Goal: Share content: Share content

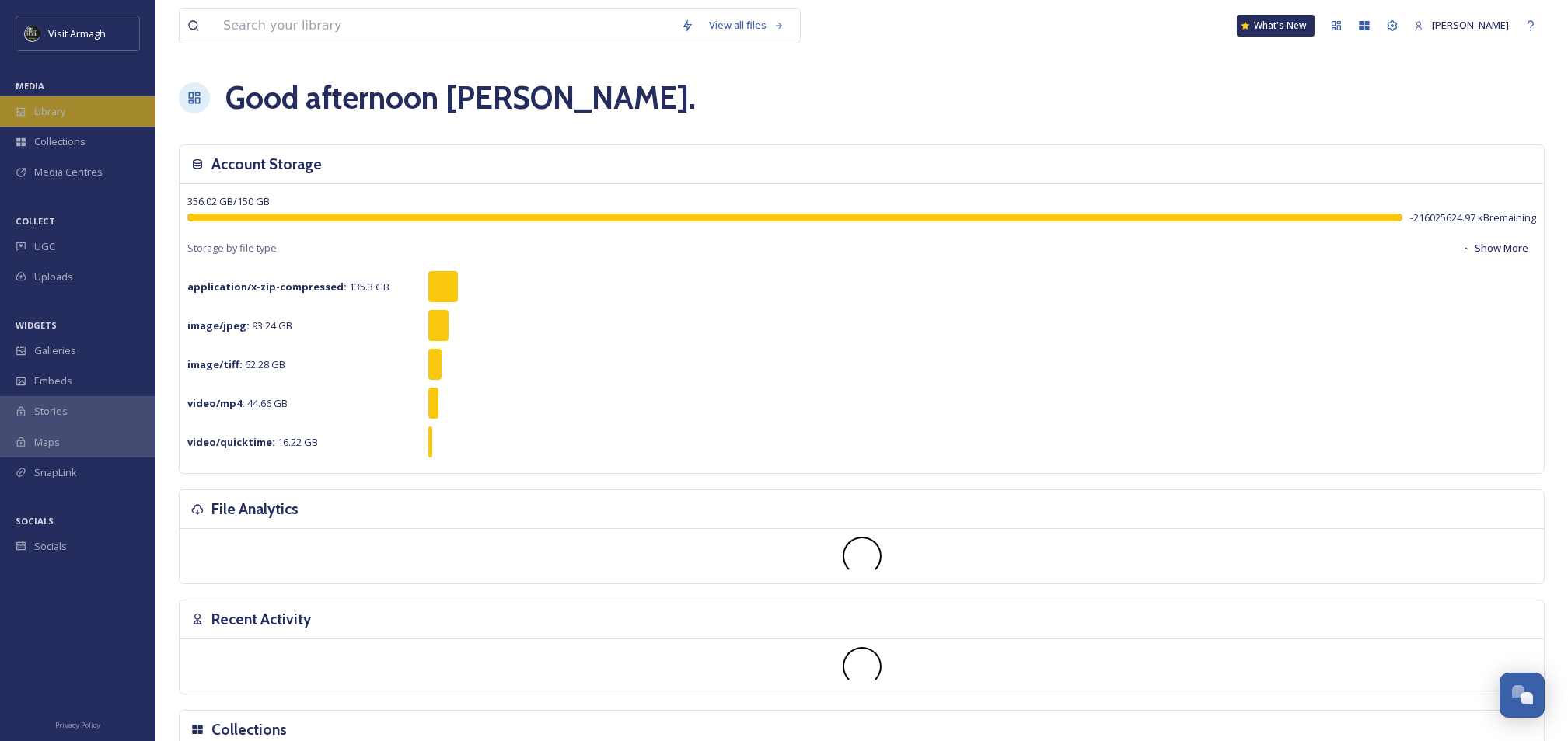
click at [50, 114] on span "Library" at bounding box center [49, 111] width 31 height 15
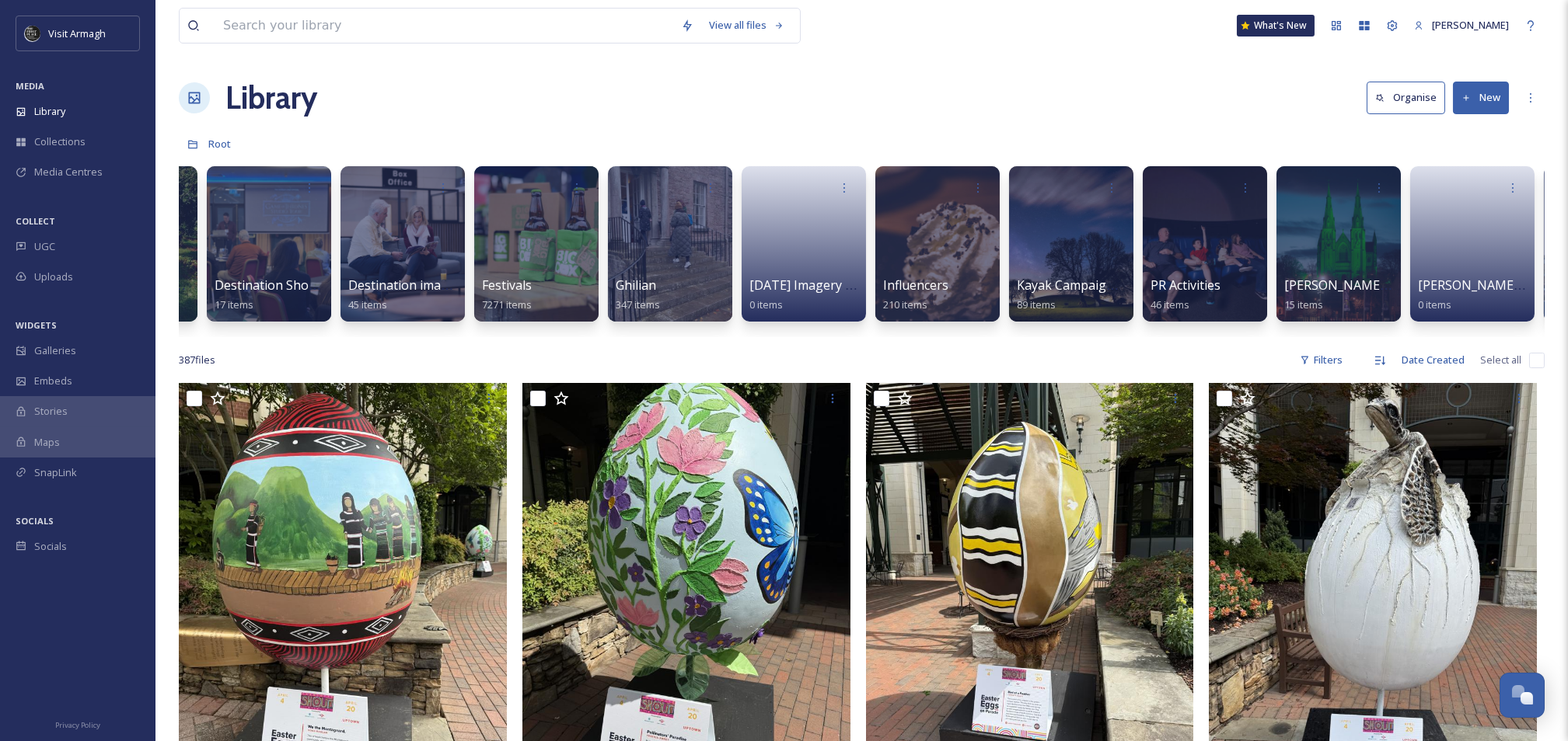
scroll to position [0, 775]
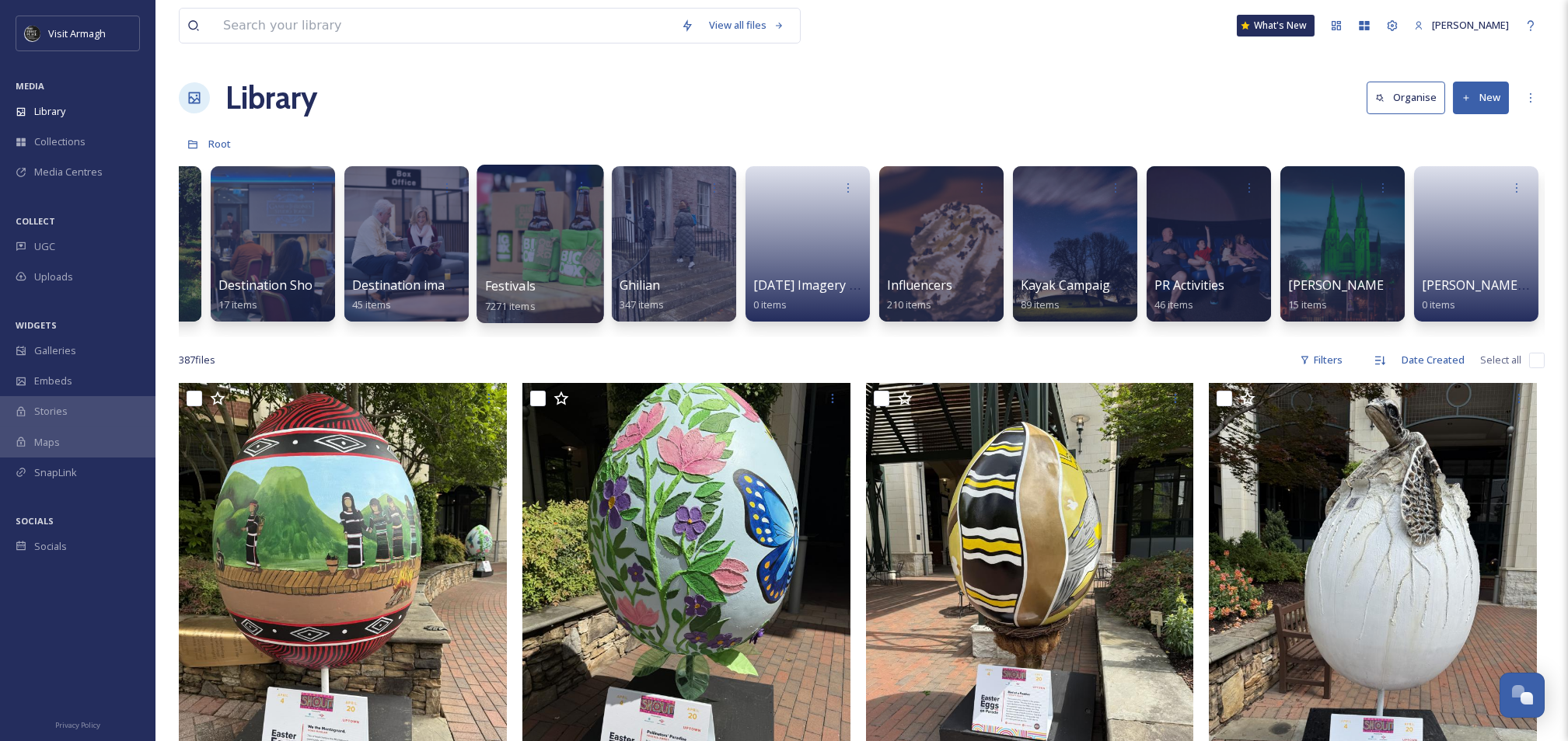
click at [560, 266] on div at bounding box center [539, 244] width 127 height 159
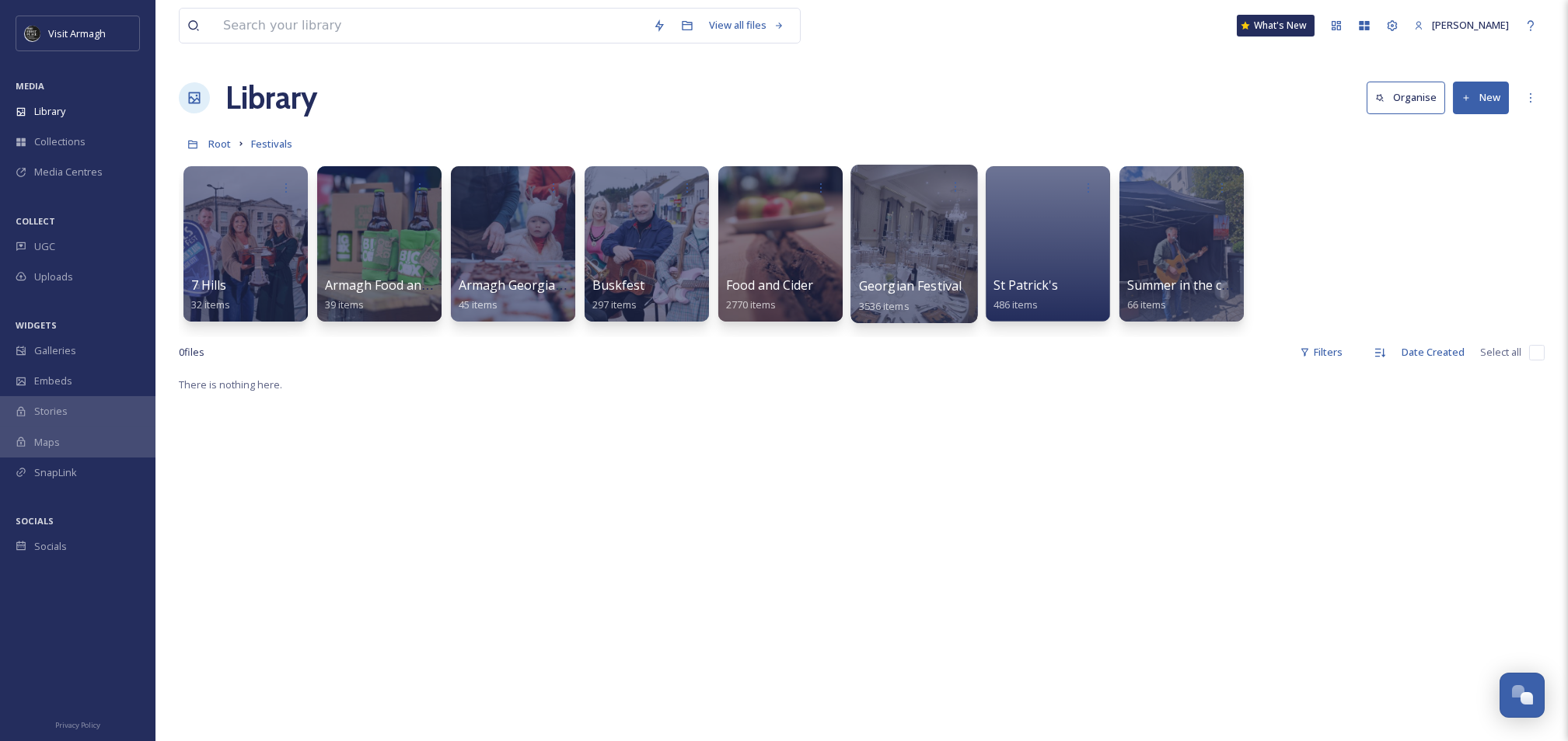
click at [881, 258] on div at bounding box center [913, 244] width 127 height 159
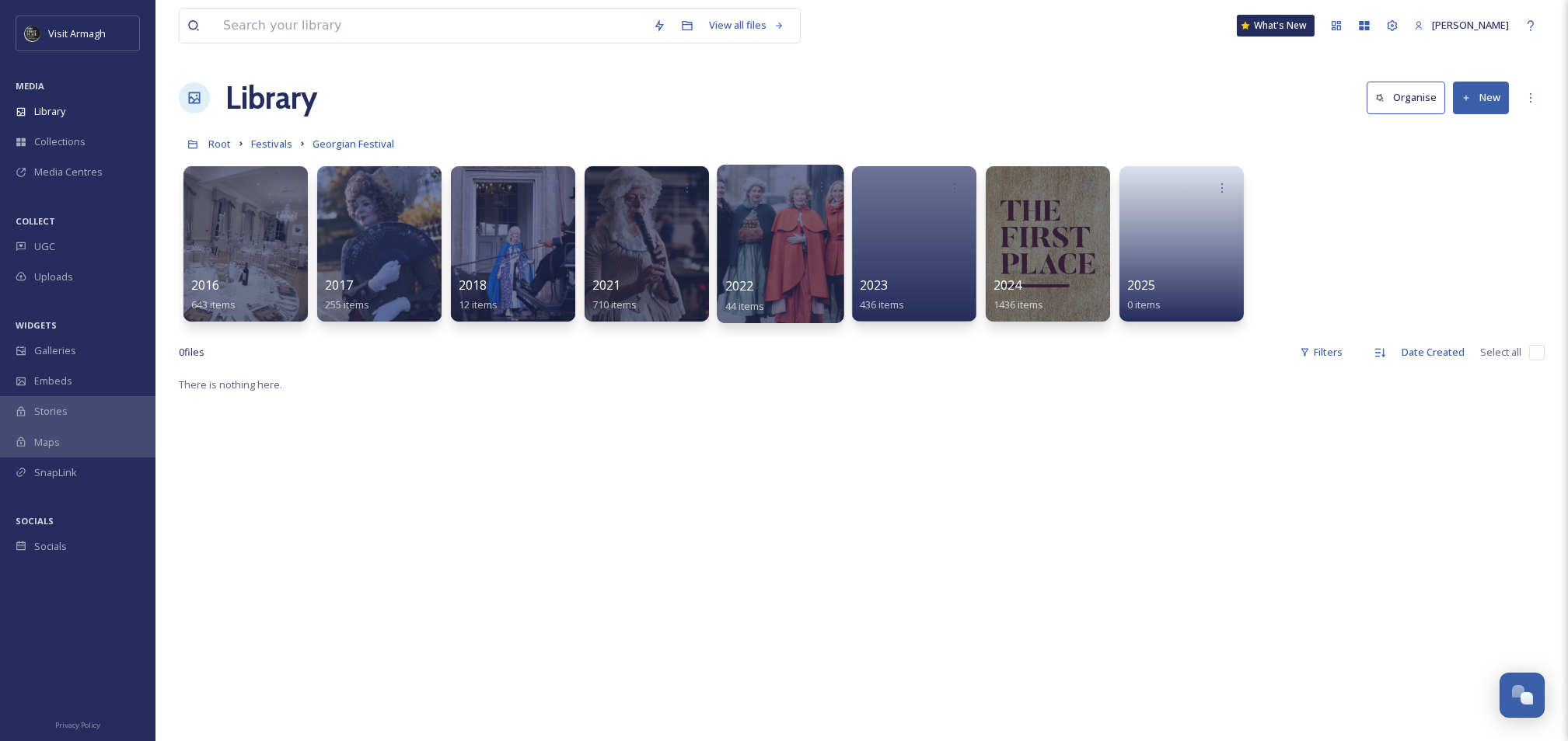
click at [757, 232] on div at bounding box center [780, 244] width 127 height 159
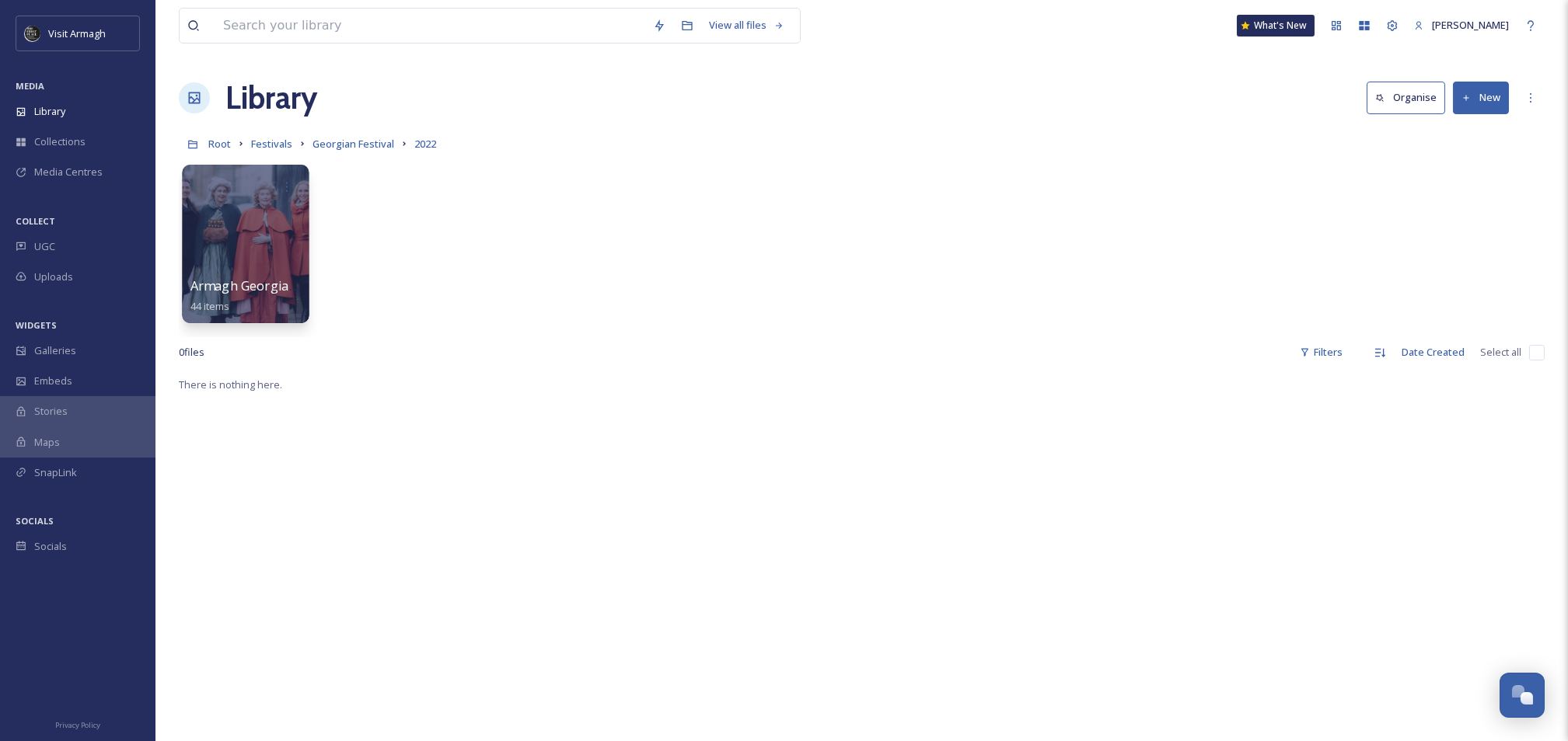
click at [270, 265] on div at bounding box center [246, 244] width 127 height 159
click at [263, 234] on div at bounding box center [246, 244] width 127 height 159
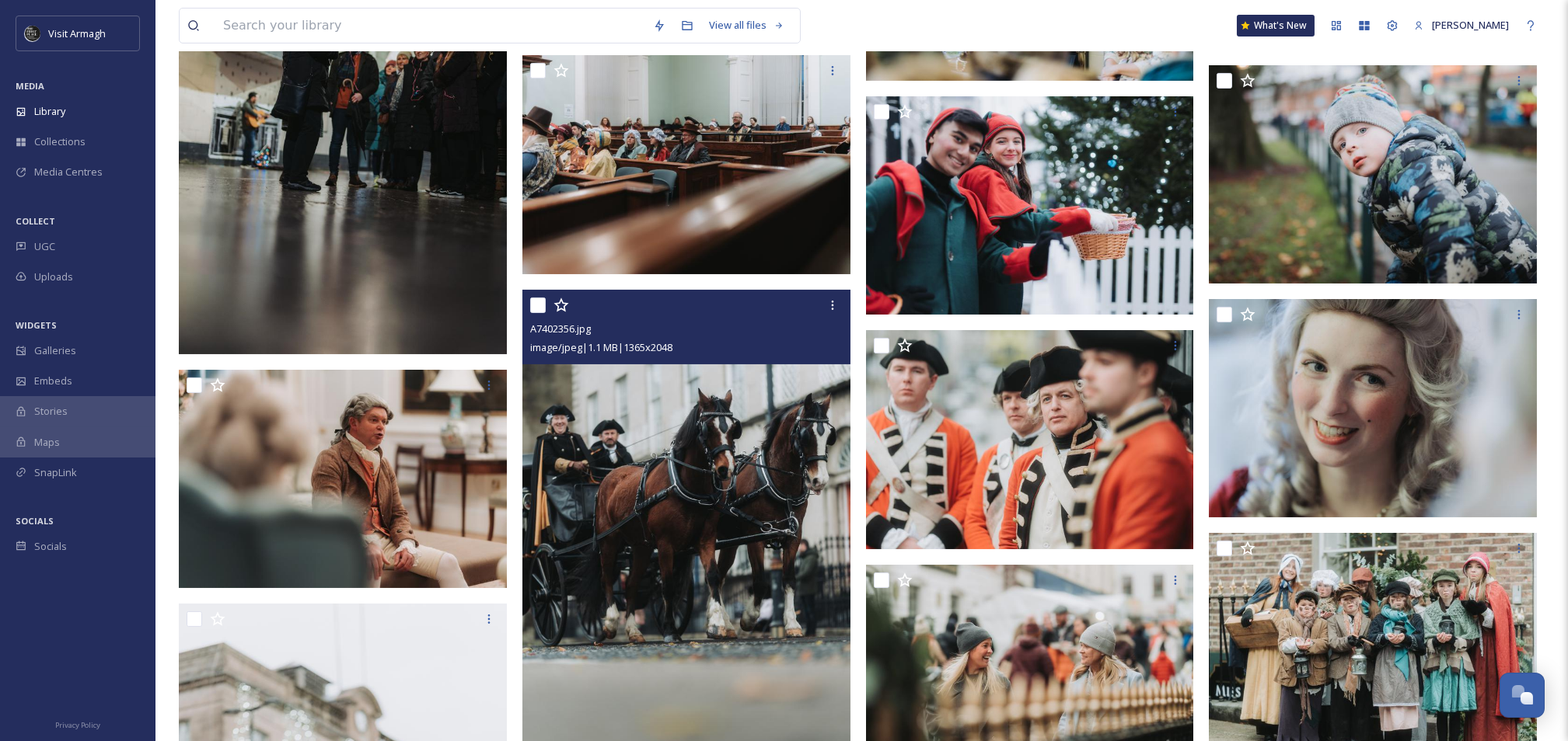
scroll to position [1449, 0]
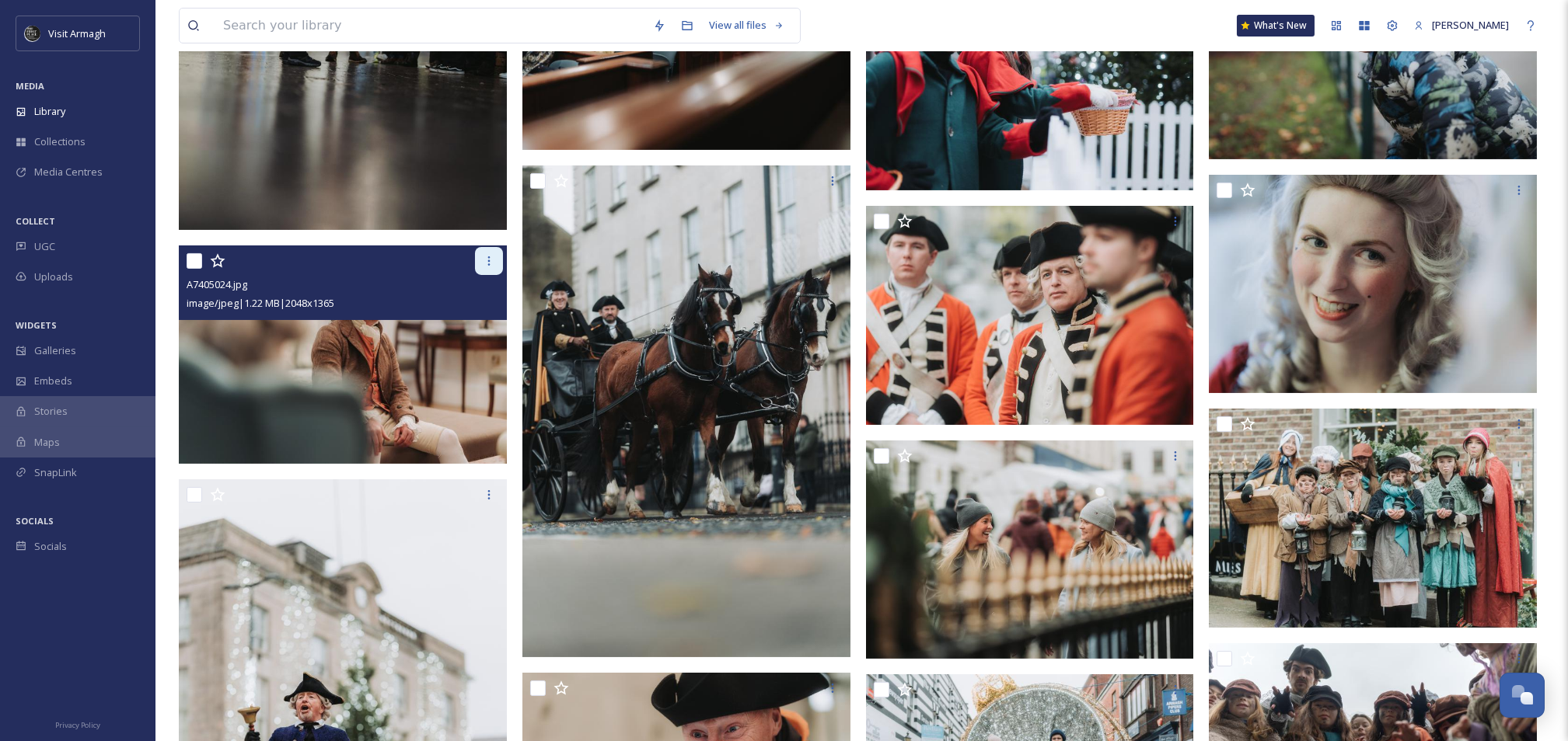
click at [487, 267] on div at bounding box center [489, 261] width 28 height 28
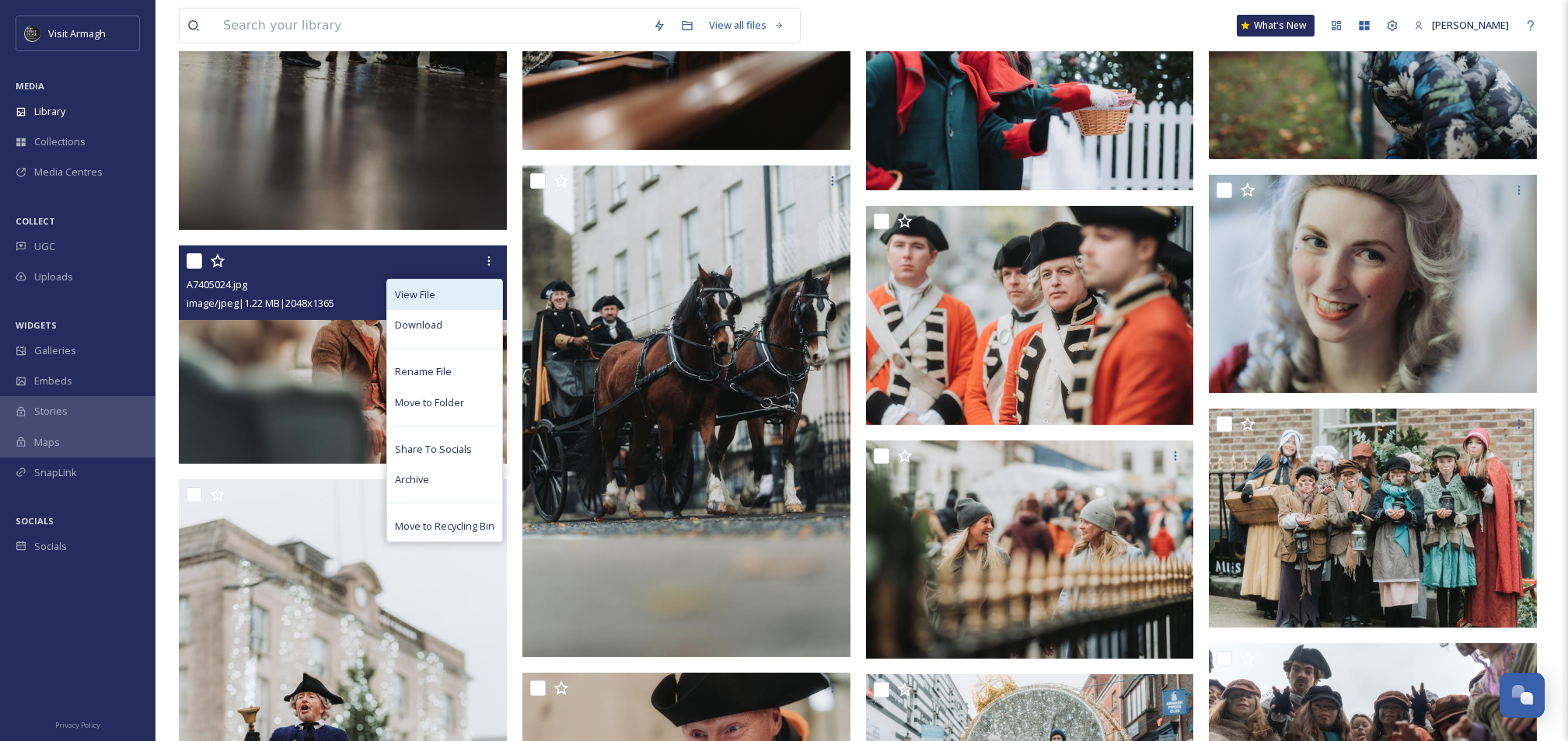
click at [461, 293] on div "View File" at bounding box center [445, 295] width 115 height 30
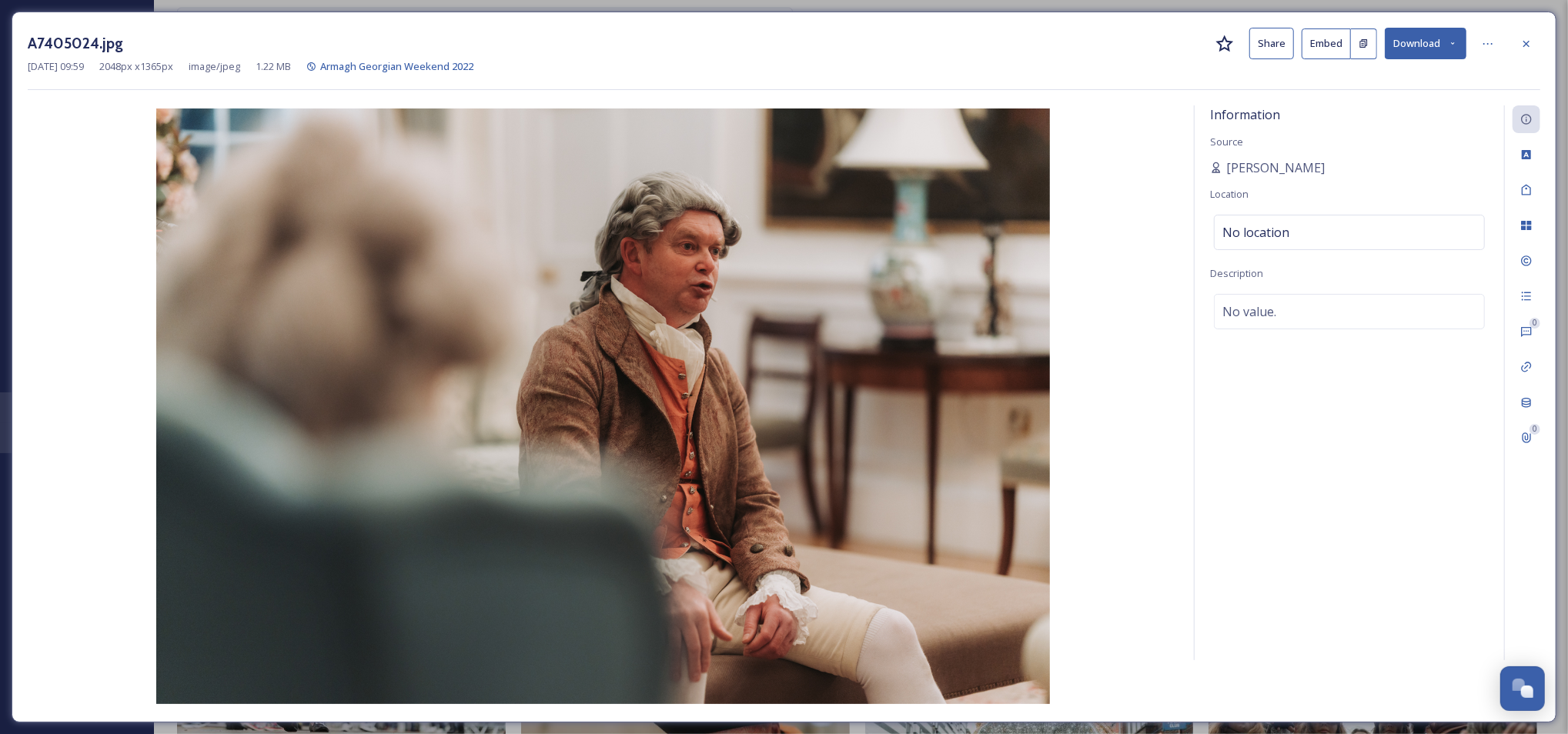
click at [1262, 36] on button "Share" at bounding box center [1271, 44] width 45 height 32
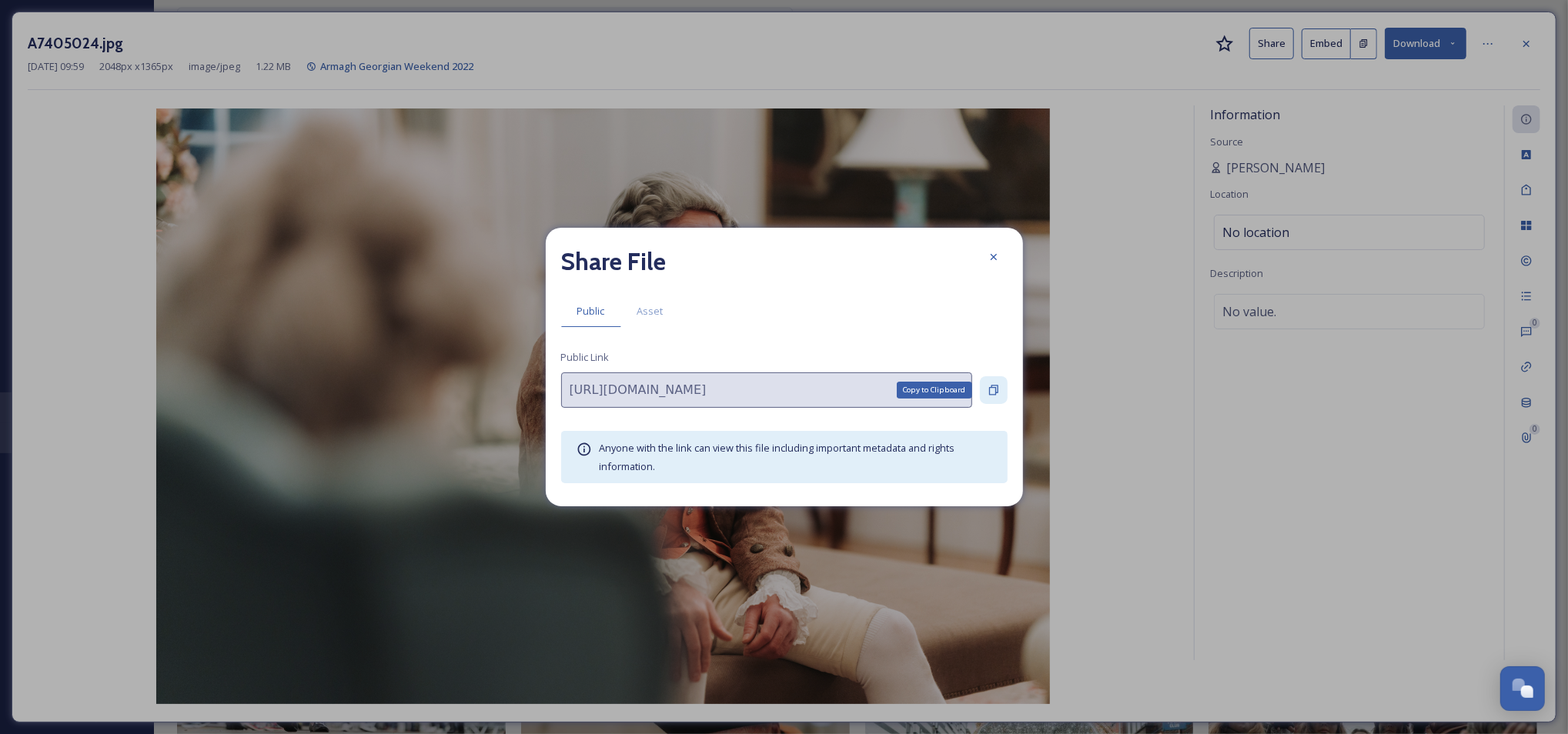
click at [993, 384] on icon at bounding box center [994, 390] width 12 height 12
click at [982, 254] on div at bounding box center [994, 257] width 28 height 28
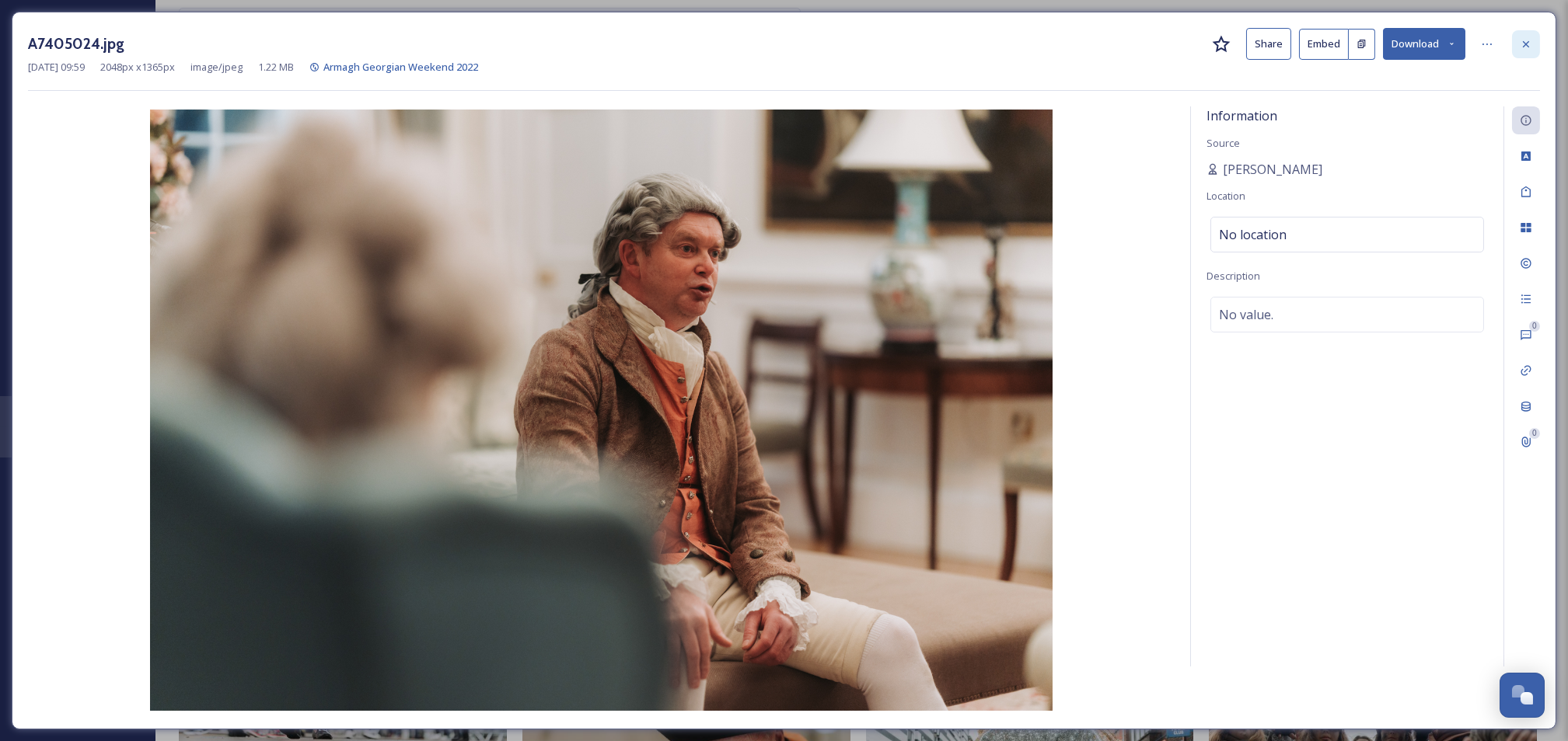
click at [1533, 44] on div at bounding box center [1525, 44] width 28 height 28
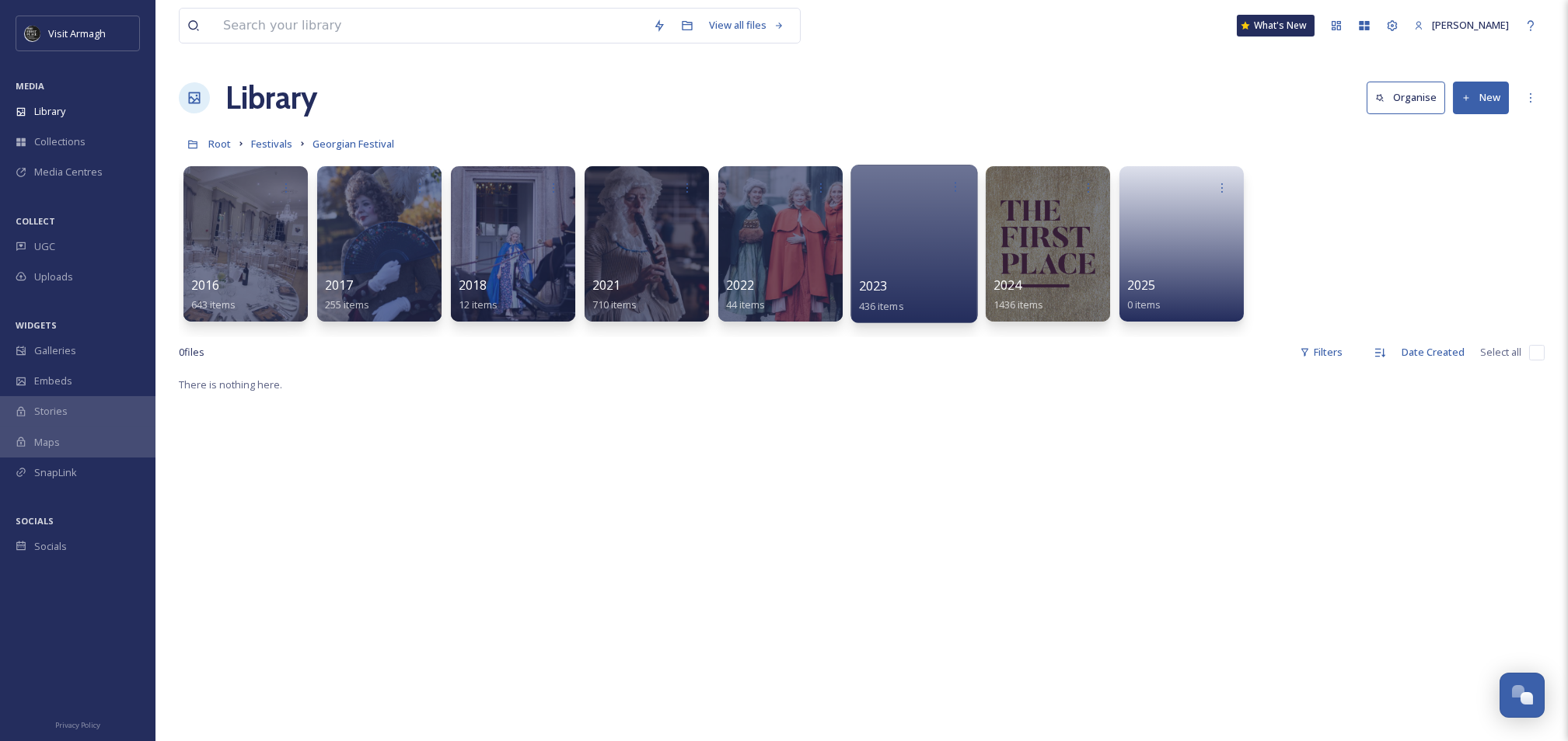
click at [934, 260] on div at bounding box center [913, 244] width 127 height 159
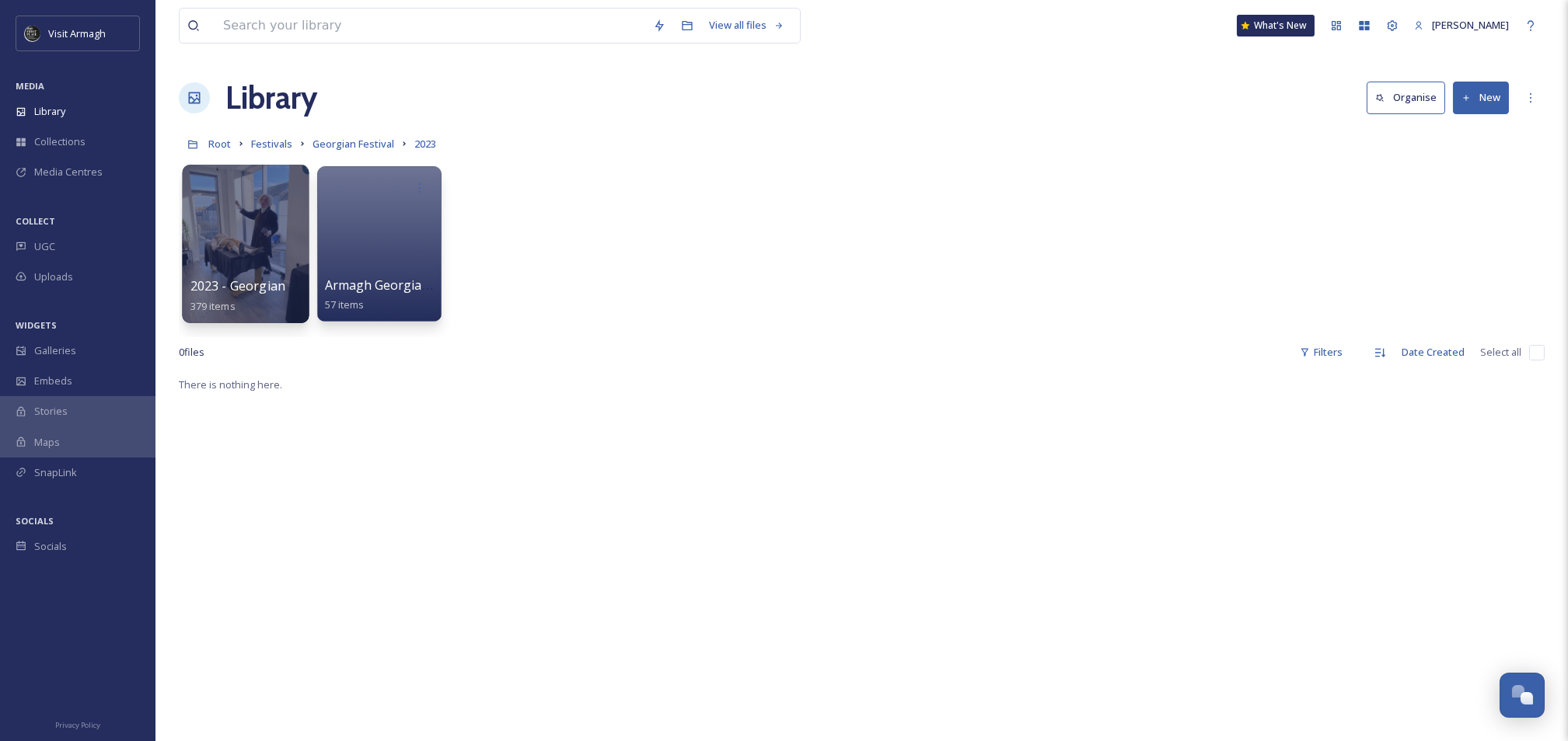
click at [268, 254] on div at bounding box center [246, 244] width 127 height 159
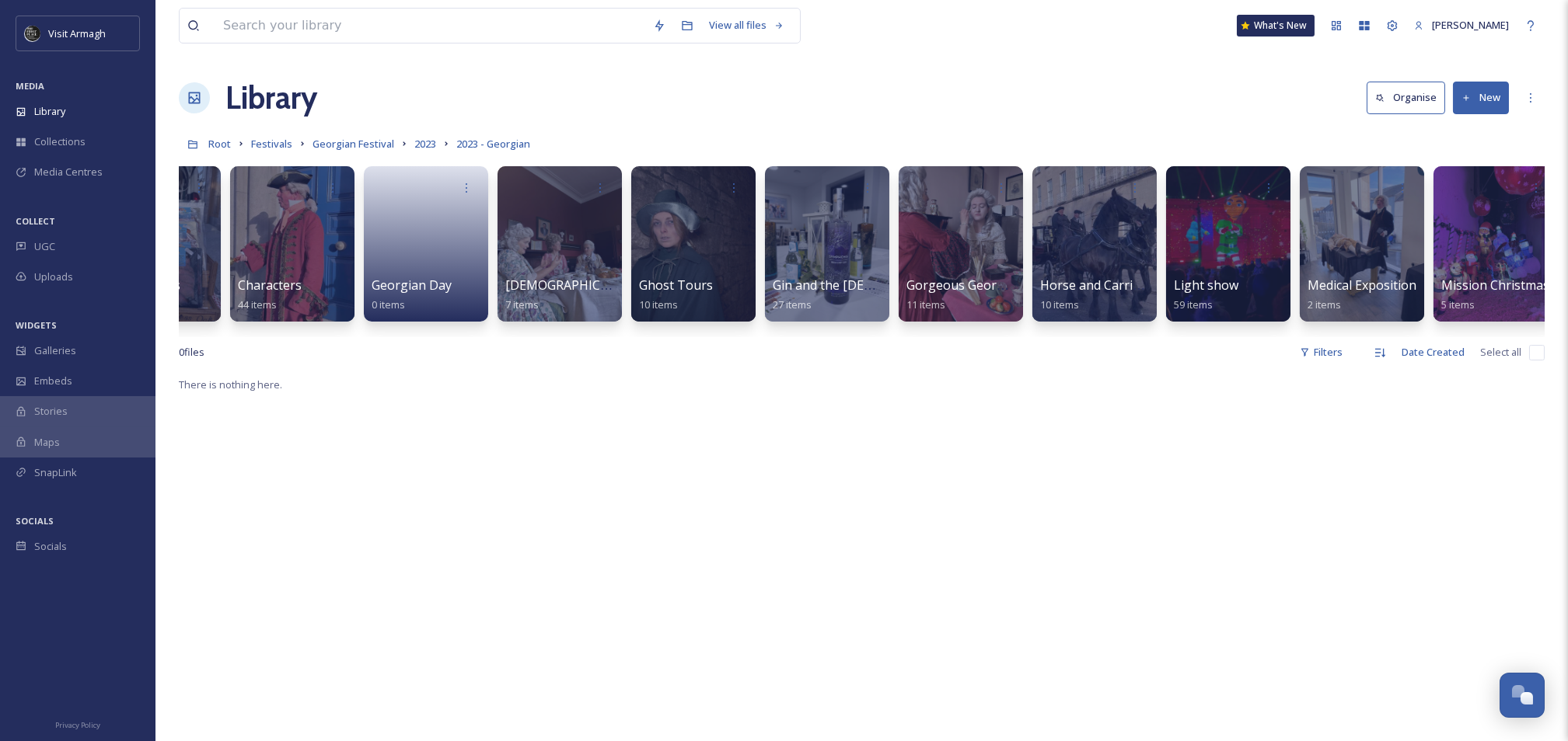
scroll to position [0, 95]
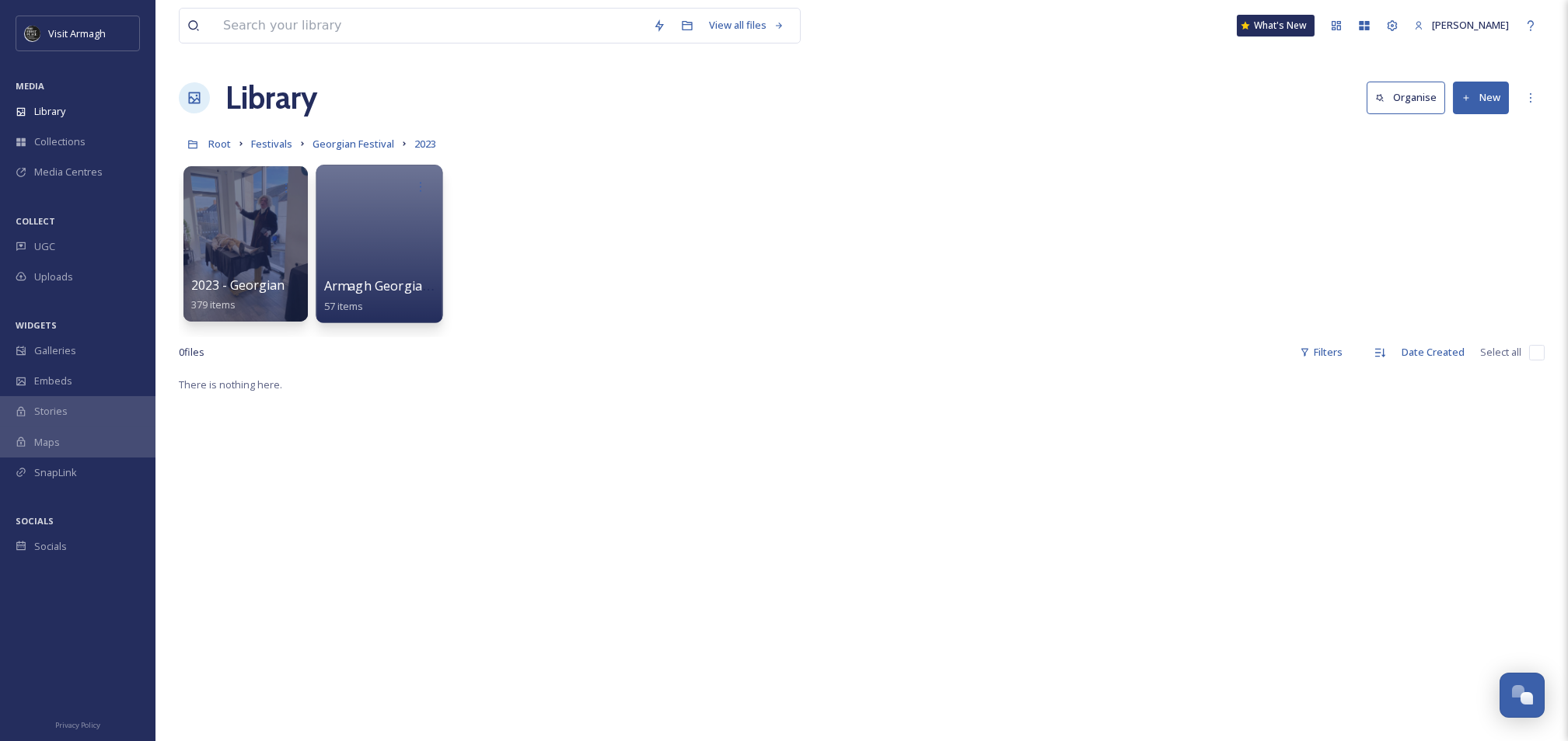
click at [353, 239] on div at bounding box center [379, 244] width 127 height 159
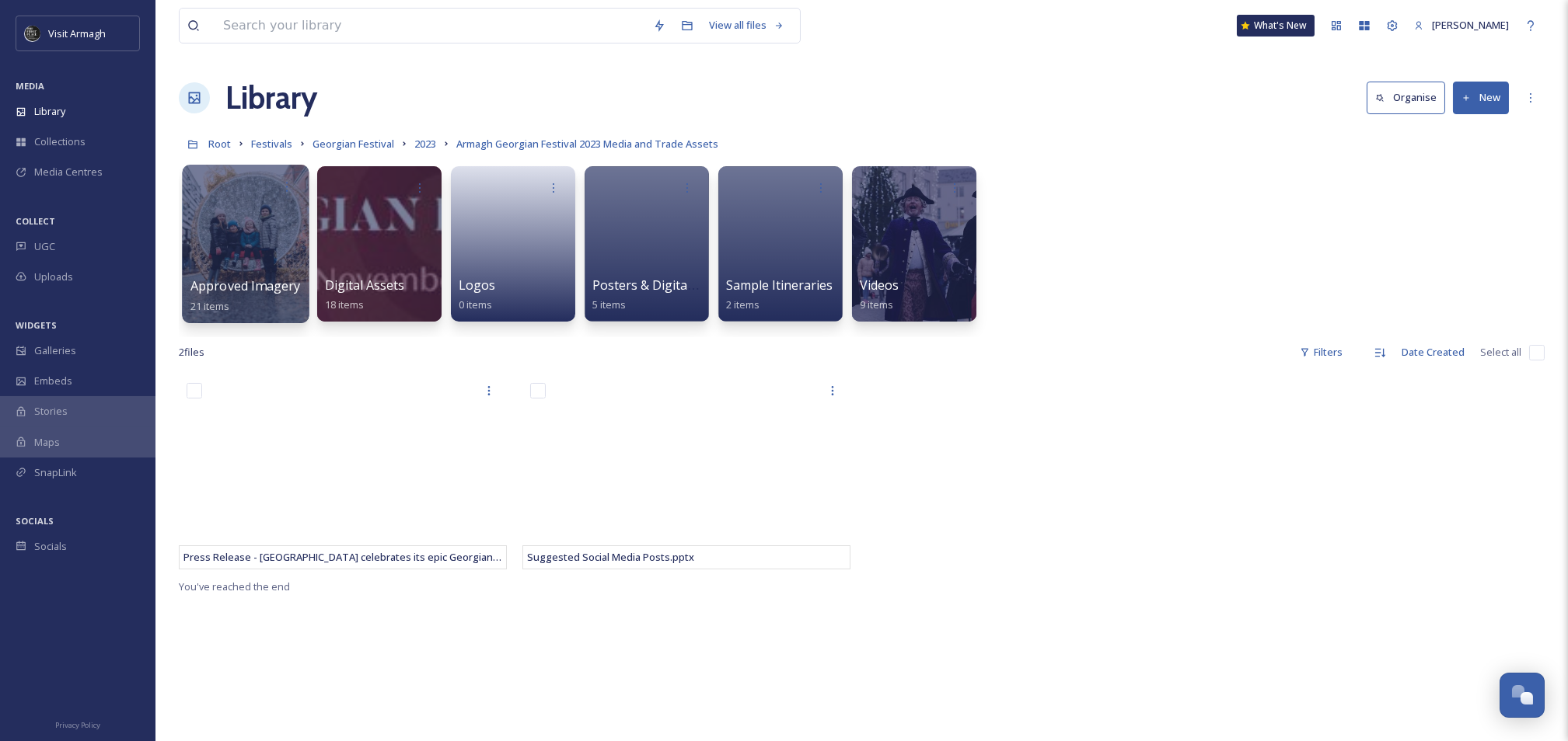
click at [239, 244] on div at bounding box center [246, 244] width 127 height 159
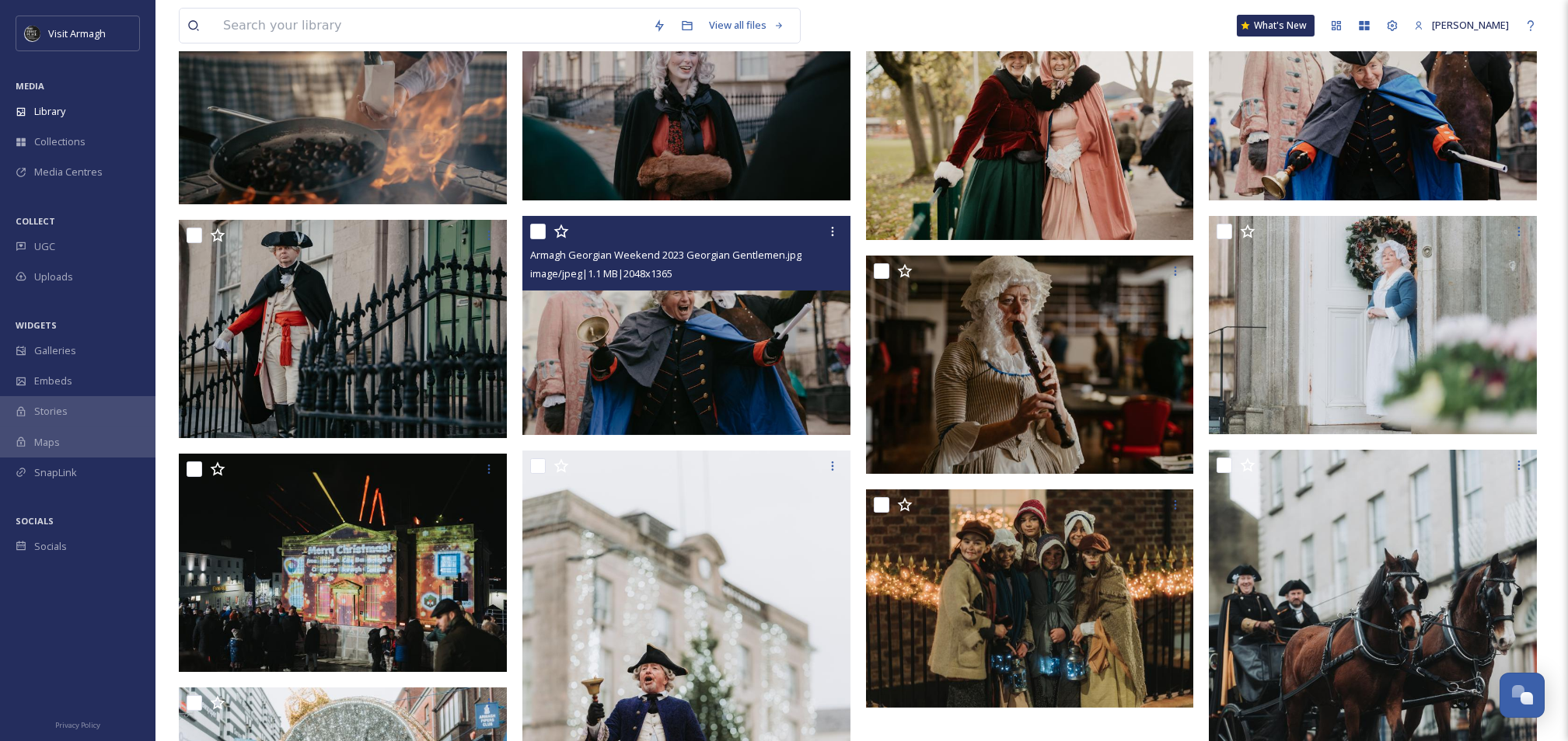
scroll to position [725, 0]
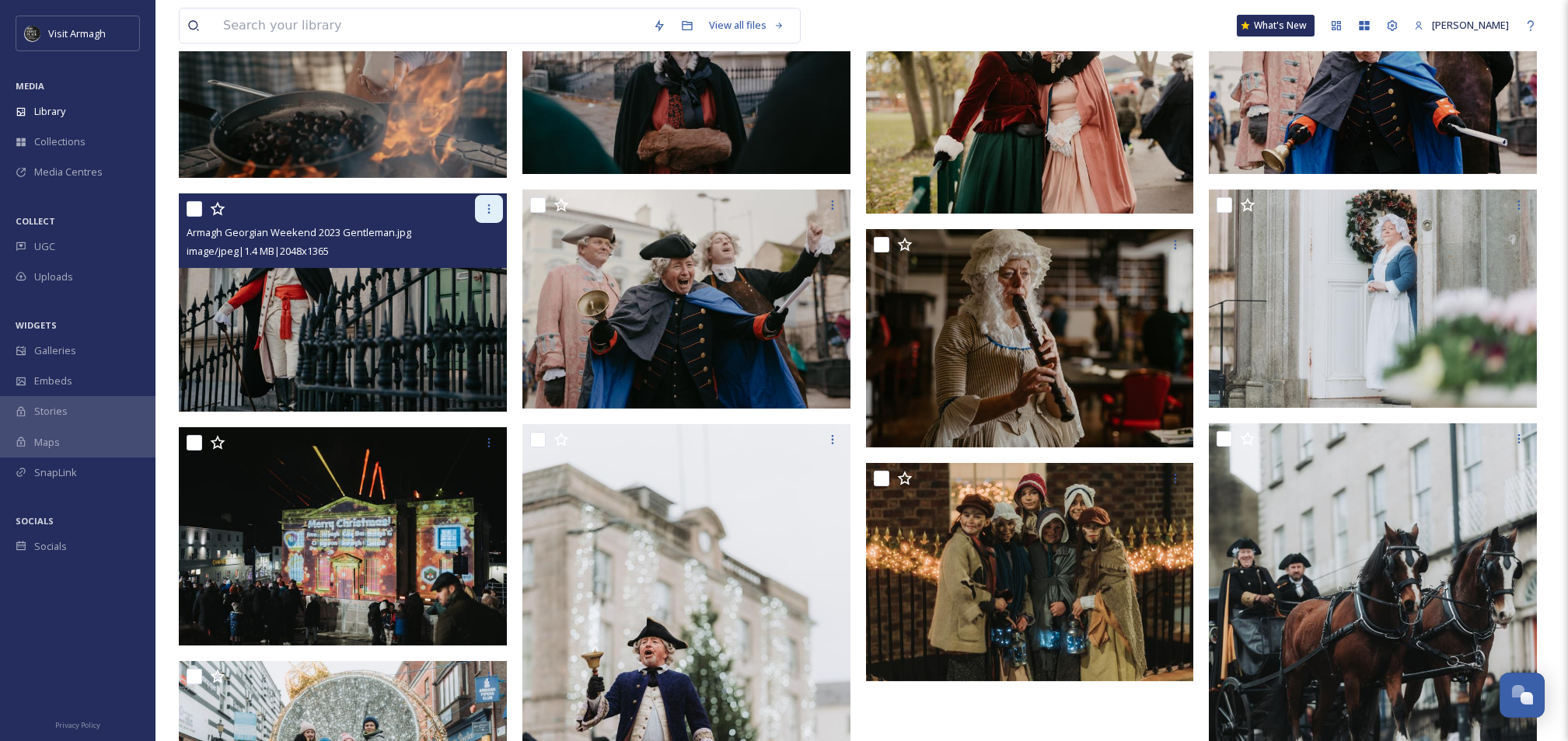
click at [485, 208] on icon at bounding box center [488, 209] width 12 height 12
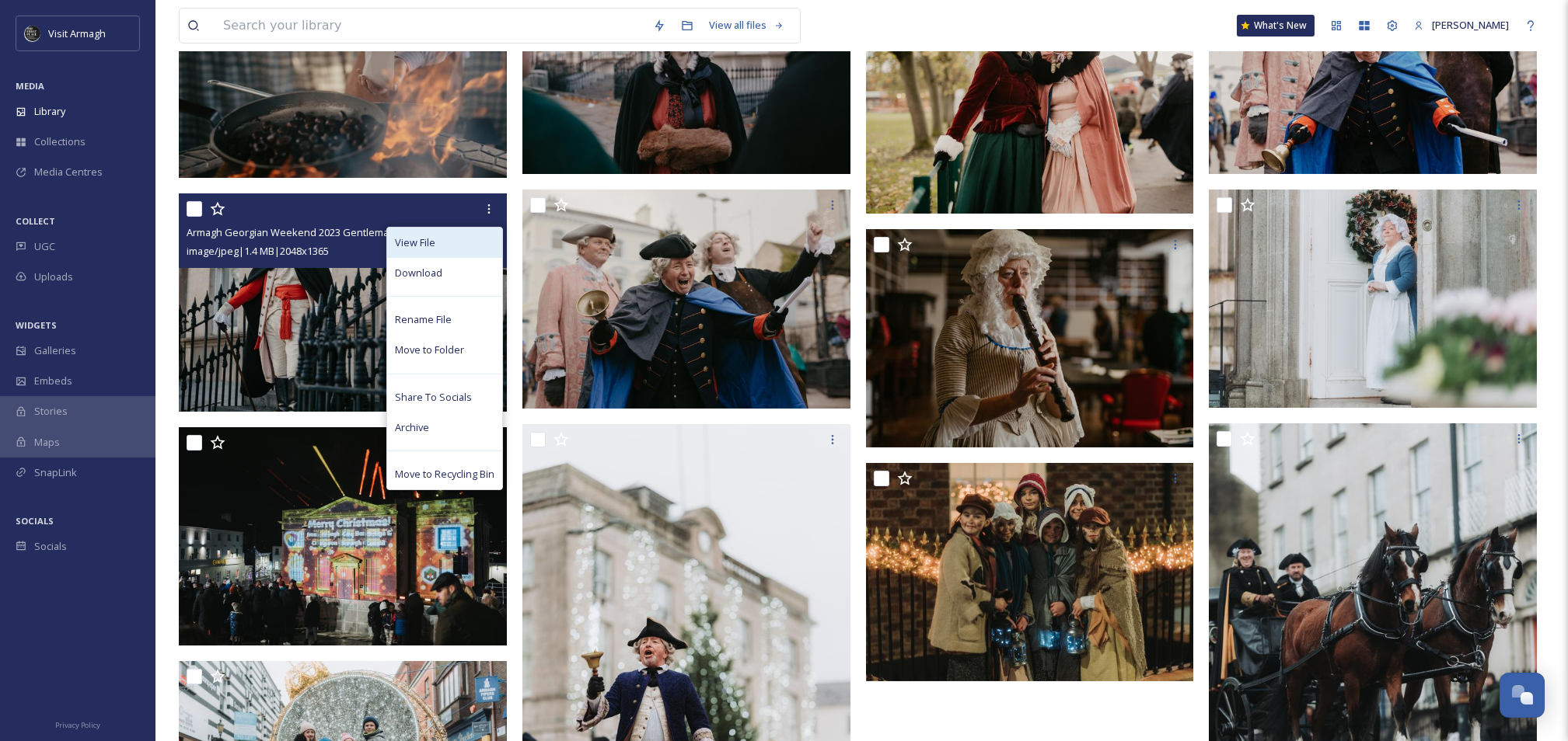
click at [462, 246] on div "View File" at bounding box center [445, 243] width 115 height 30
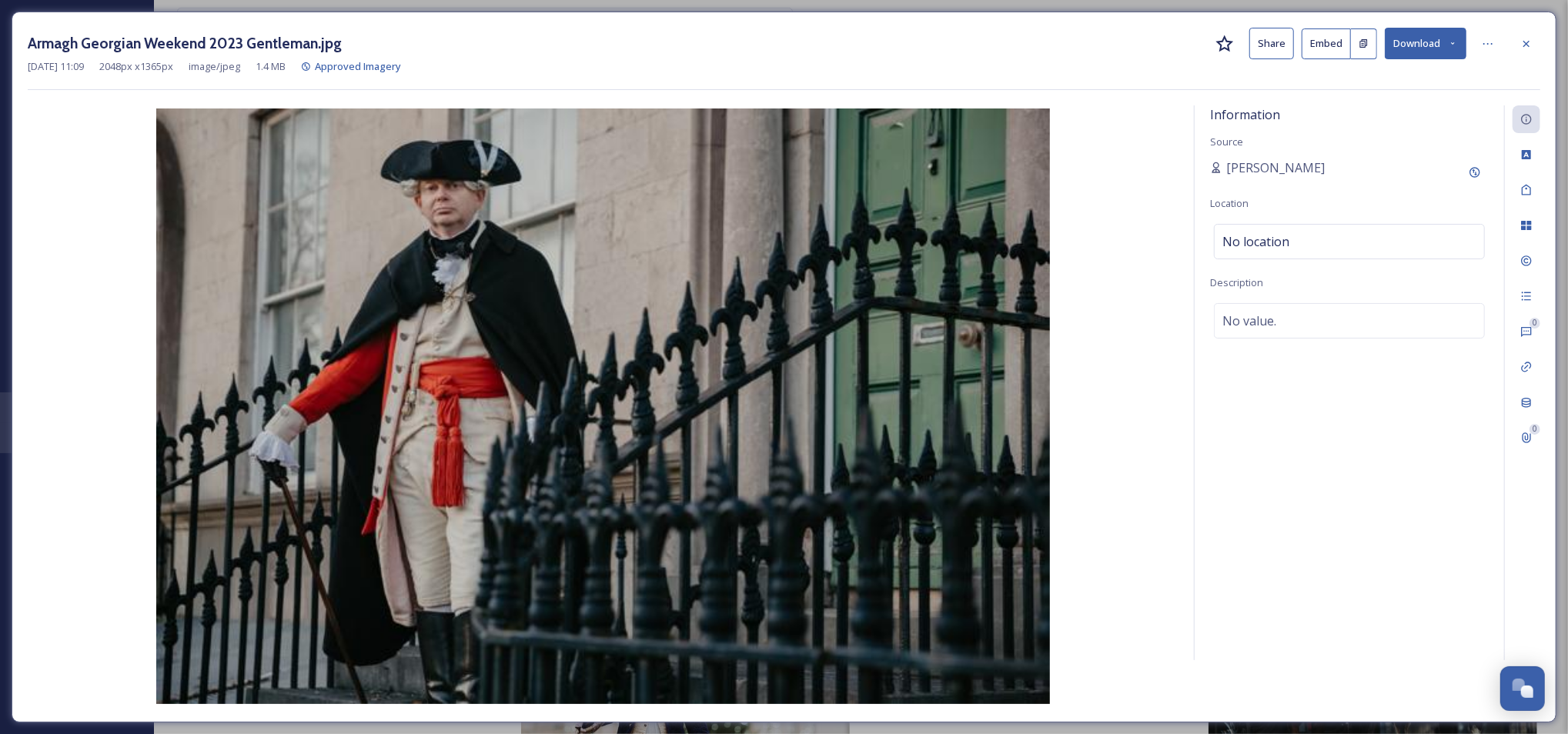
click at [1266, 46] on button "Share" at bounding box center [1271, 44] width 45 height 32
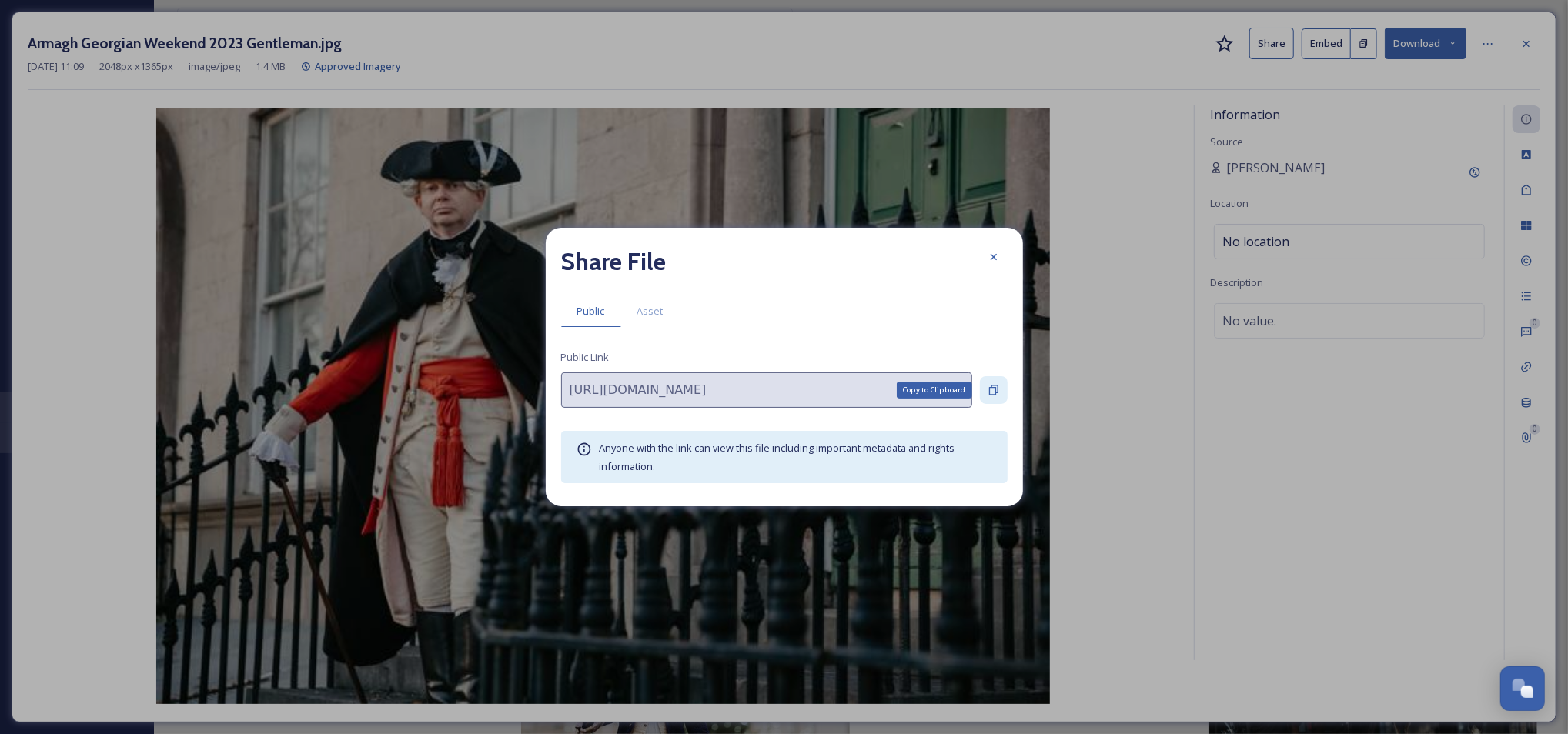
click at [988, 389] on icon at bounding box center [994, 390] width 12 height 12
click at [993, 258] on icon at bounding box center [993, 257] width 7 height 7
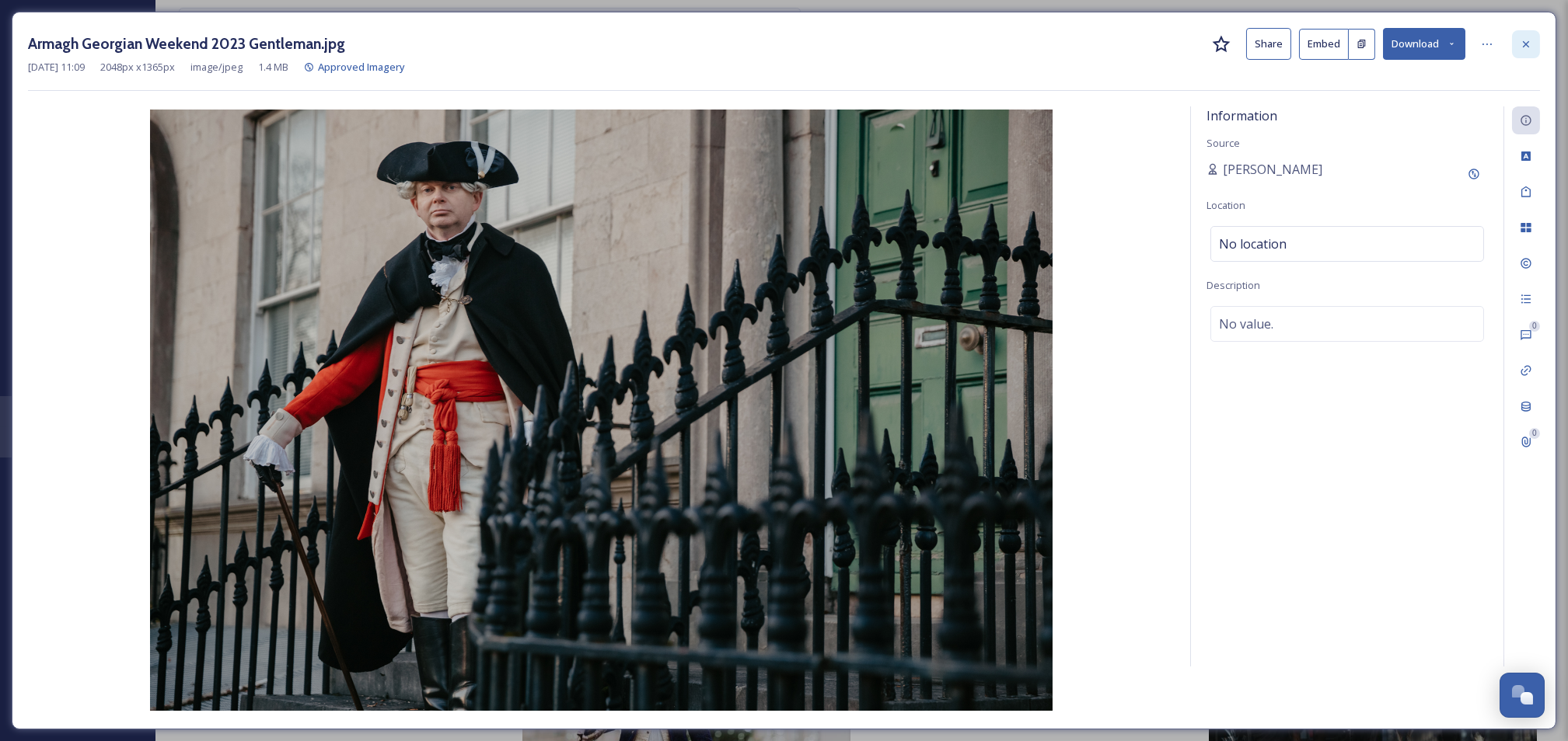
click at [1529, 41] on icon at bounding box center [1525, 43] width 12 height 12
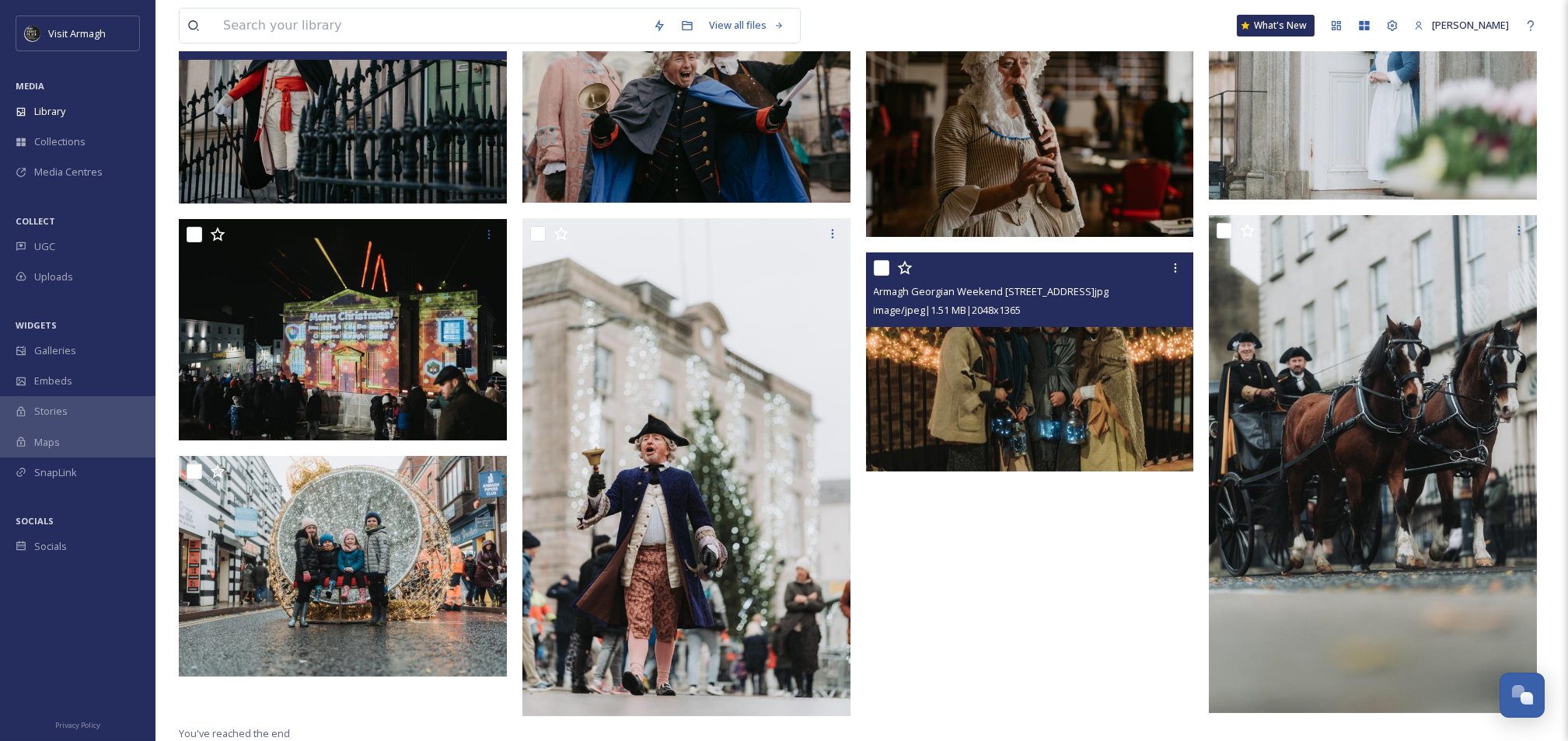
scroll to position [938, 0]
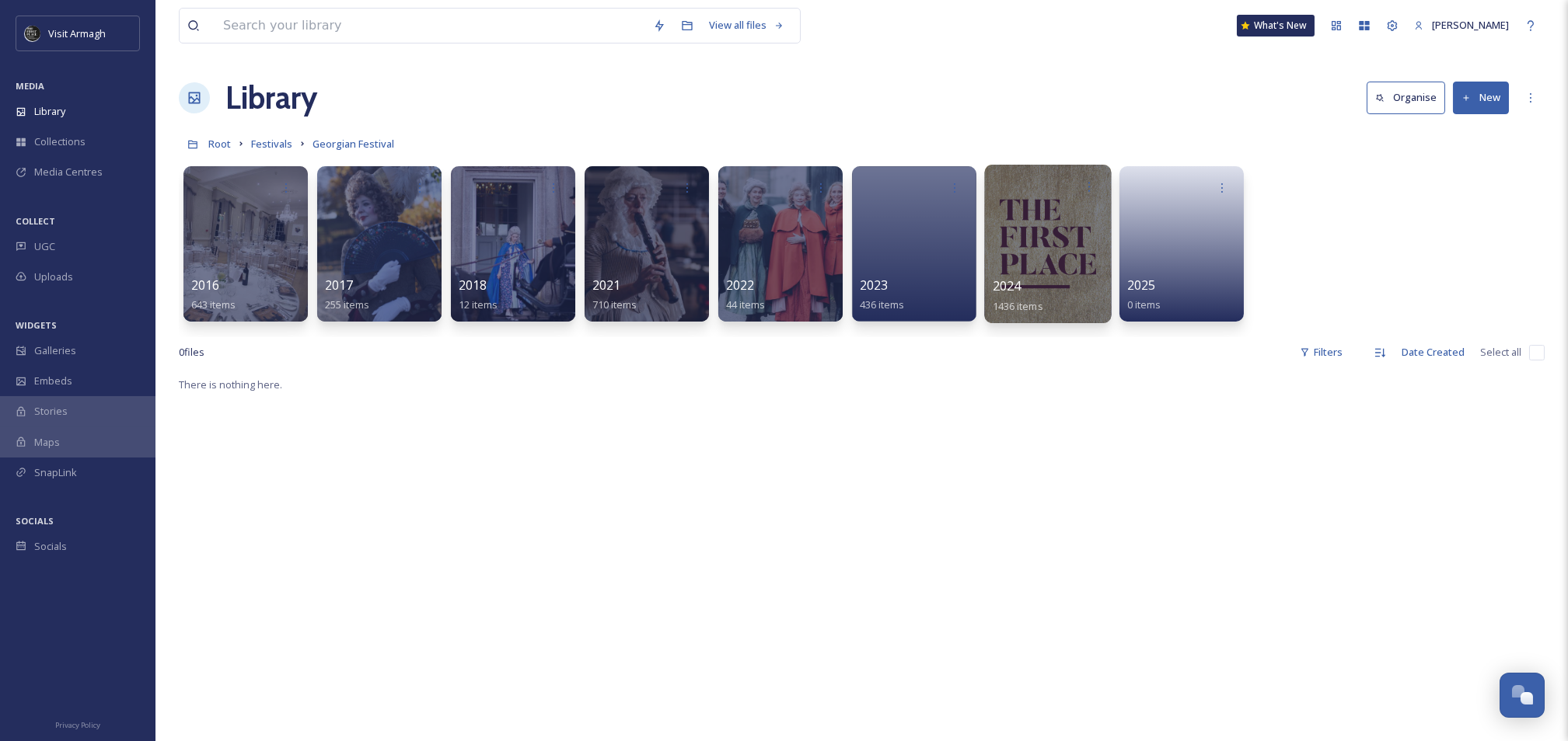
click at [1036, 255] on div at bounding box center [1048, 244] width 127 height 159
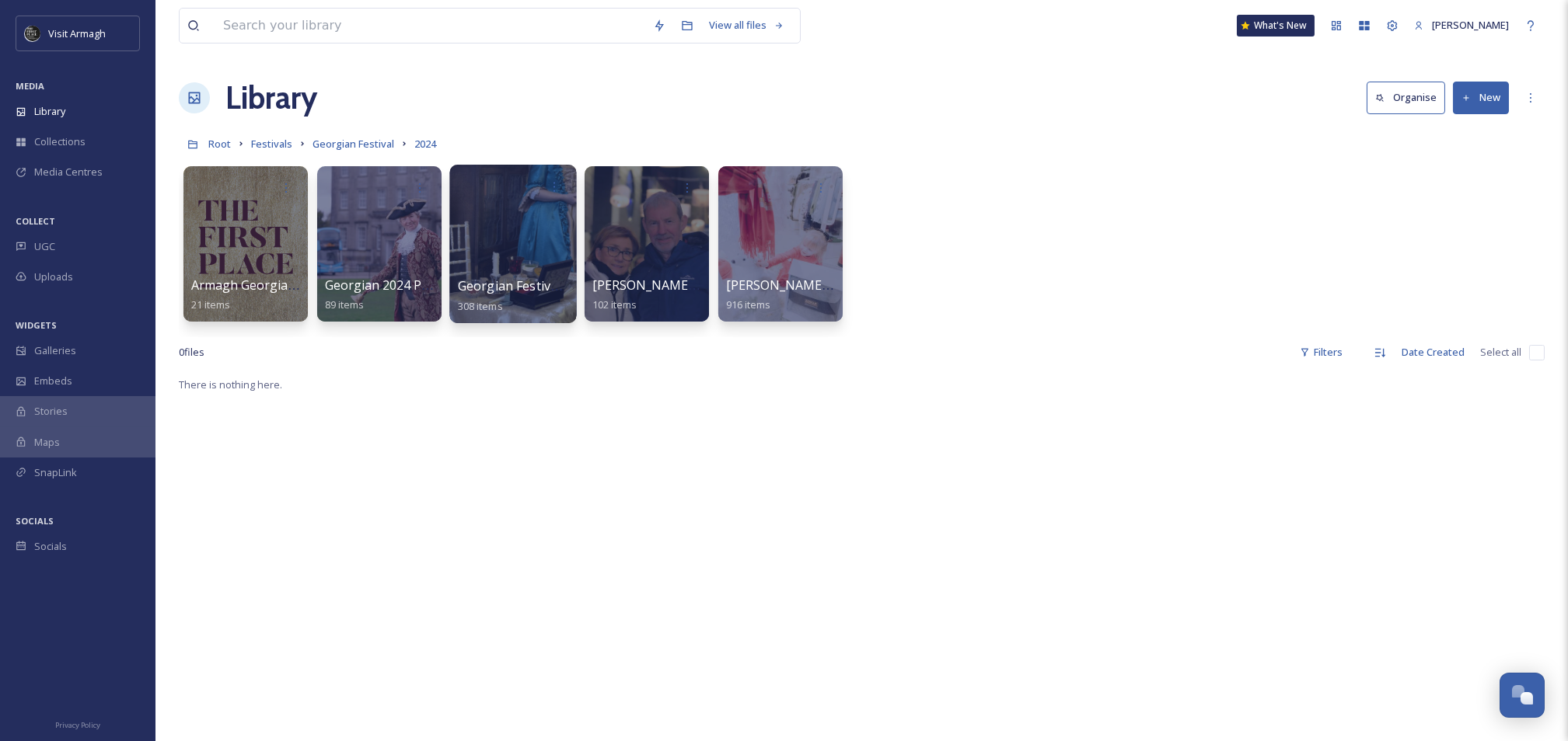
click at [503, 227] on div at bounding box center [513, 244] width 127 height 159
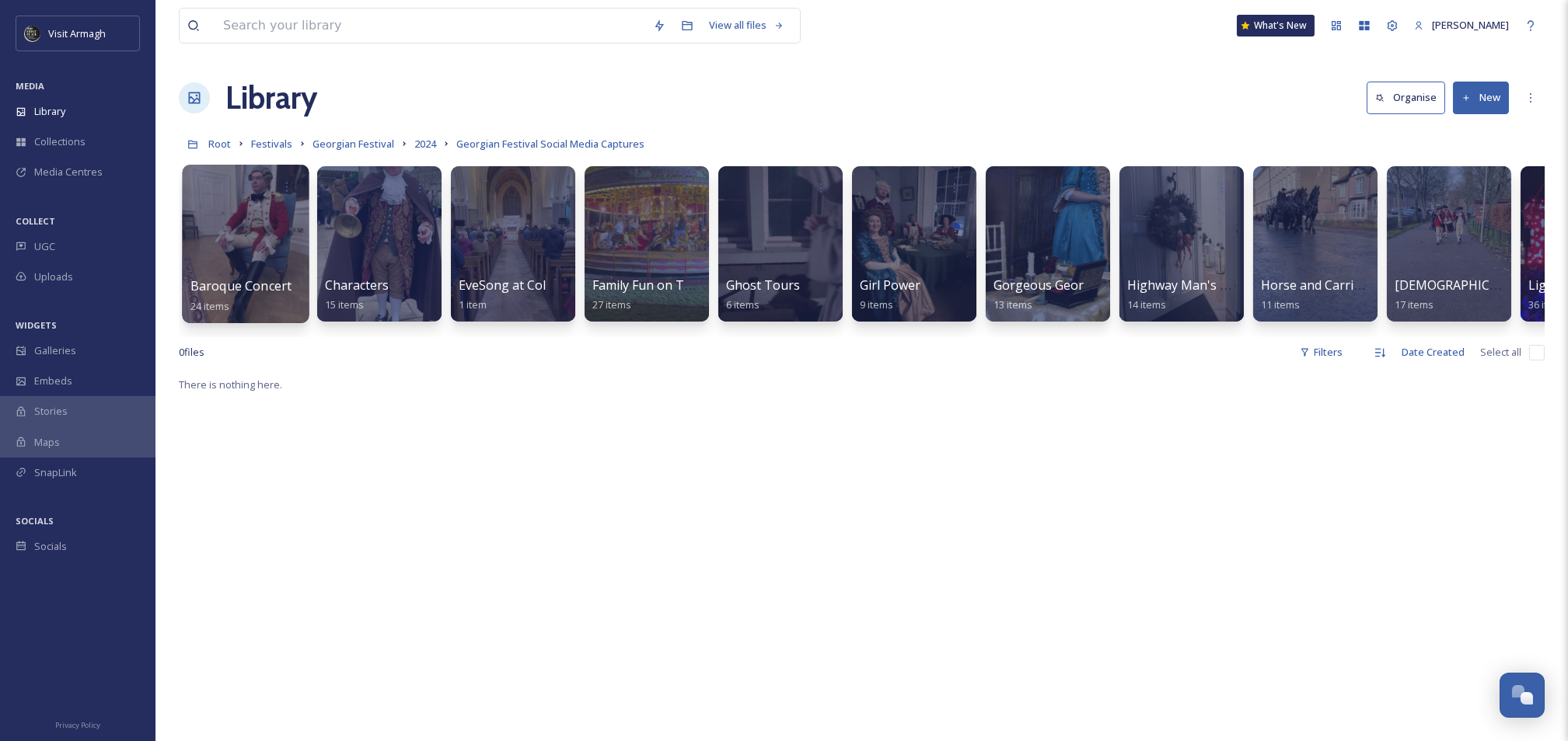
click at [244, 244] on div at bounding box center [246, 244] width 127 height 159
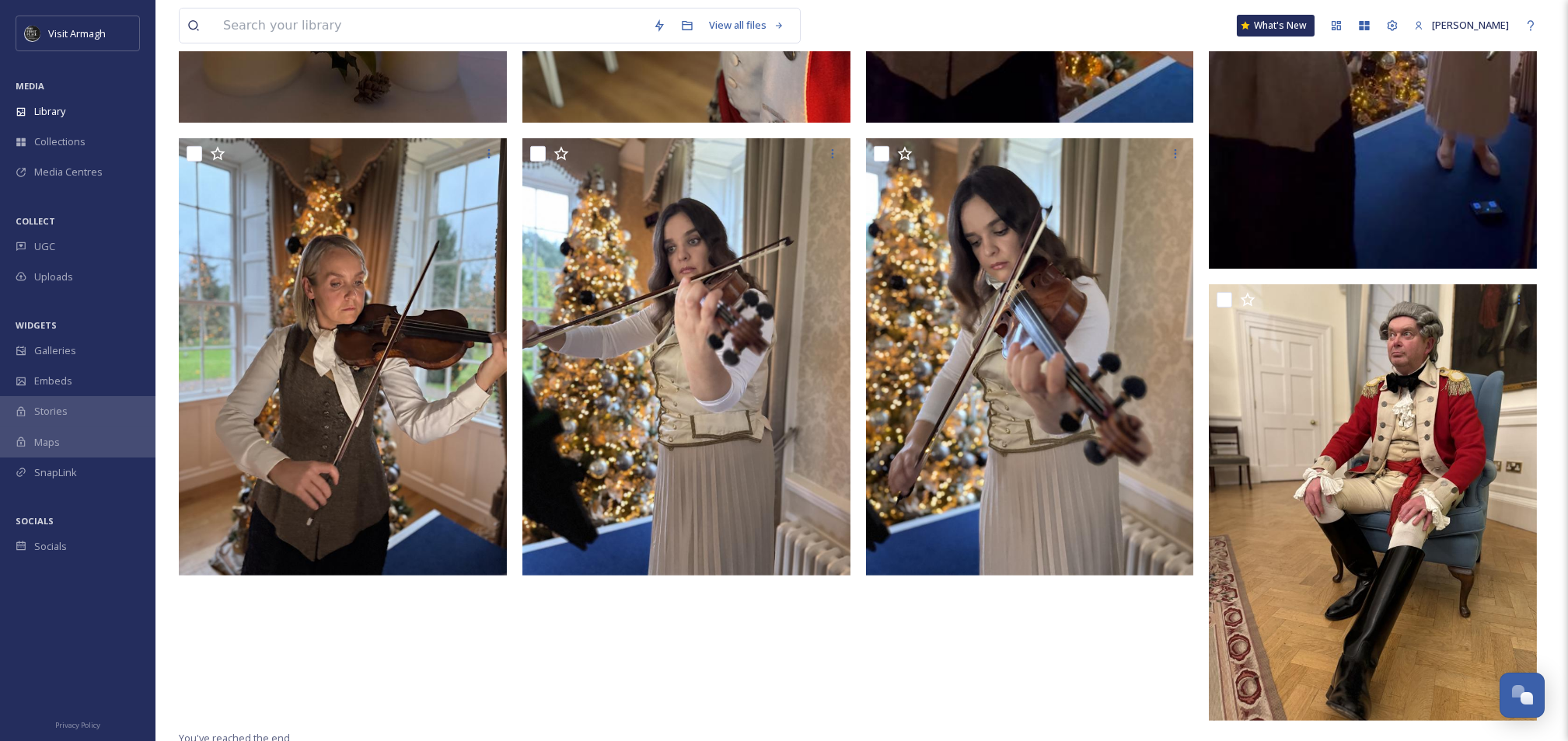
scroll to position [2488, 0]
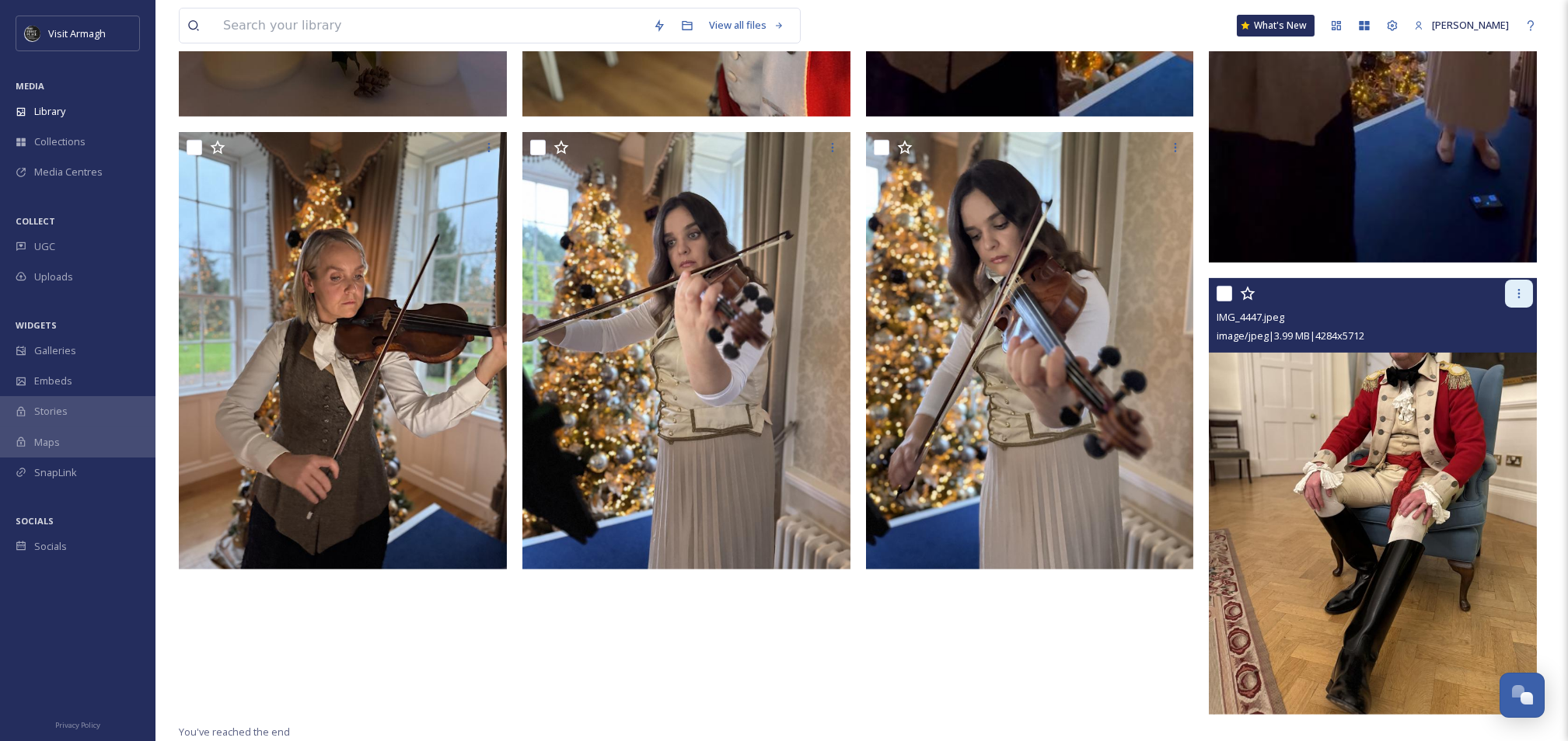
click at [1519, 300] on div at bounding box center [1519, 294] width 28 height 28
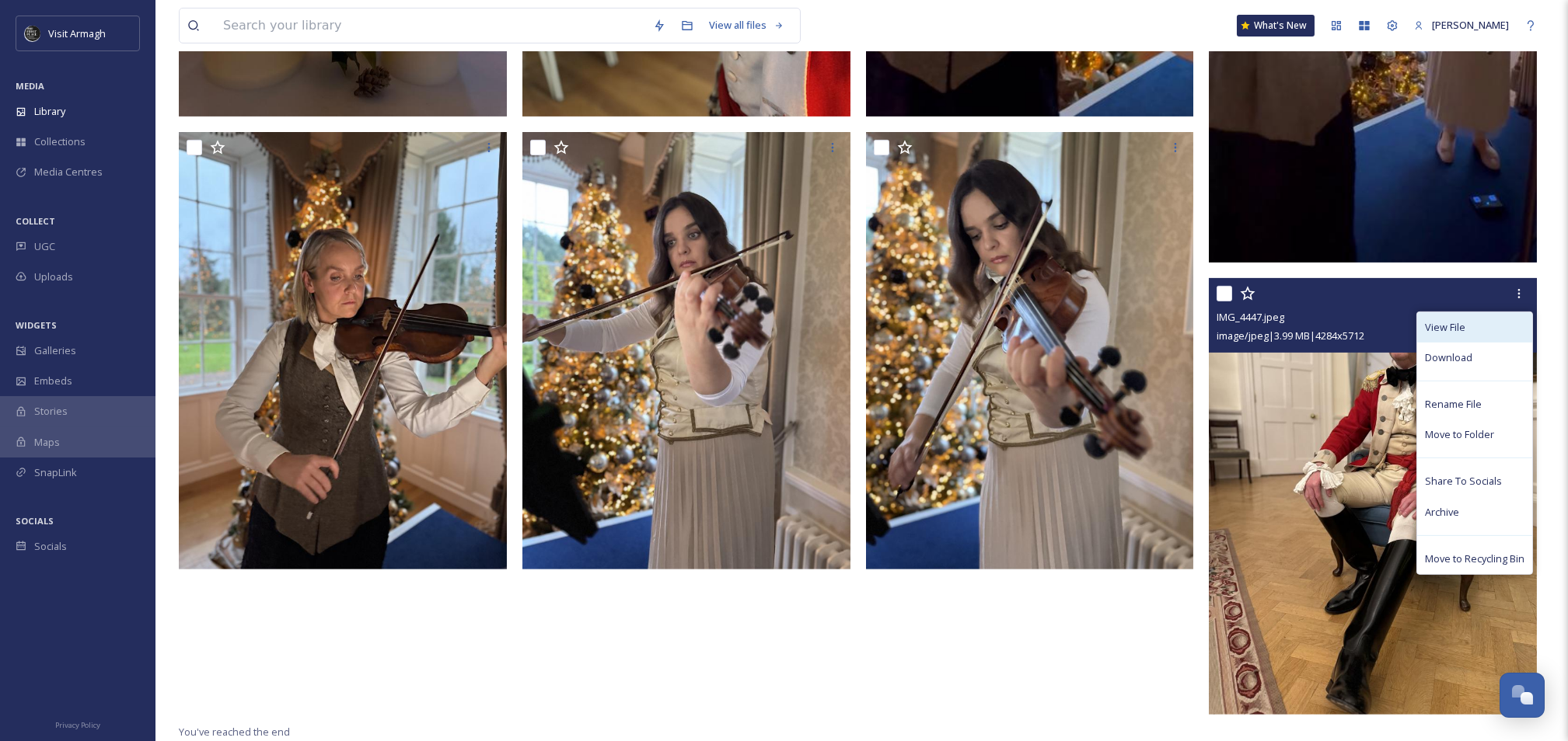
click at [1474, 331] on div "View File" at bounding box center [1474, 328] width 115 height 30
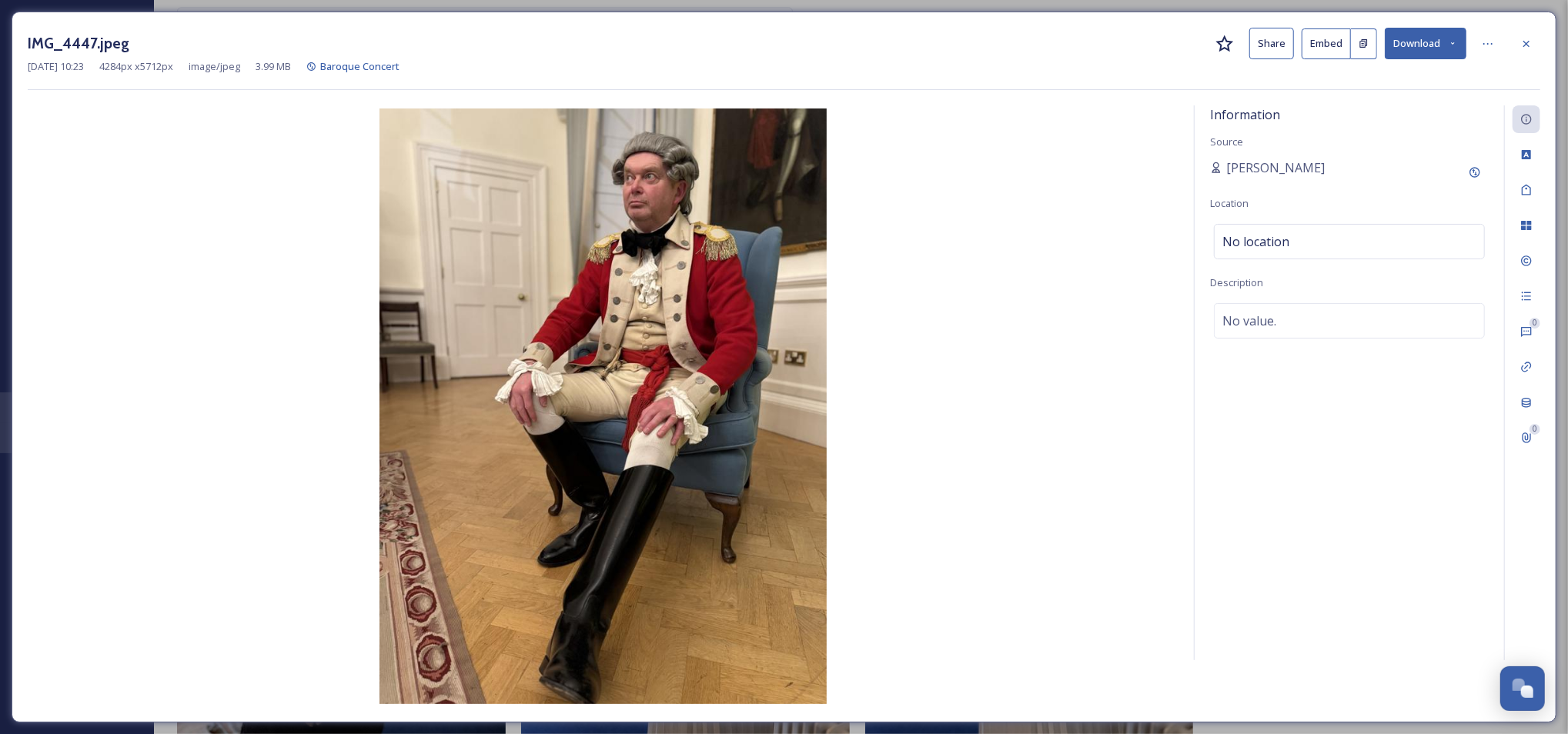
click at [1273, 46] on button "Share" at bounding box center [1271, 44] width 45 height 32
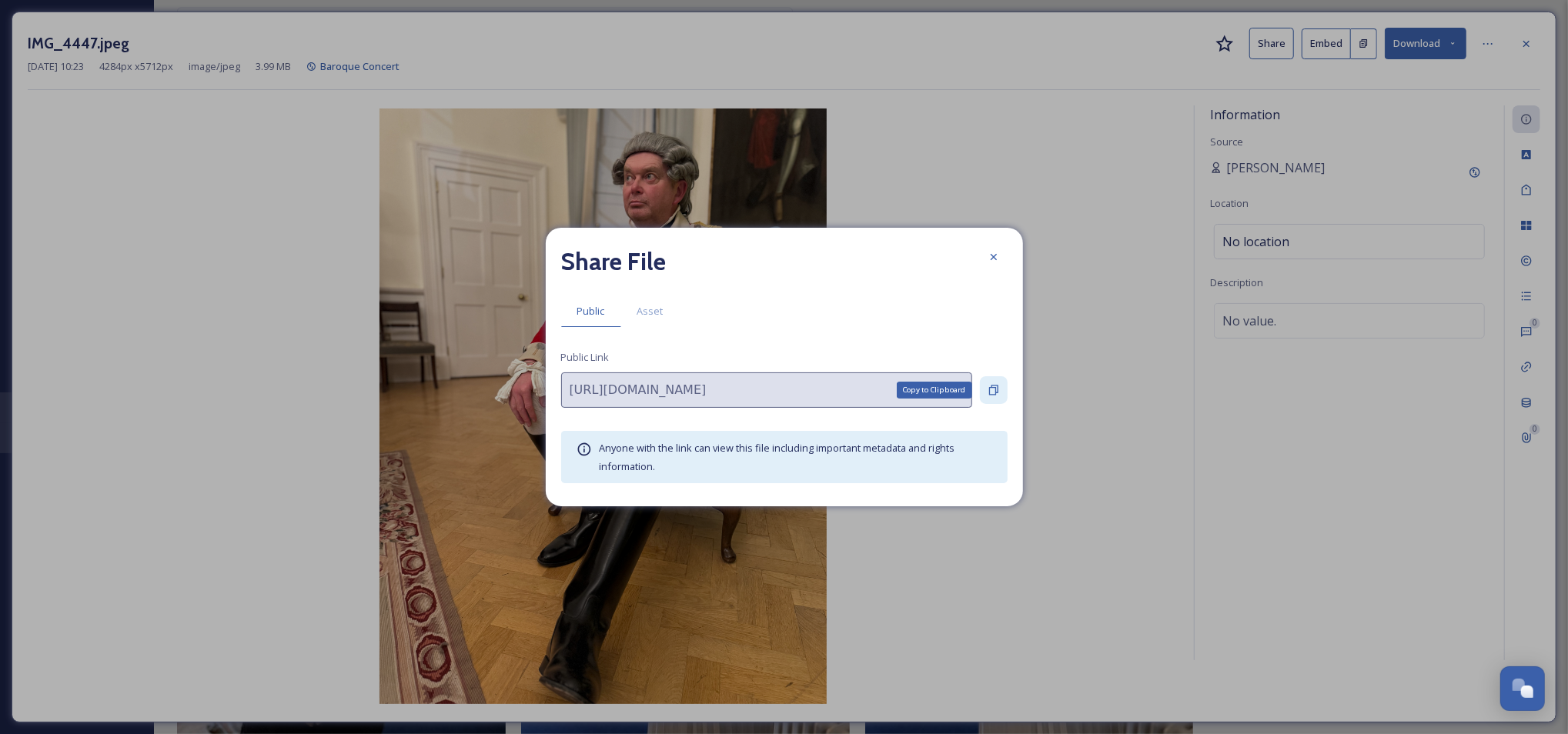
click at [990, 388] on icon at bounding box center [994, 390] width 12 height 12
click at [990, 252] on icon at bounding box center [994, 256] width 12 height 12
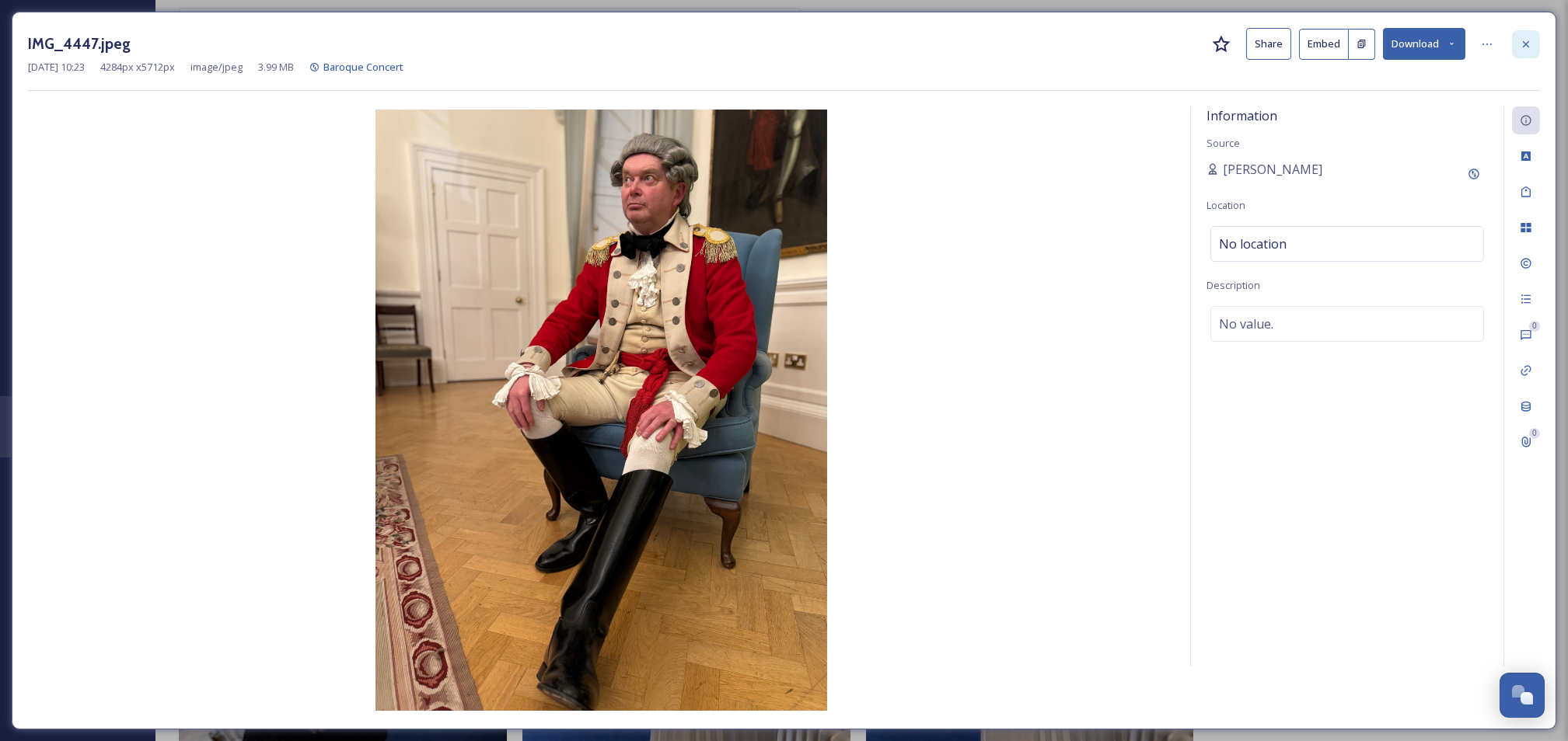
click at [1526, 48] on icon at bounding box center [1525, 43] width 12 height 12
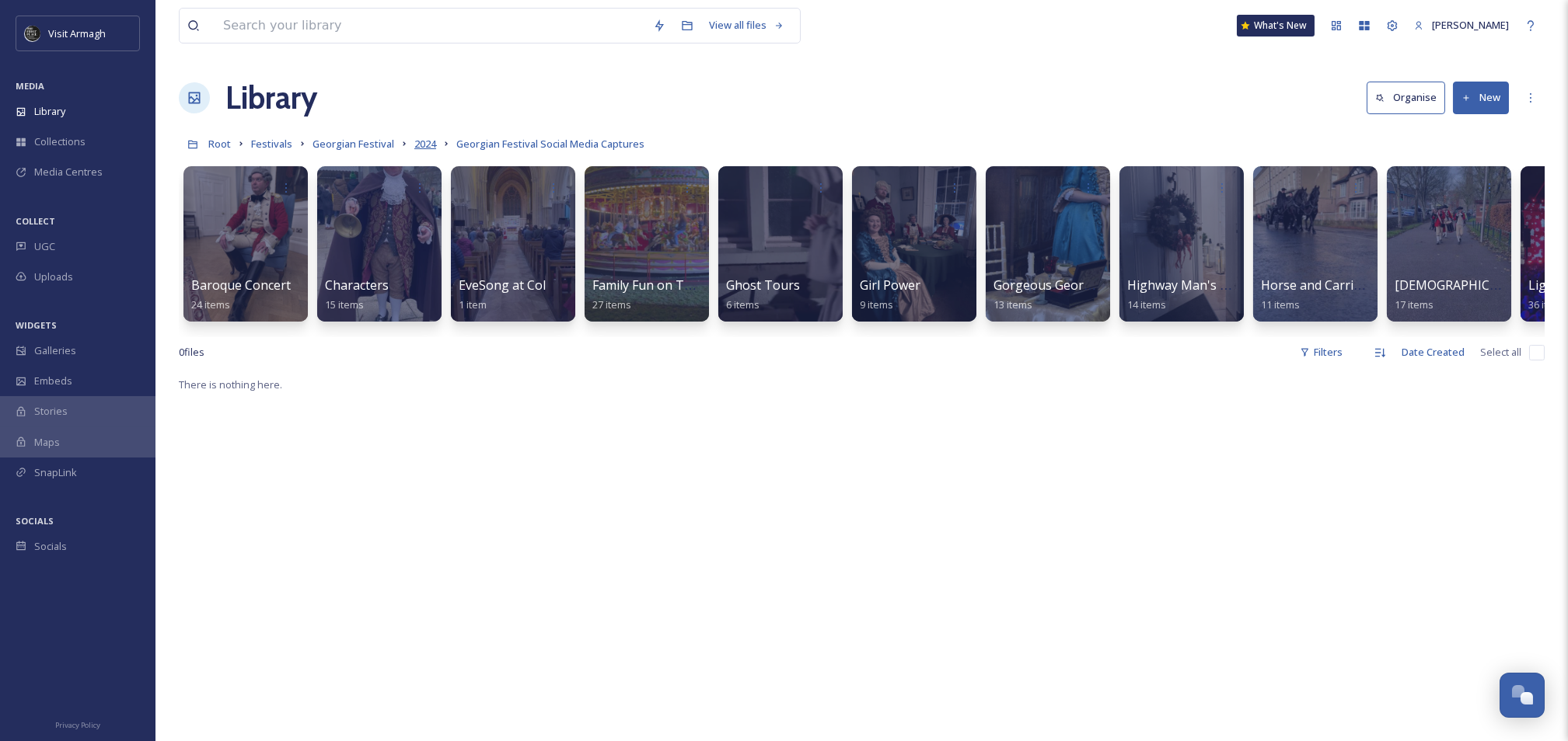
click at [429, 143] on span "2024" at bounding box center [425, 143] width 22 height 14
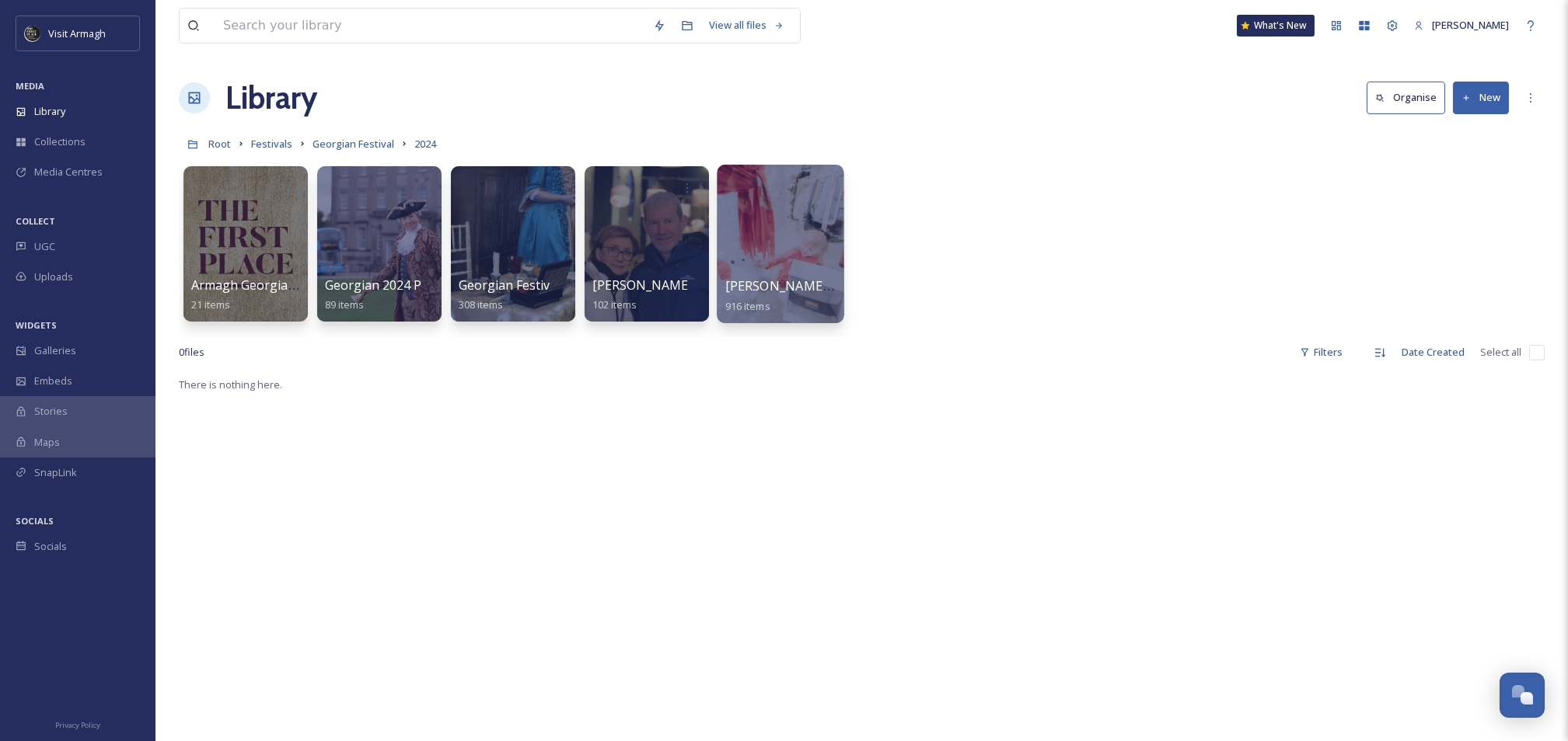
click at [766, 227] on div at bounding box center [780, 244] width 127 height 159
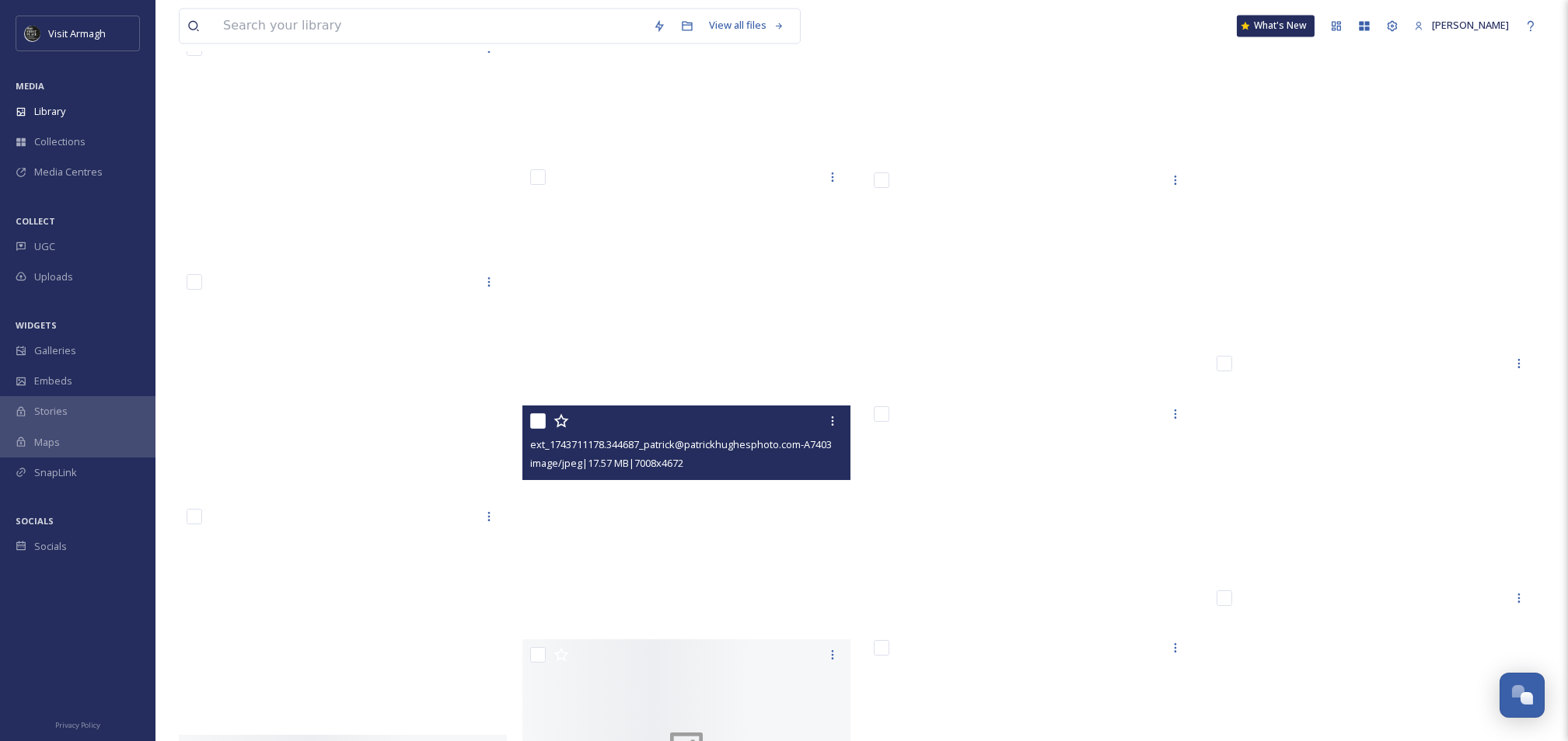
scroll to position [35622, 0]
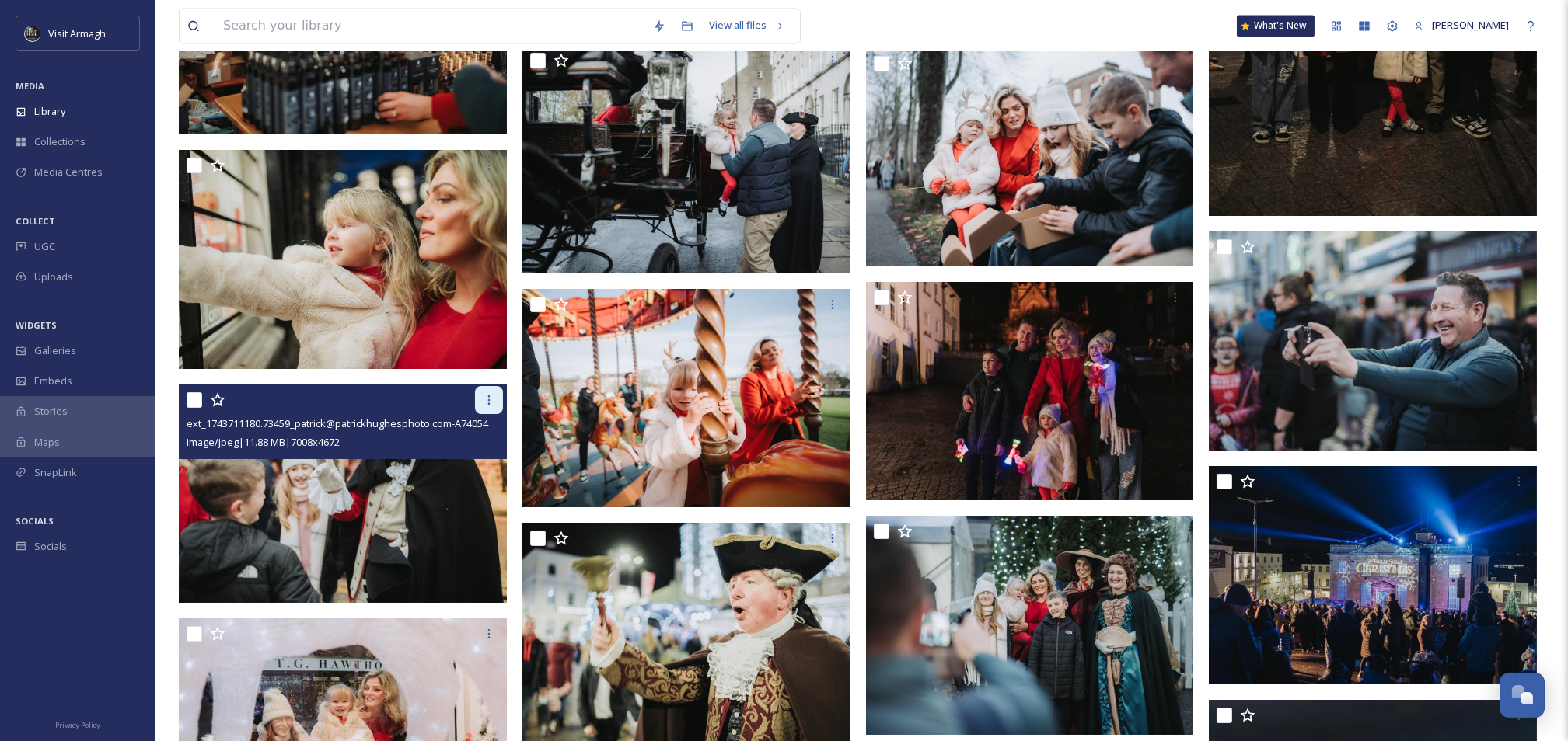
click at [492, 404] on icon at bounding box center [488, 399] width 12 height 12
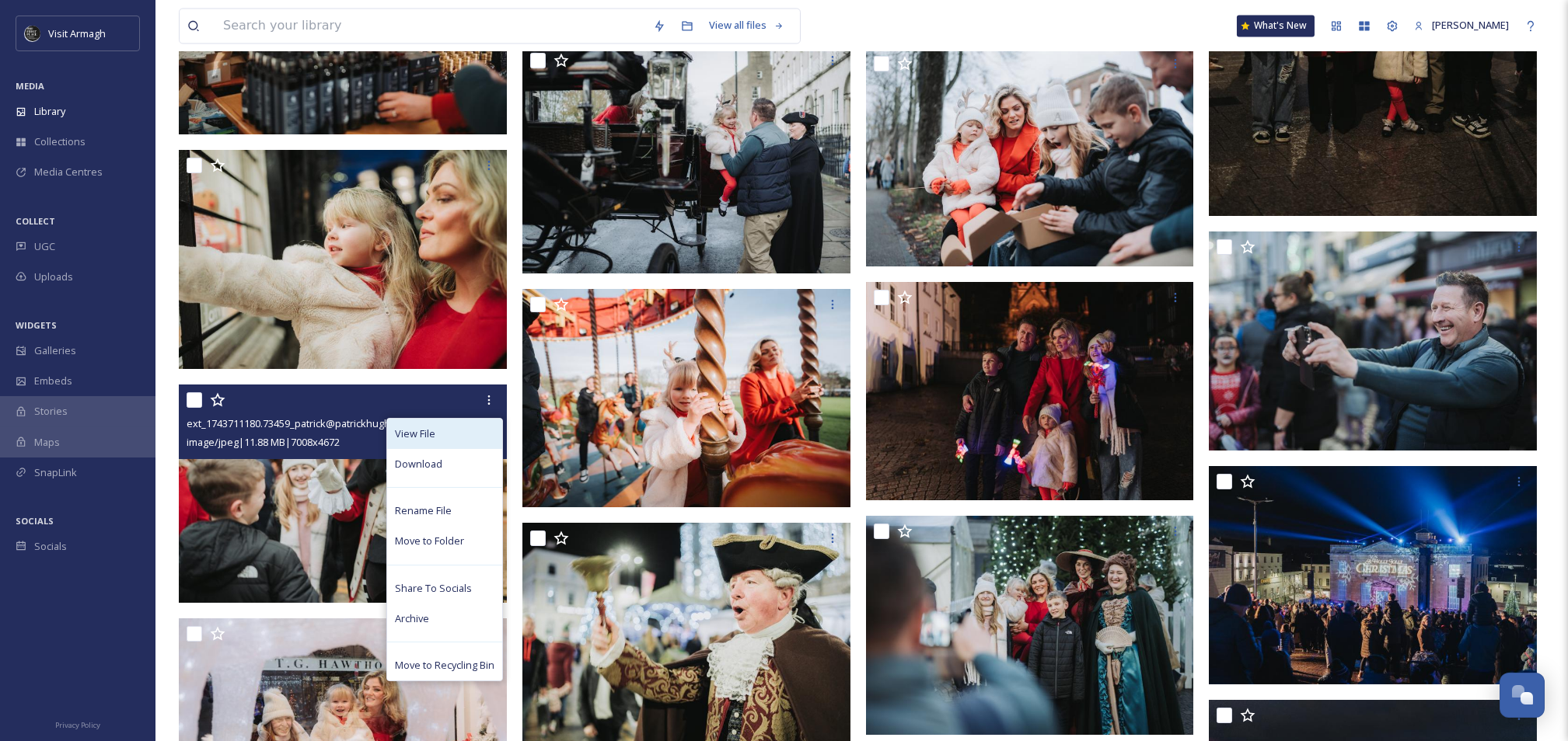
click at [472, 429] on div "View File" at bounding box center [445, 433] width 115 height 30
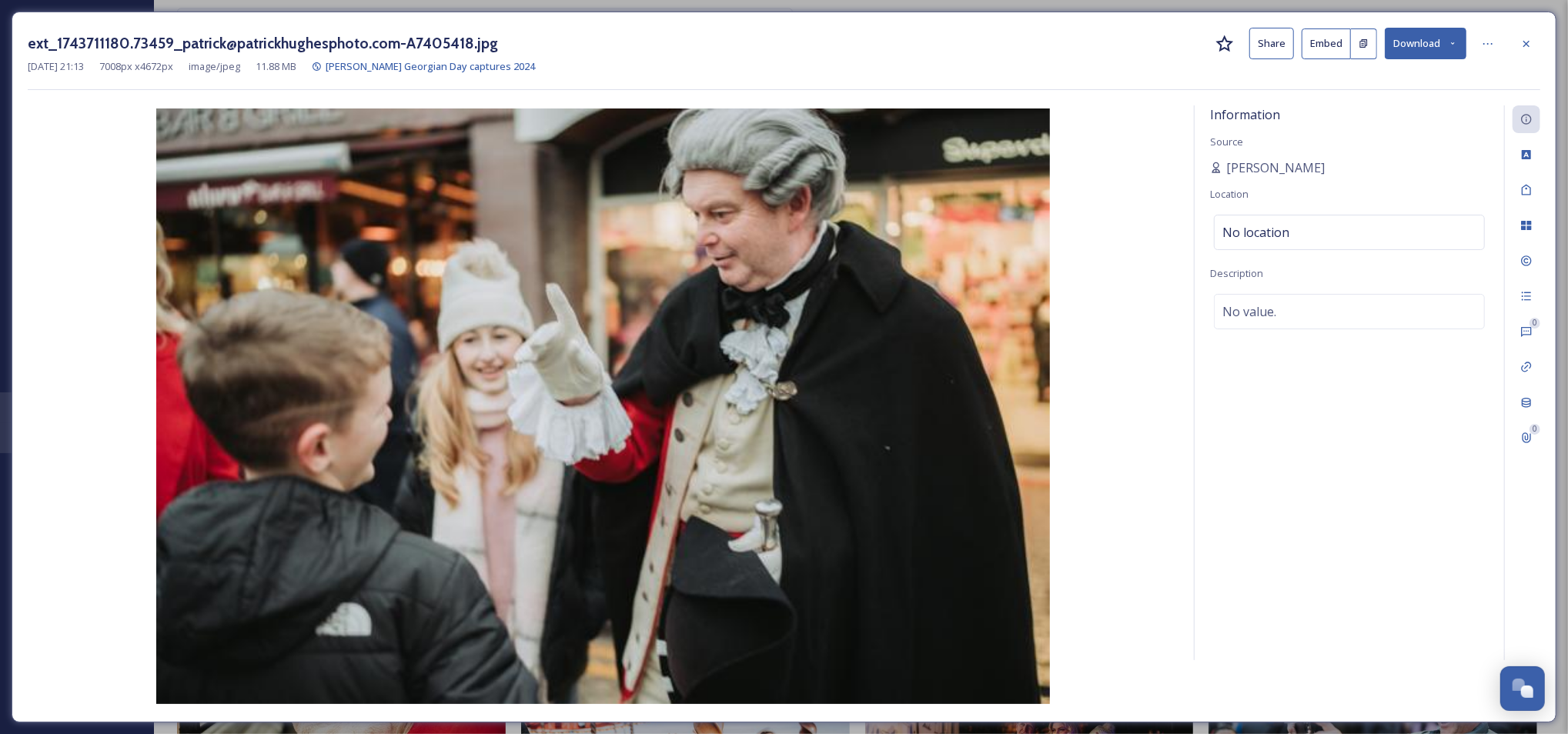
click at [1255, 41] on button "Share" at bounding box center [1271, 44] width 45 height 32
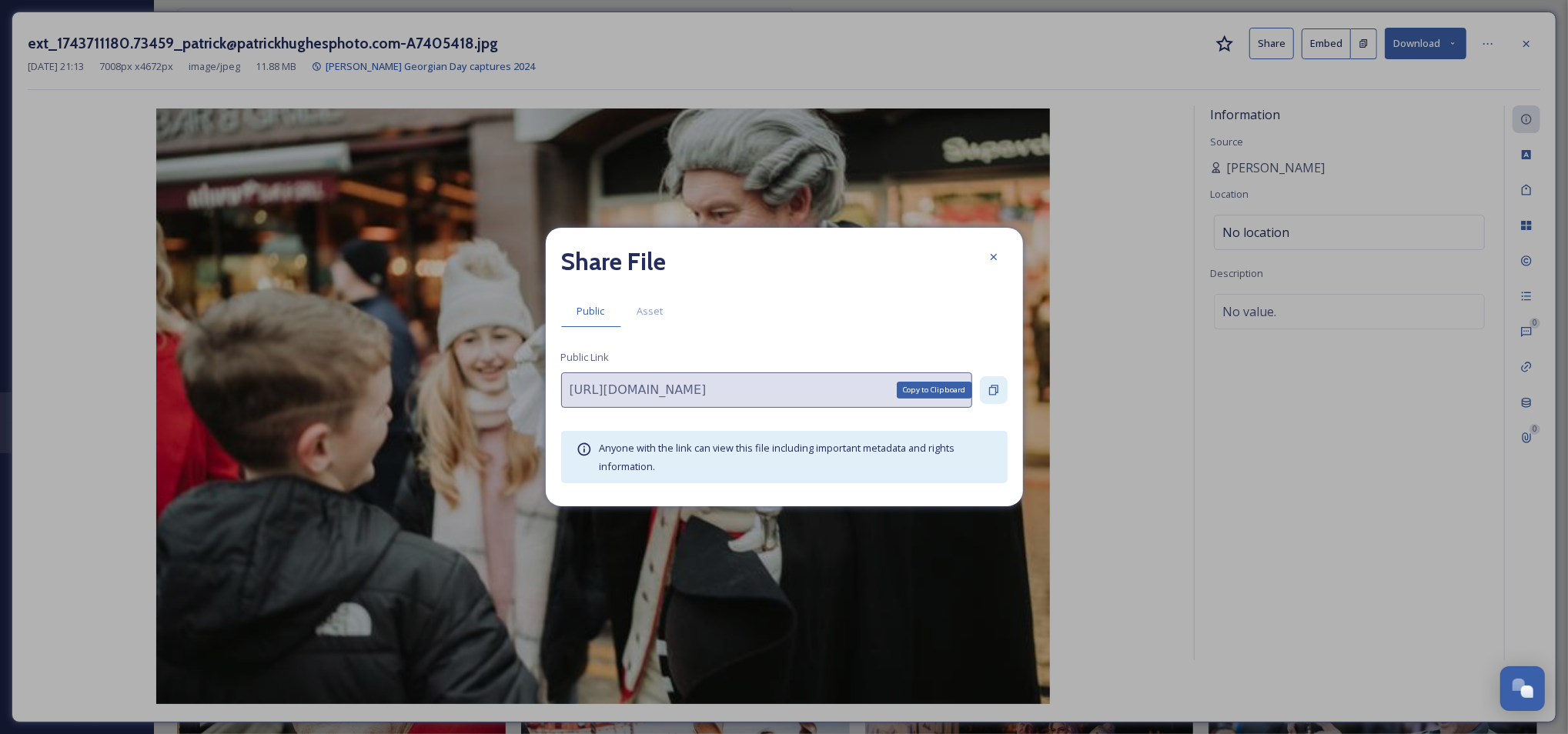
click at [993, 398] on div "Copy to Clipboard" at bounding box center [994, 390] width 28 height 28
click at [983, 256] on div at bounding box center [994, 257] width 28 height 28
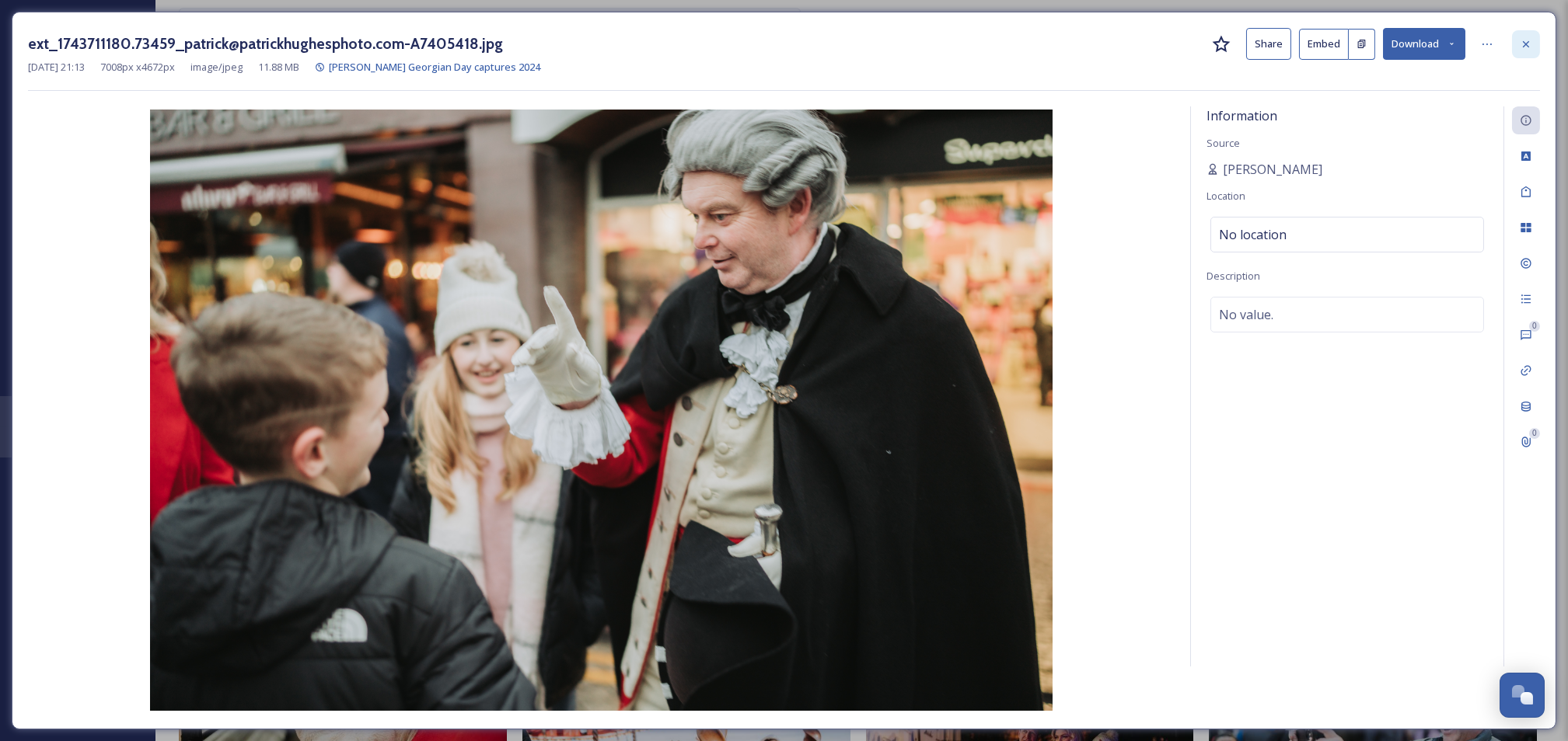
click at [1525, 39] on icon at bounding box center [1525, 43] width 12 height 12
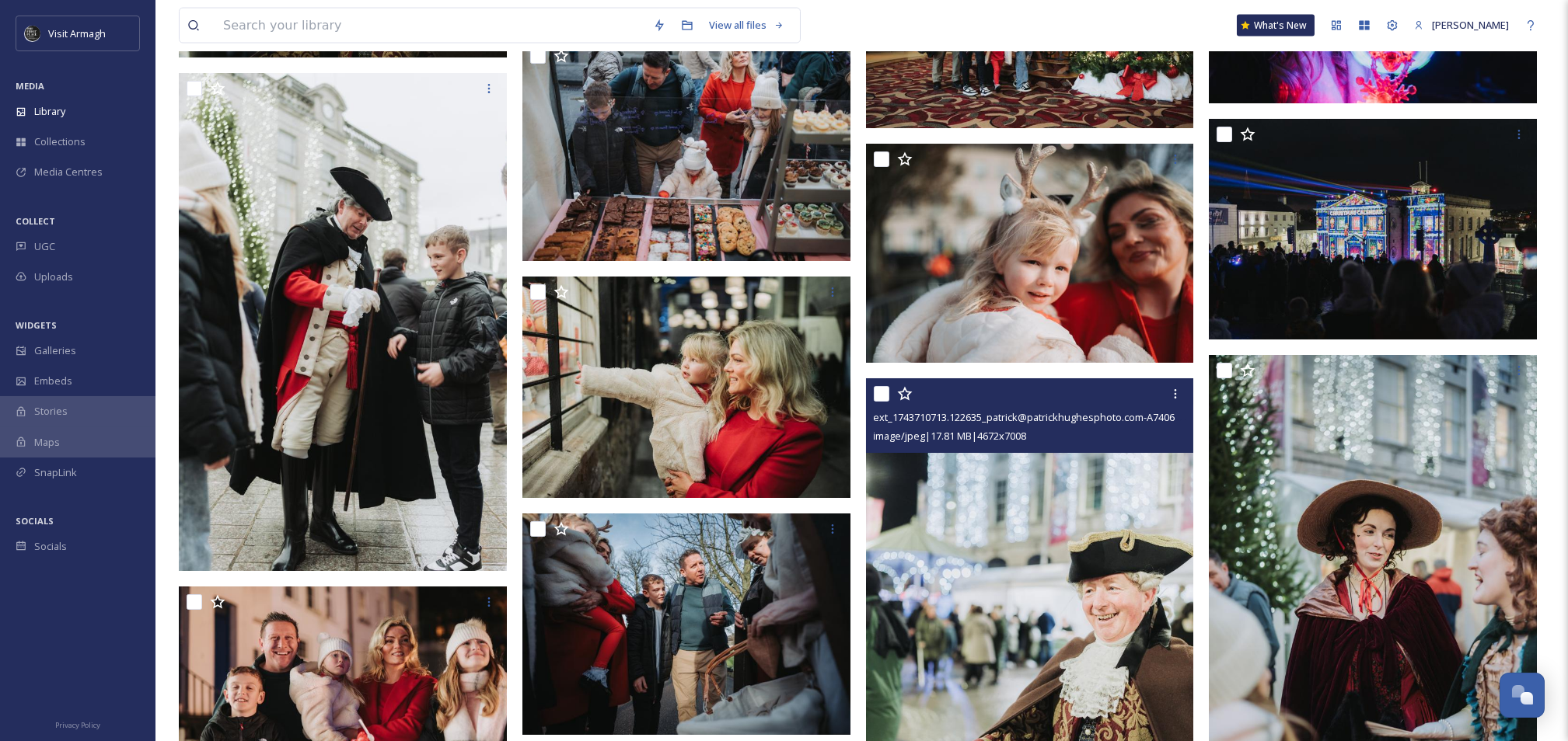
scroll to position [57678, 0]
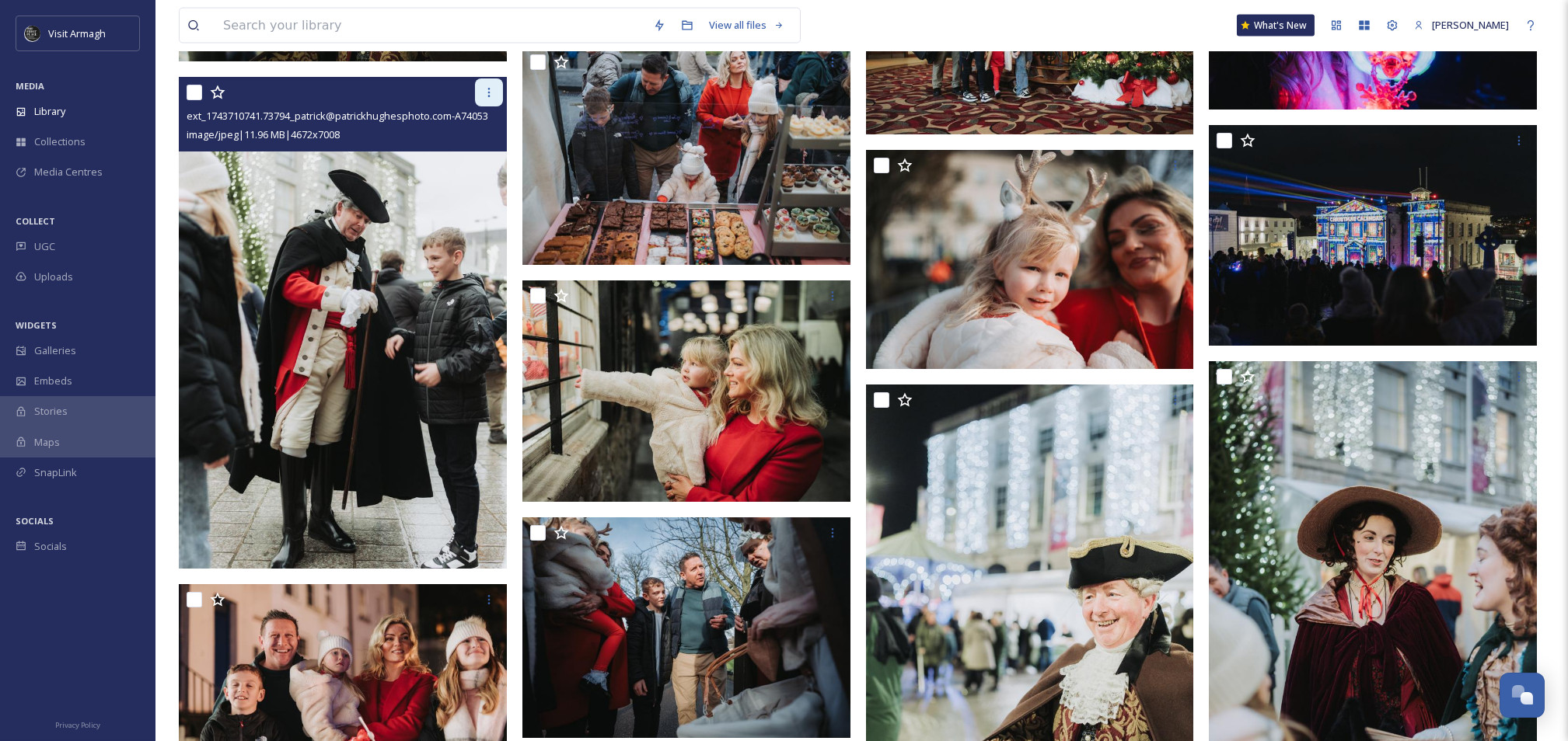
click at [483, 91] on icon at bounding box center [488, 92] width 12 height 12
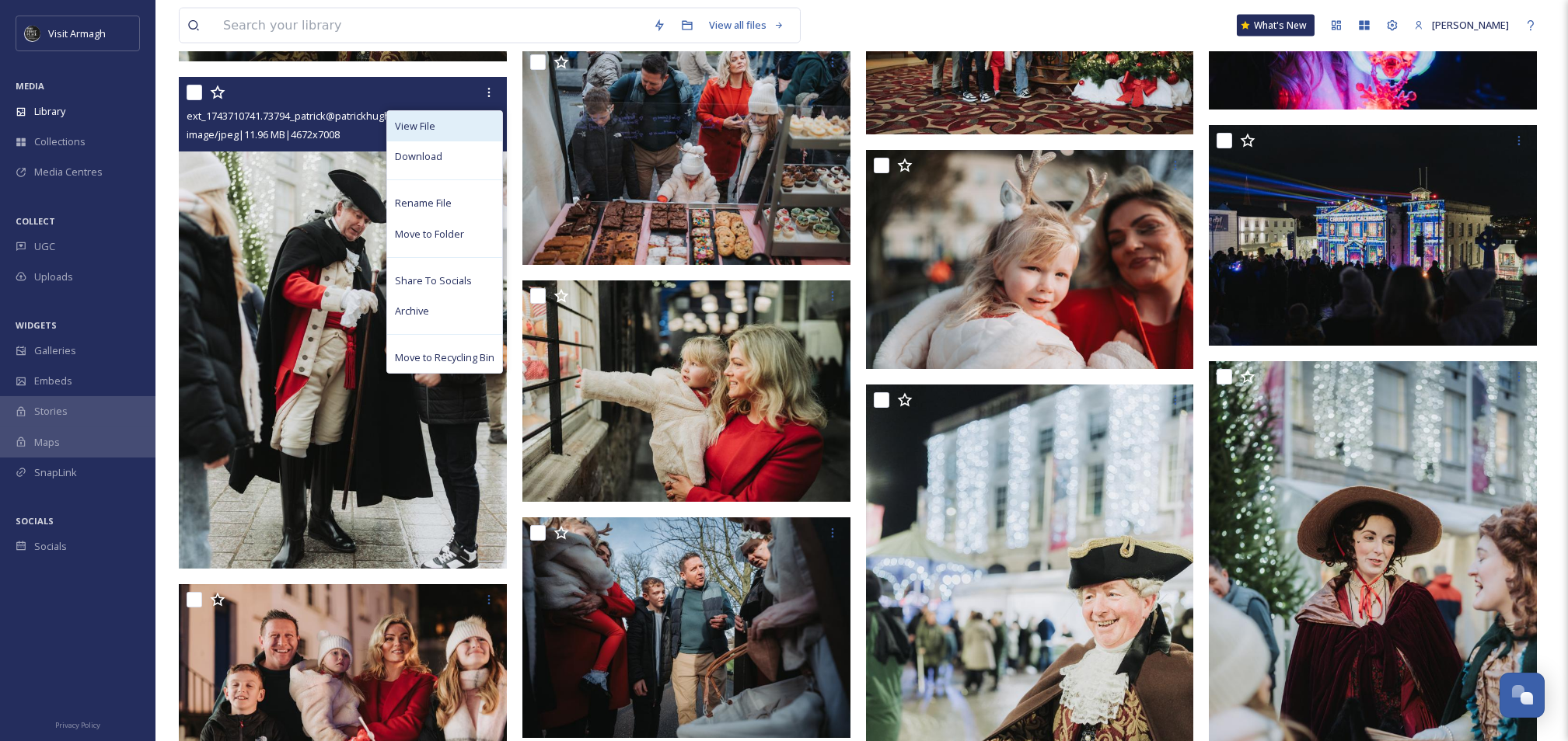
click at [442, 134] on div "View File" at bounding box center [445, 126] width 115 height 30
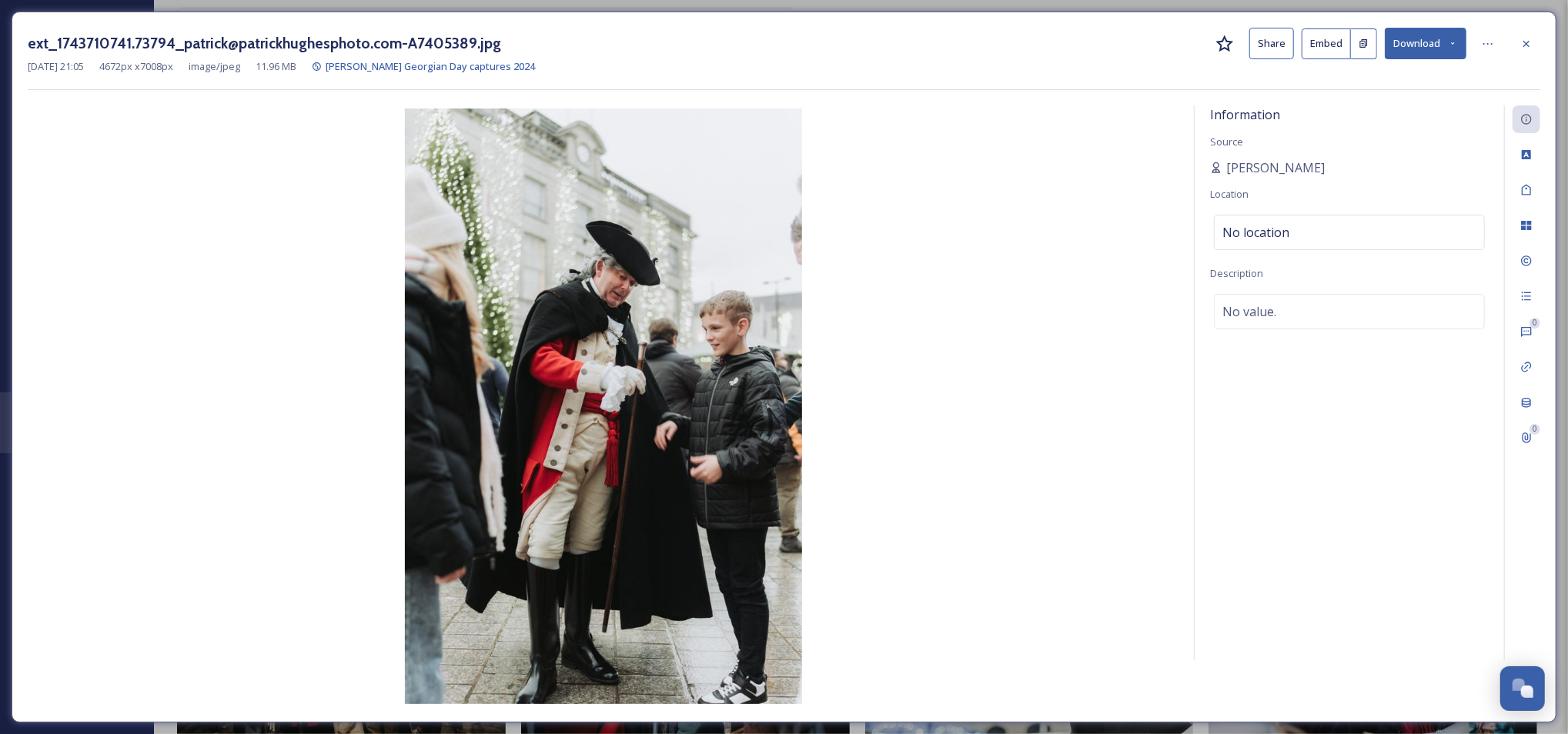
click at [1275, 45] on button "Share" at bounding box center [1271, 44] width 45 height 32
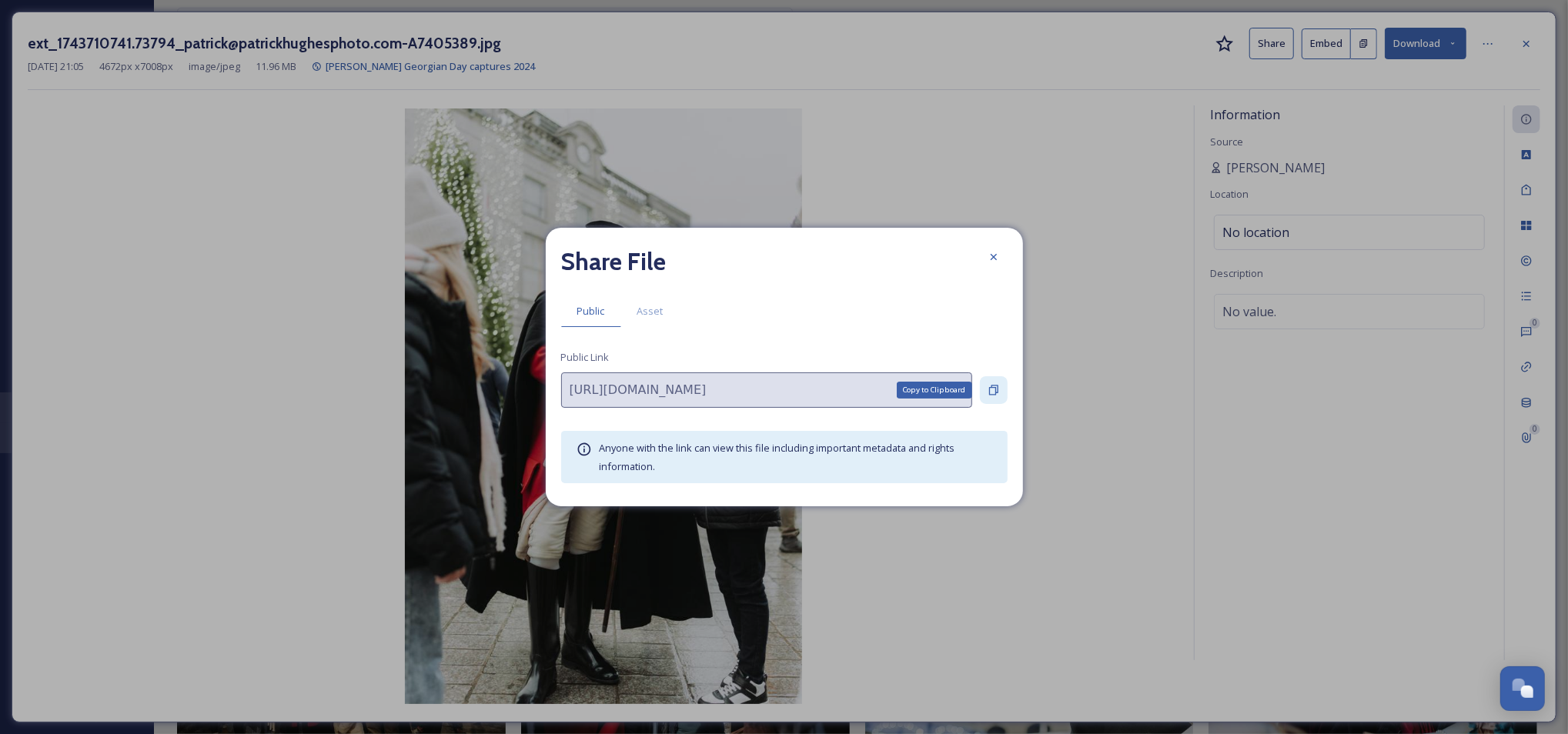
drag, startPoint x: 1000, startPoint y: 386, endPoint x: 661, endPoint y: 701, distance: 462.8
click at [999, 387] on div "Copy to Clipboard" at bounding box center [994, 390] width 28 height 28
drag, startPoint x: 994, startPoint y: 259, endPoint x: 1056, endPoint y: 234, distance: 66.9
click at [995, 259] on icon at bounding box center [994, 256] width 12 height 12
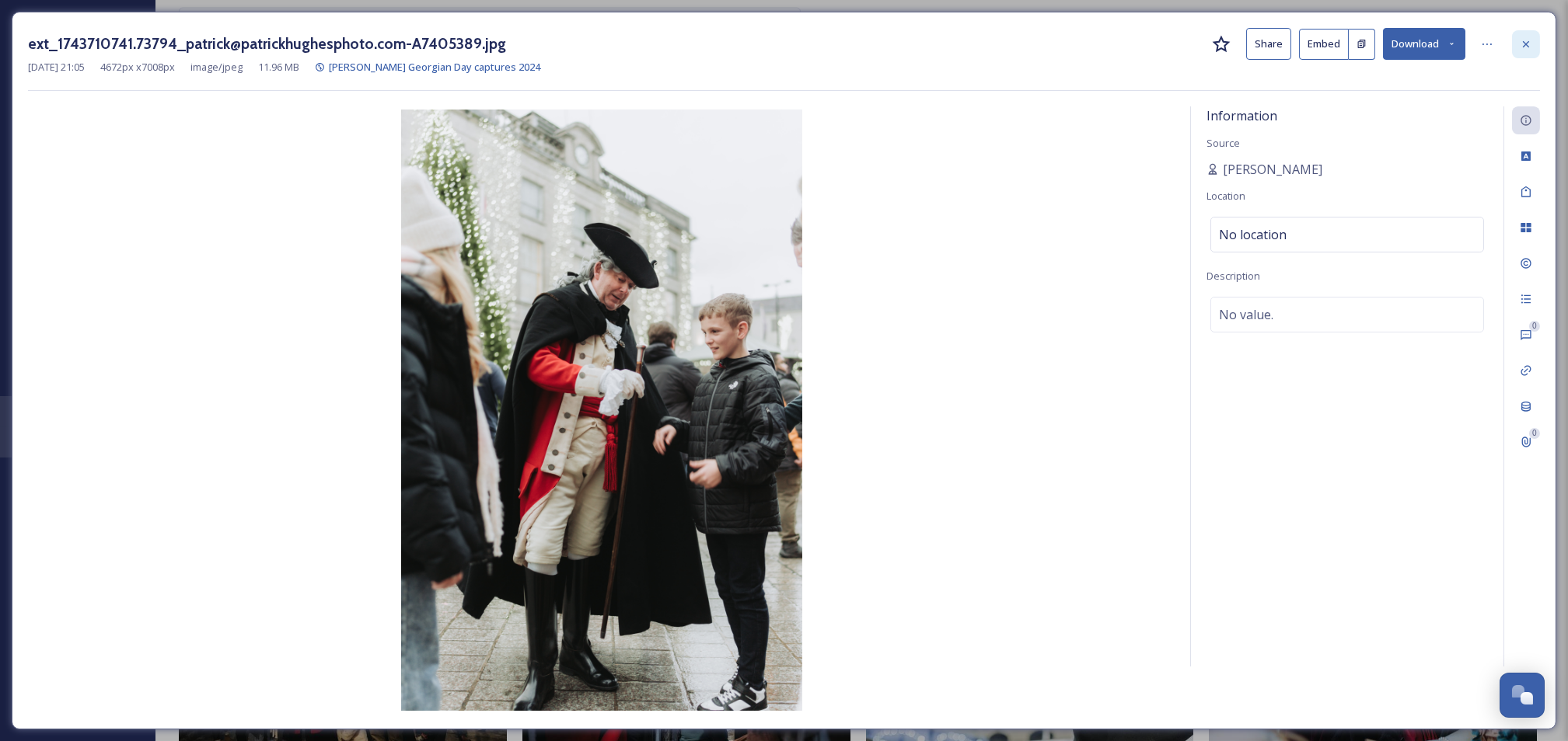
click at [1535, 37] on div at bounding box center [1525, 44] width 28 height 28
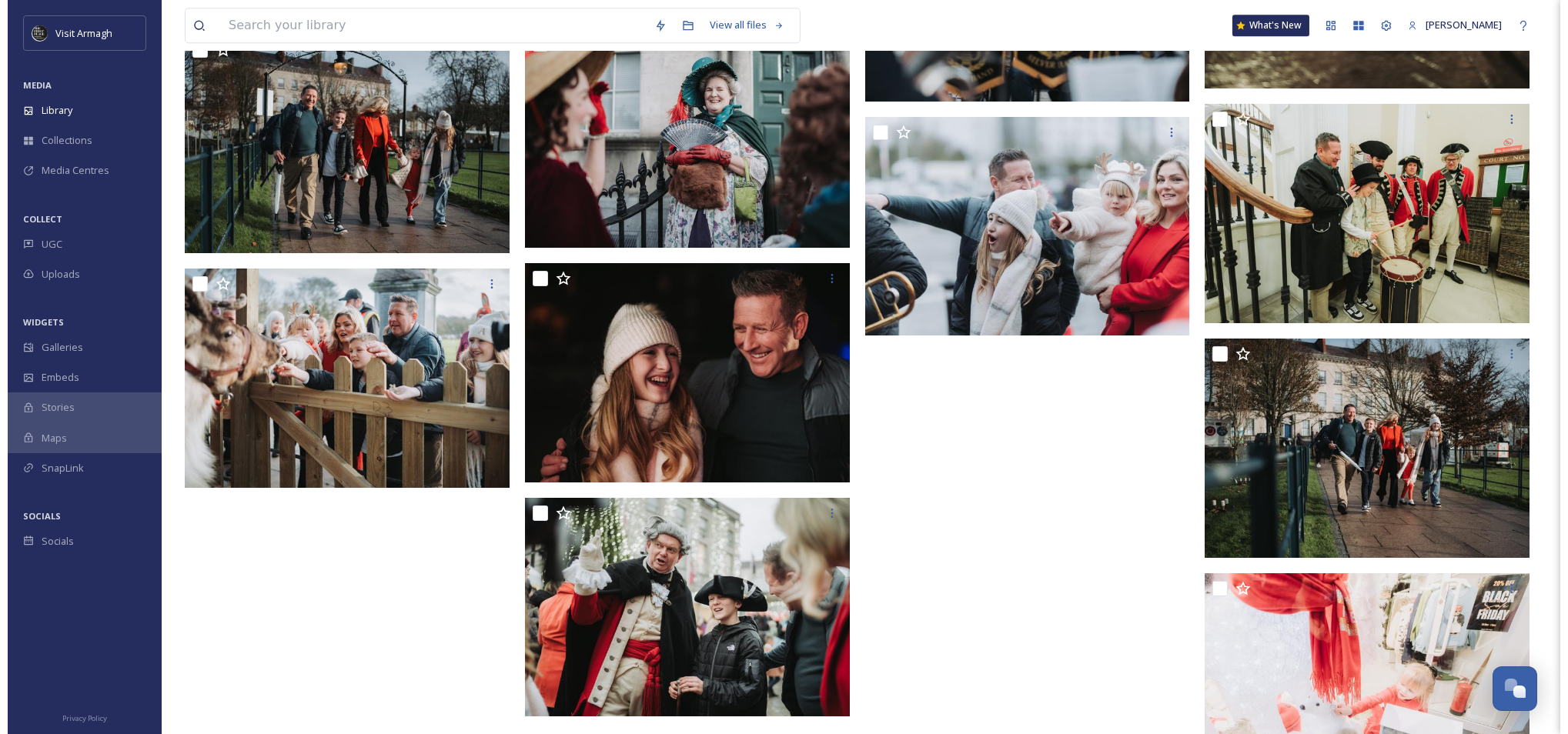
scroll to position [62245, 0]
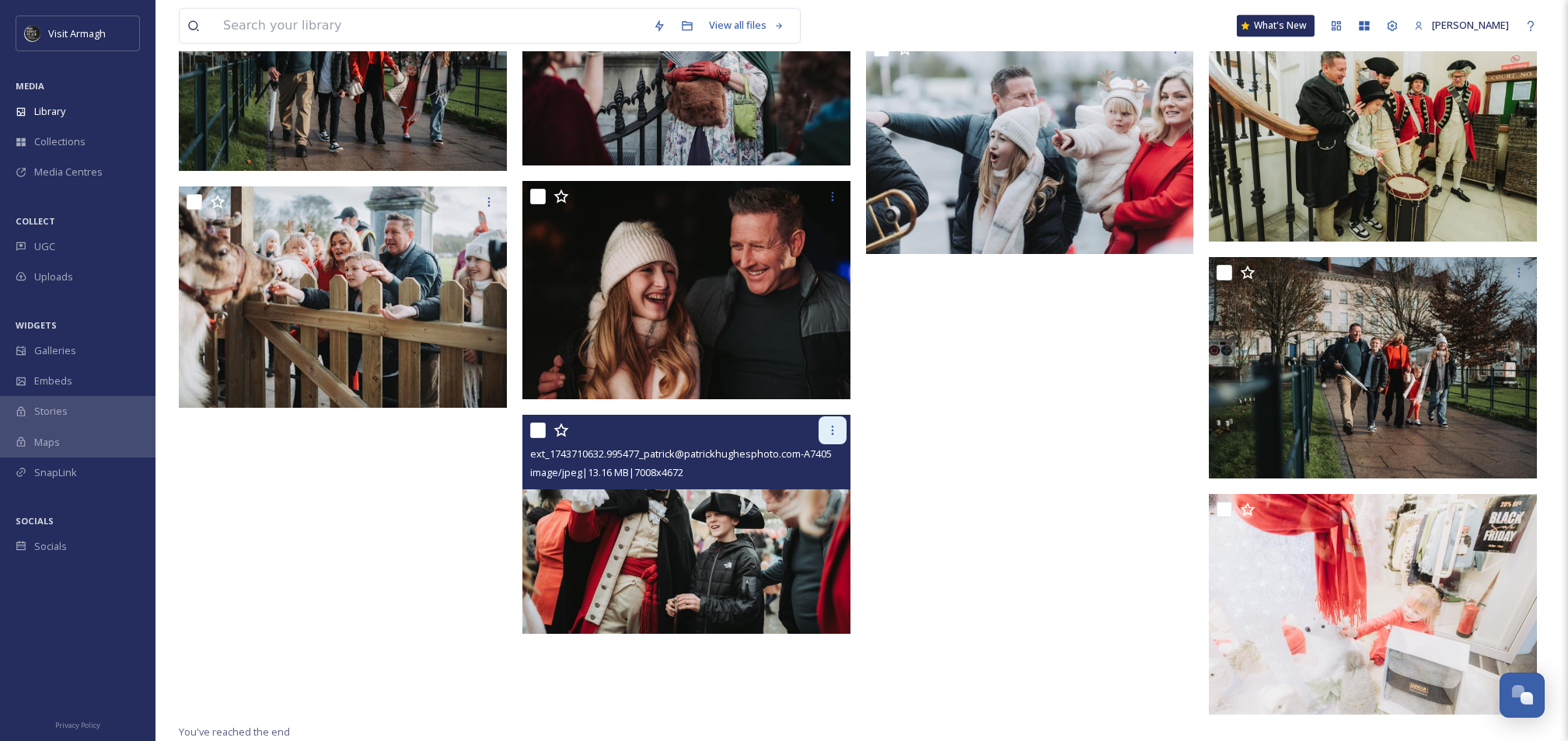
click at [831, 427] on icon at bounding box center [832, 430] width 2 height 9
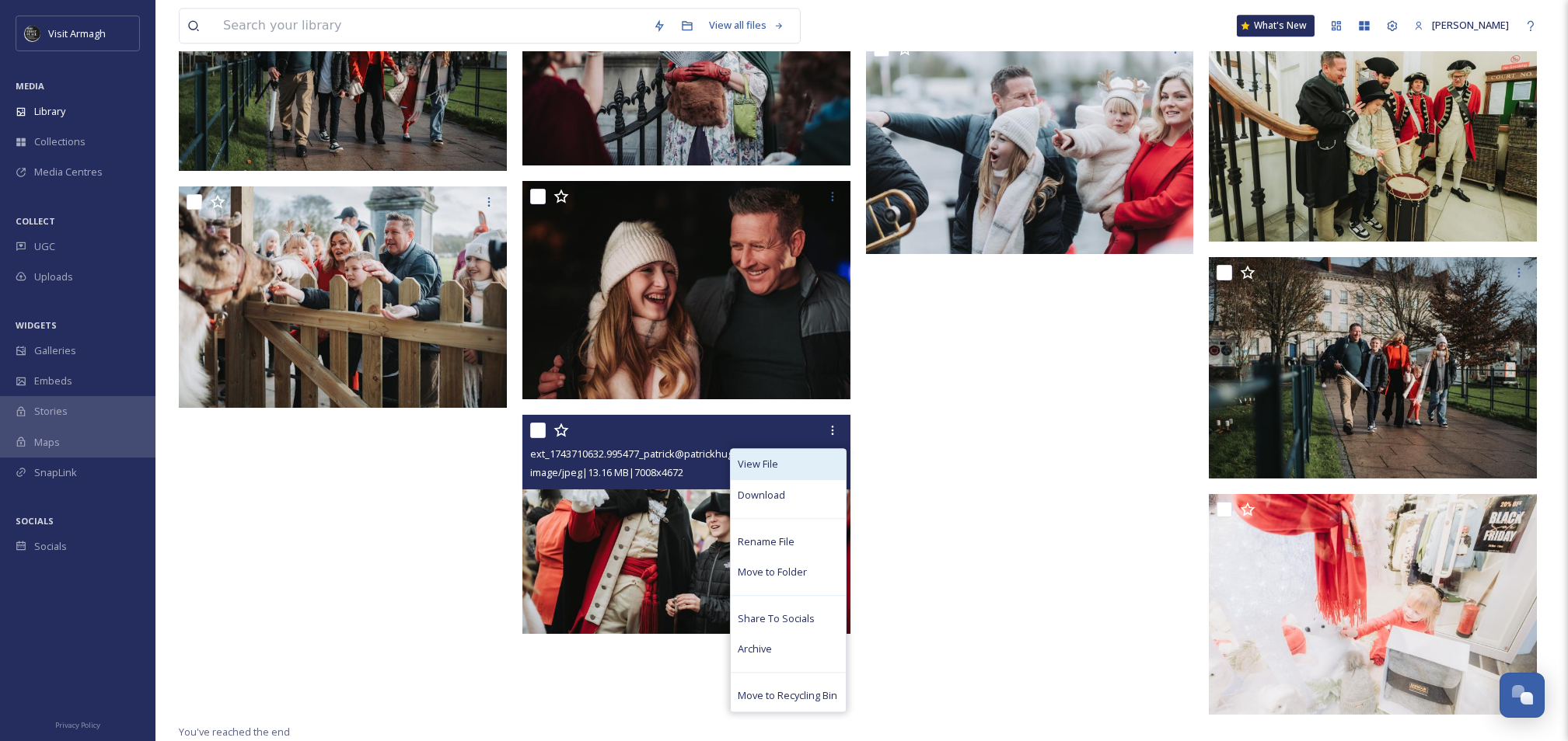
click at [806, 467] on div "View File" at bounding box center [788, 464] width 115 height 30
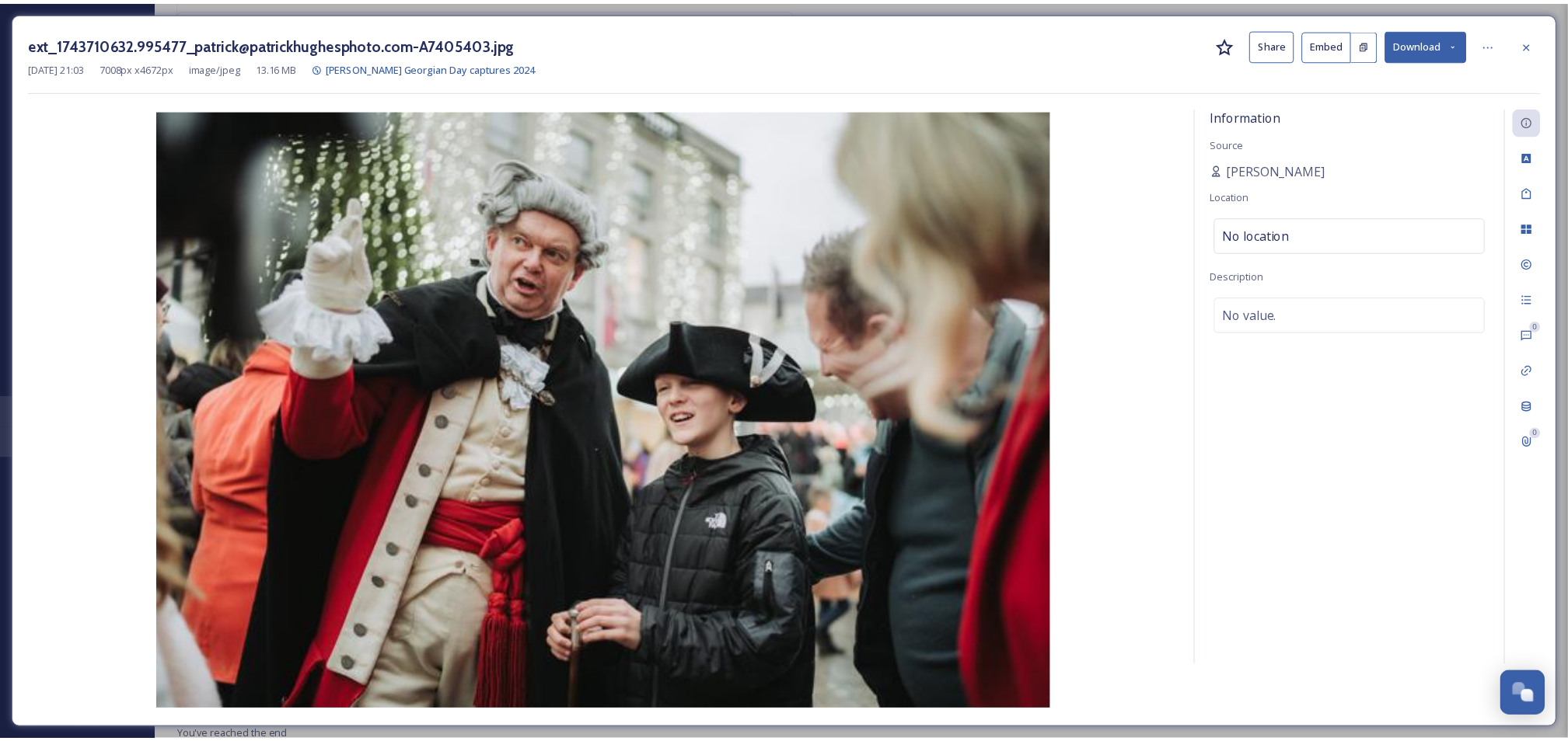
scroll to position [62844, 0]
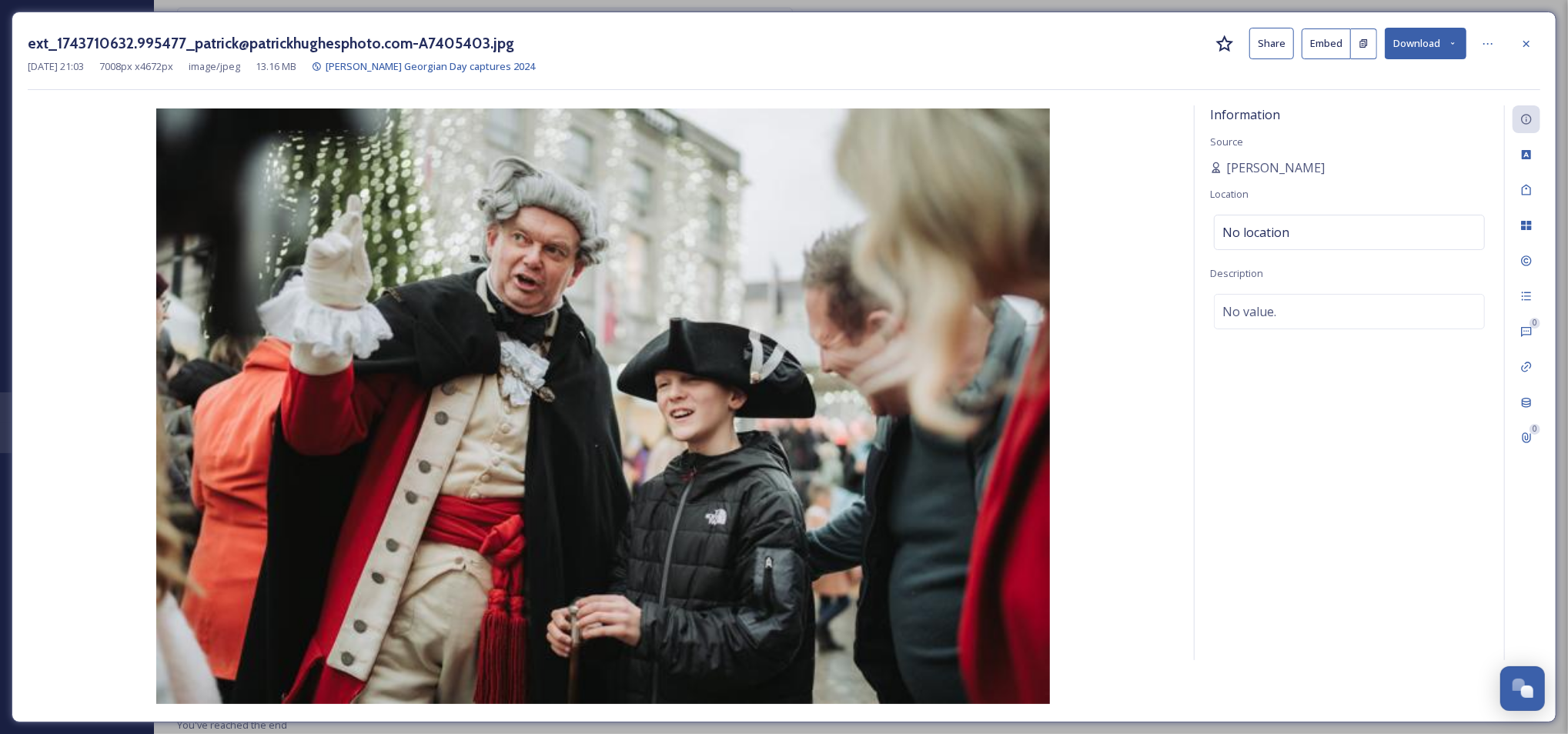
click at [1265, 43] on button "Share" at bounding box center [1271, 44] width 45 height 32
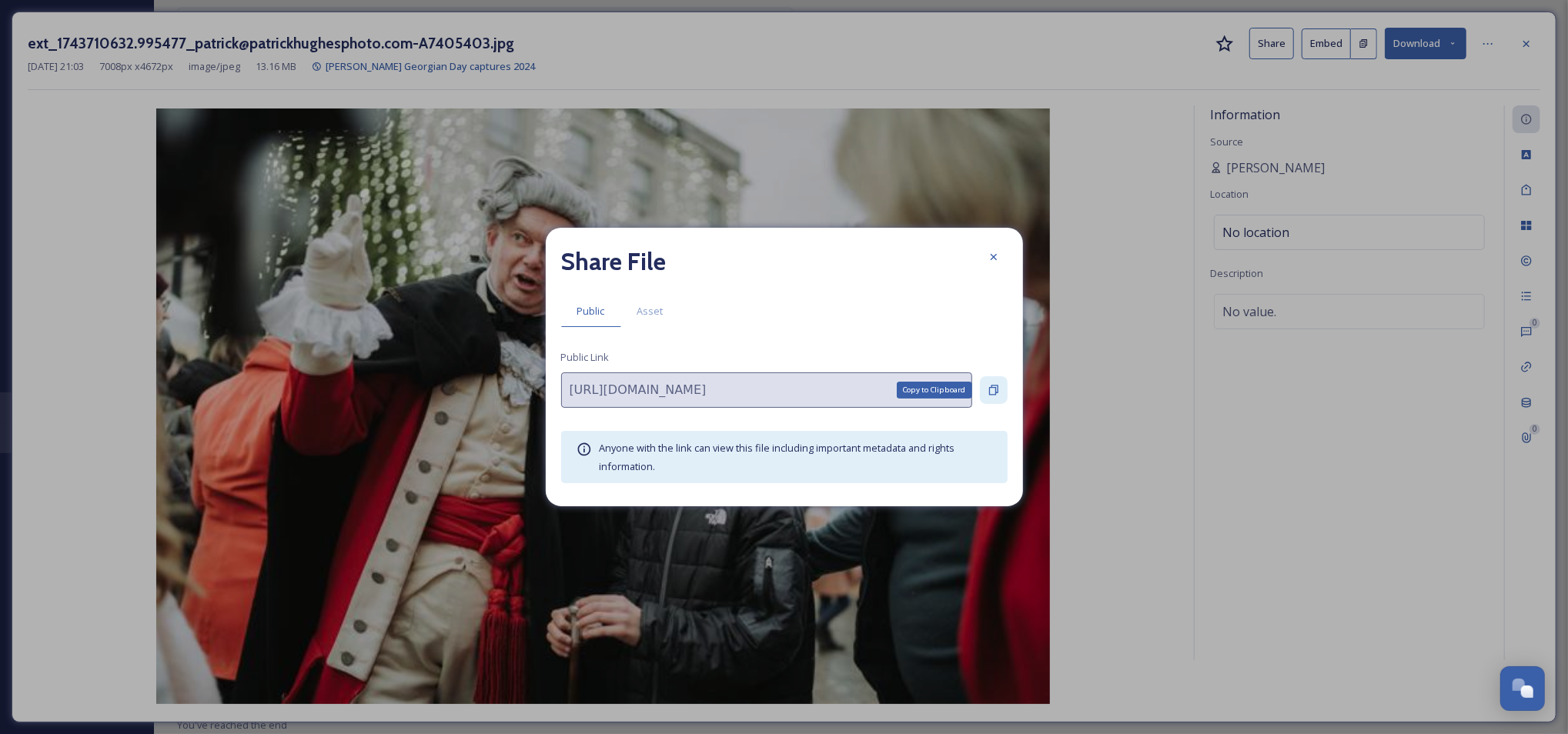
click at [993, 391] on icon at bounding box center [994, 390] width 12 height 12
click at [997, 256] on icon at bounding box center [994, 256] width 12 height 12
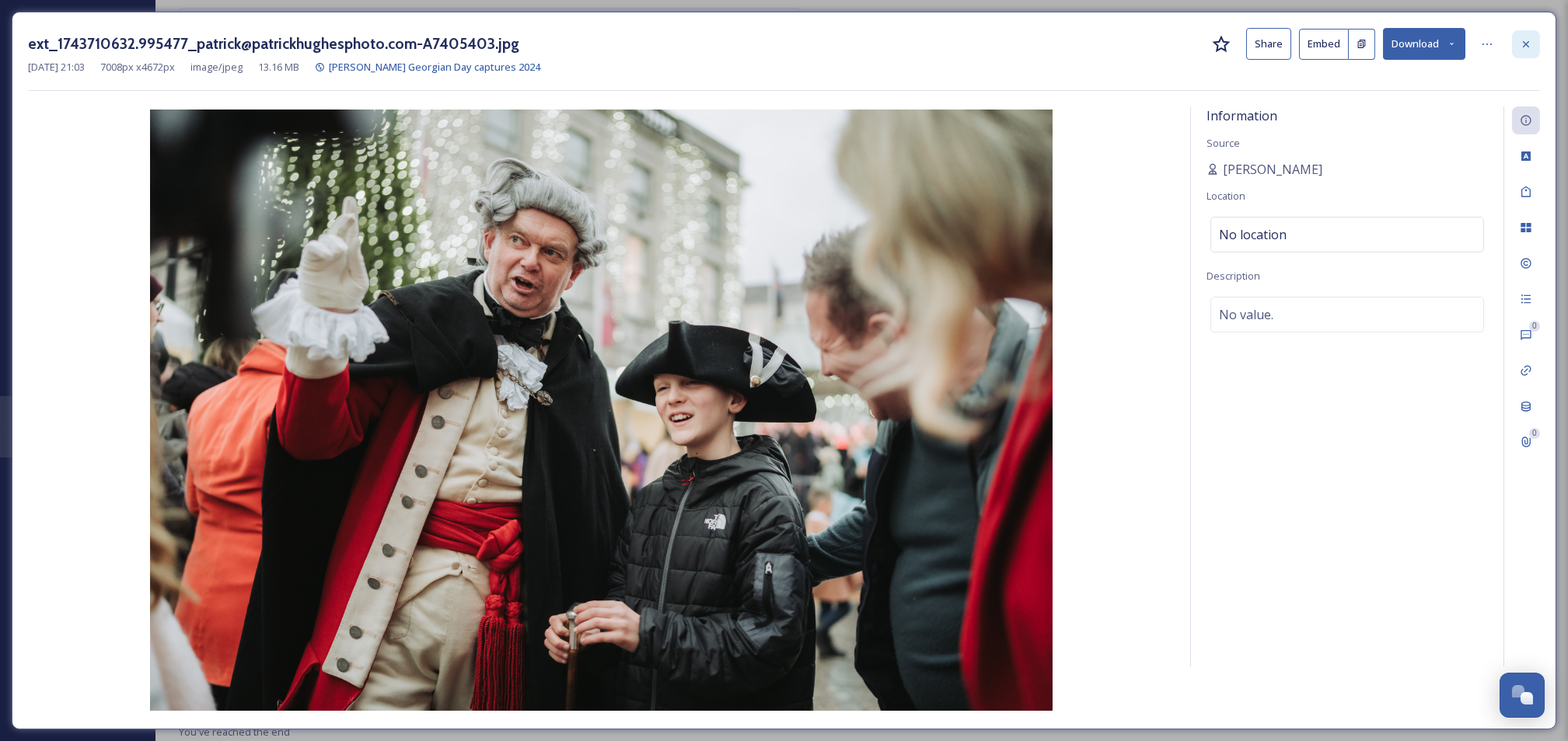
click at [1520, 47] on icon at bounding box center [1525, 43] width 12 height 12
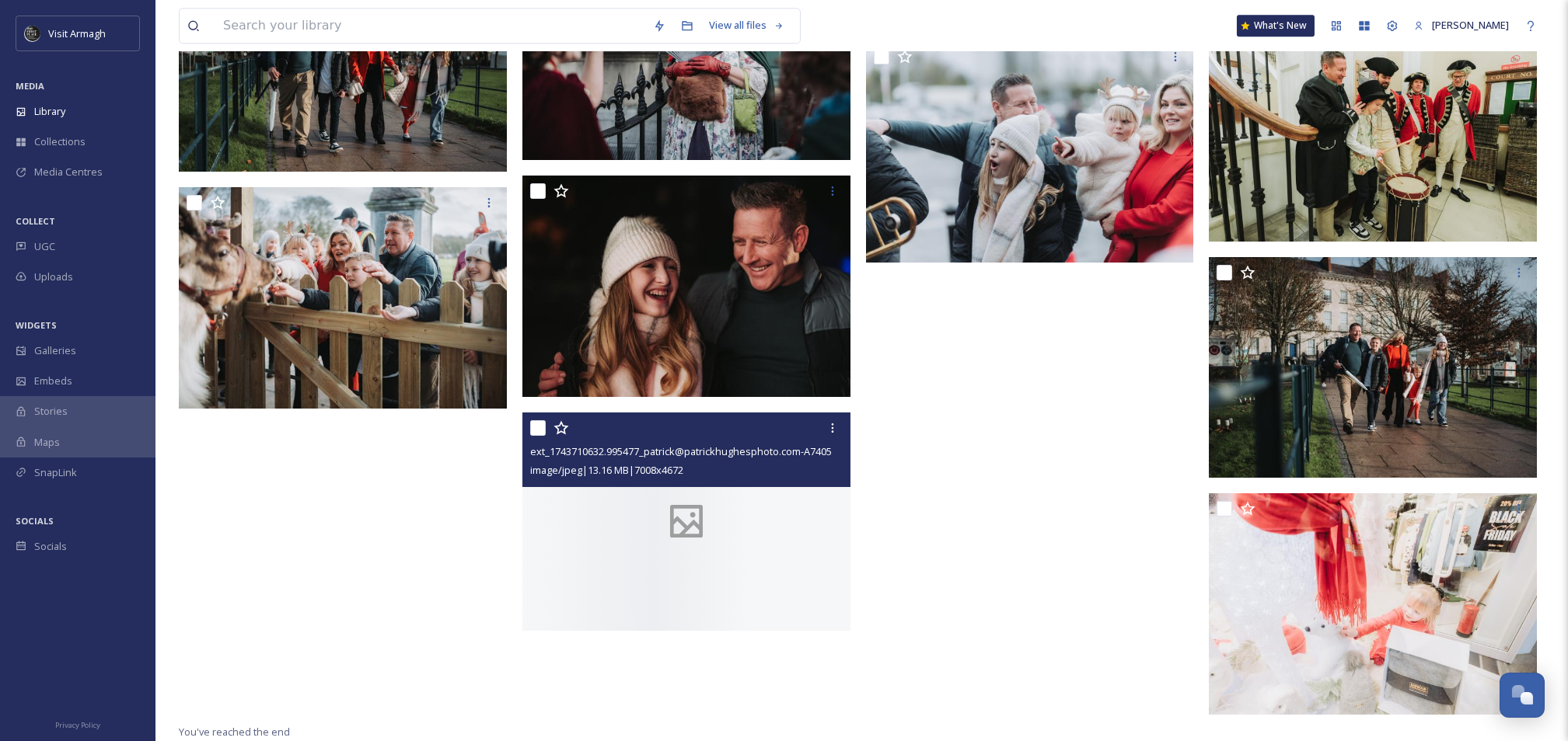
scroll to position [62842, 0]
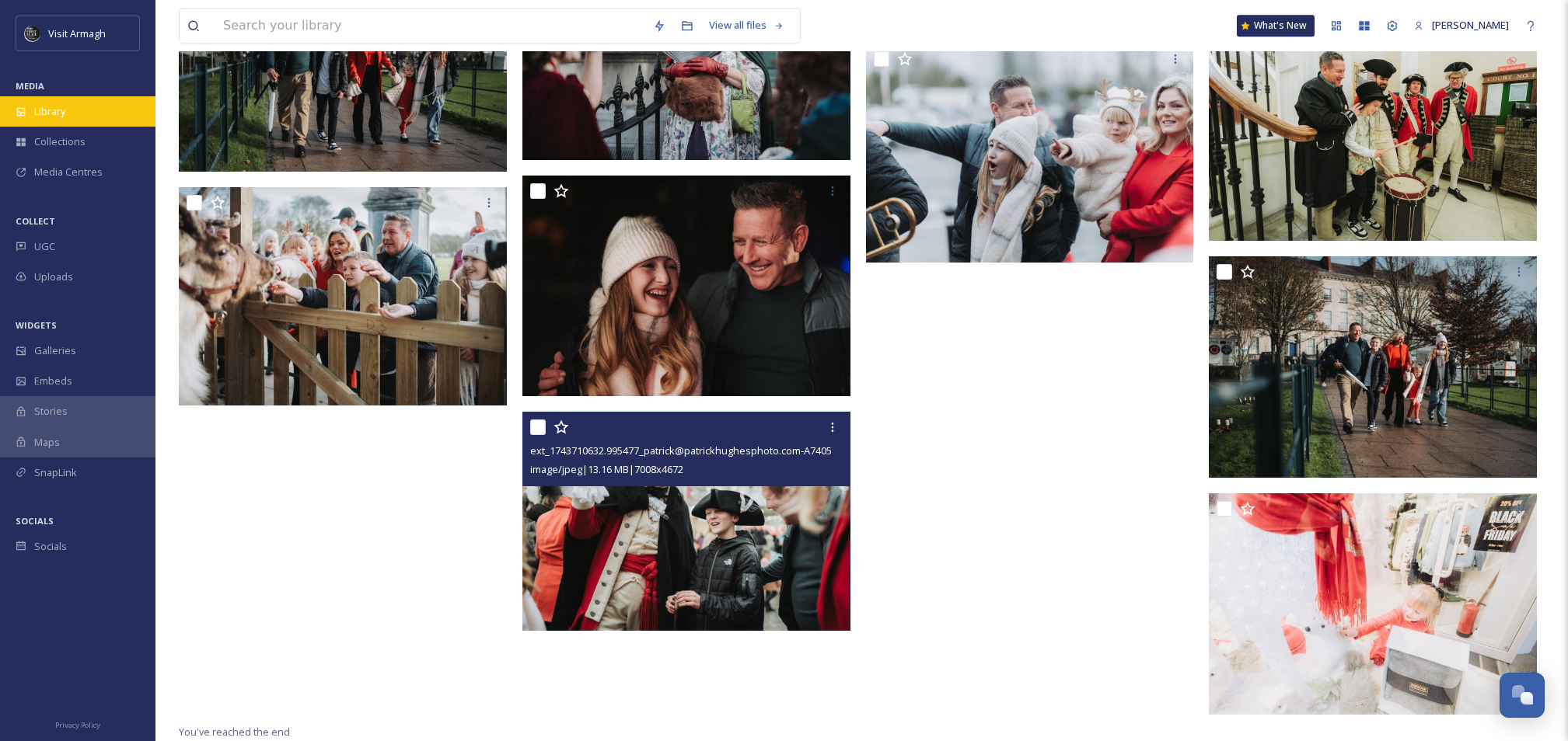
click at [88, 113] on div "Library" at bounding box center [77, 111] width 156 height 30
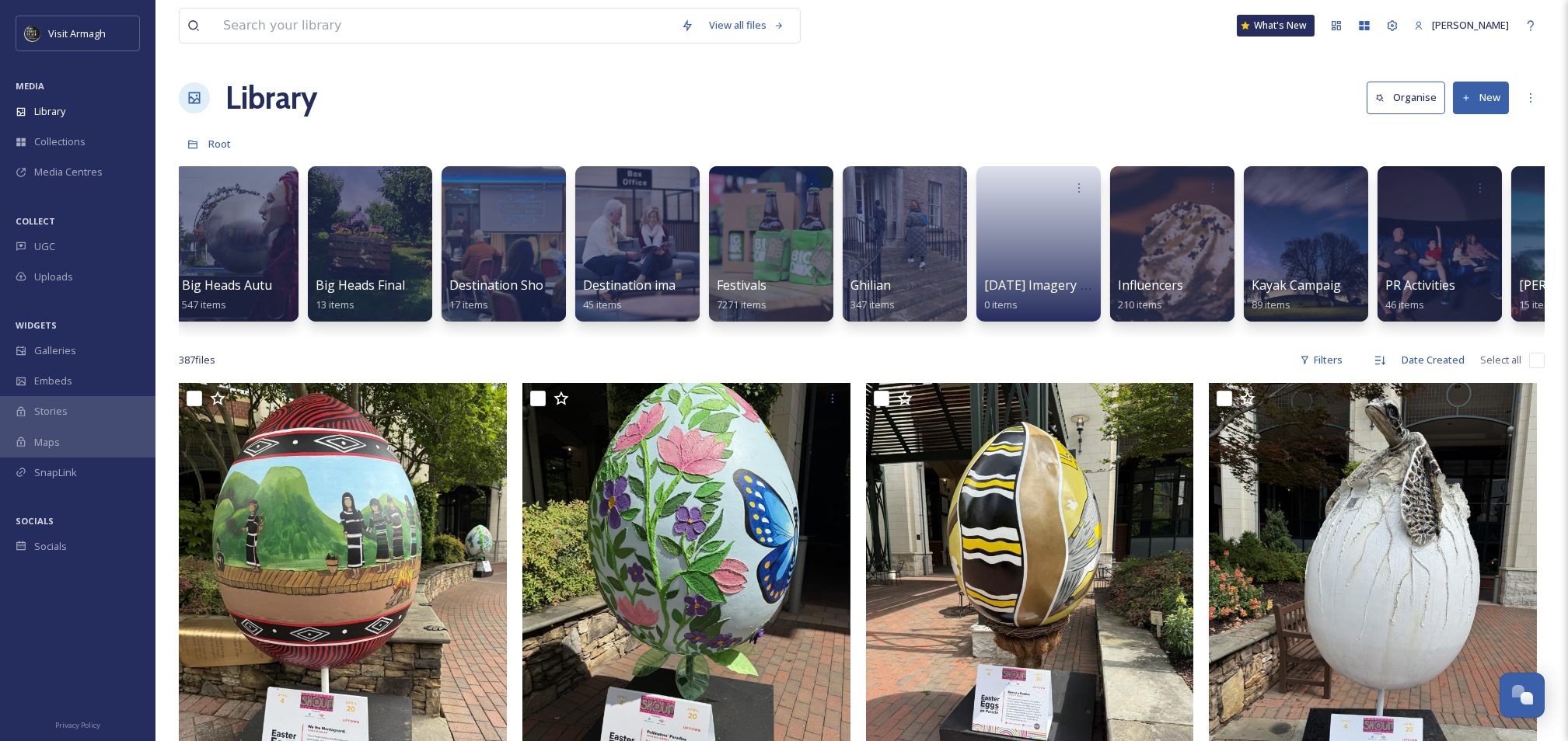
scroll to position [0, 551]
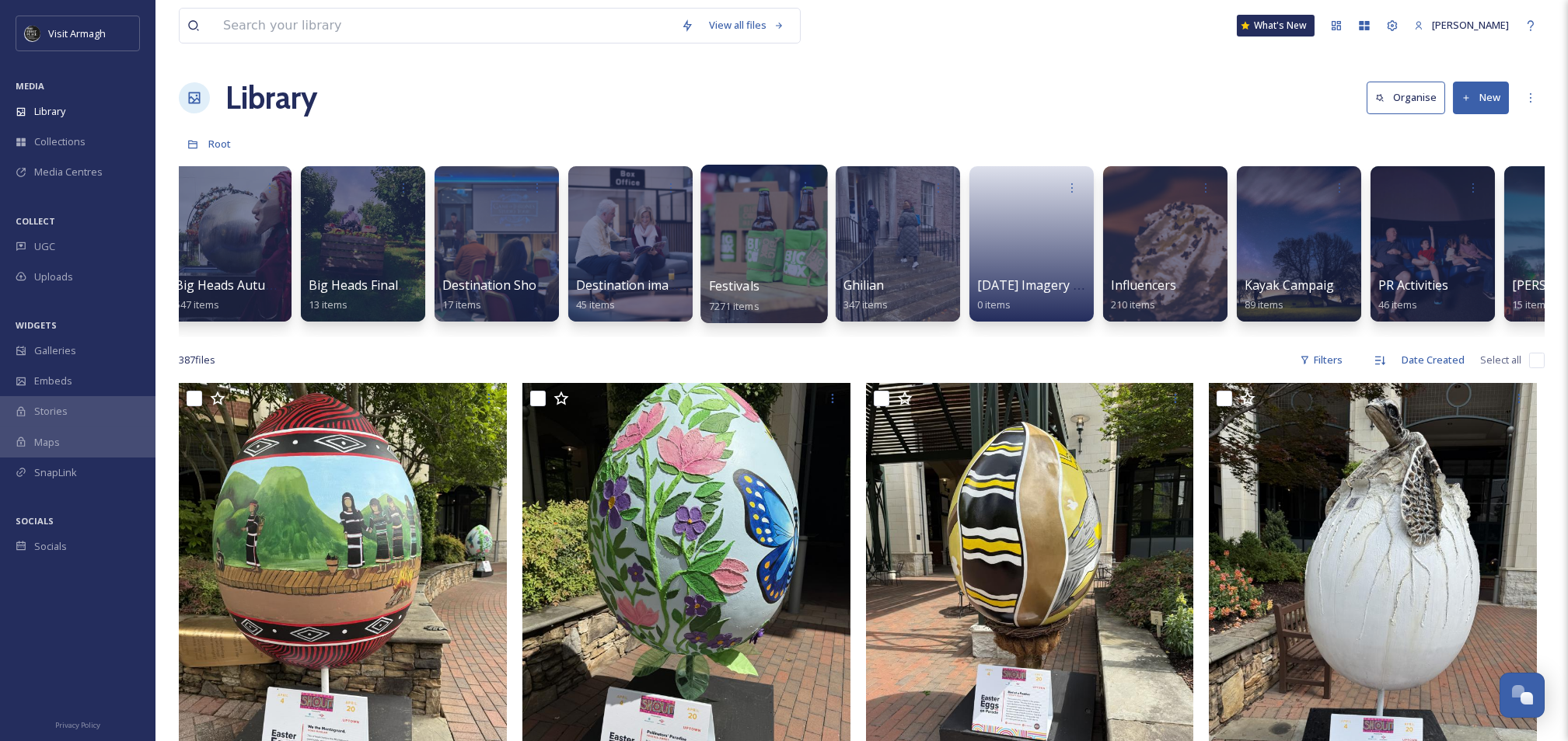
click at [798, 248] on div at bounding box center [763, 244] width 127 height 159
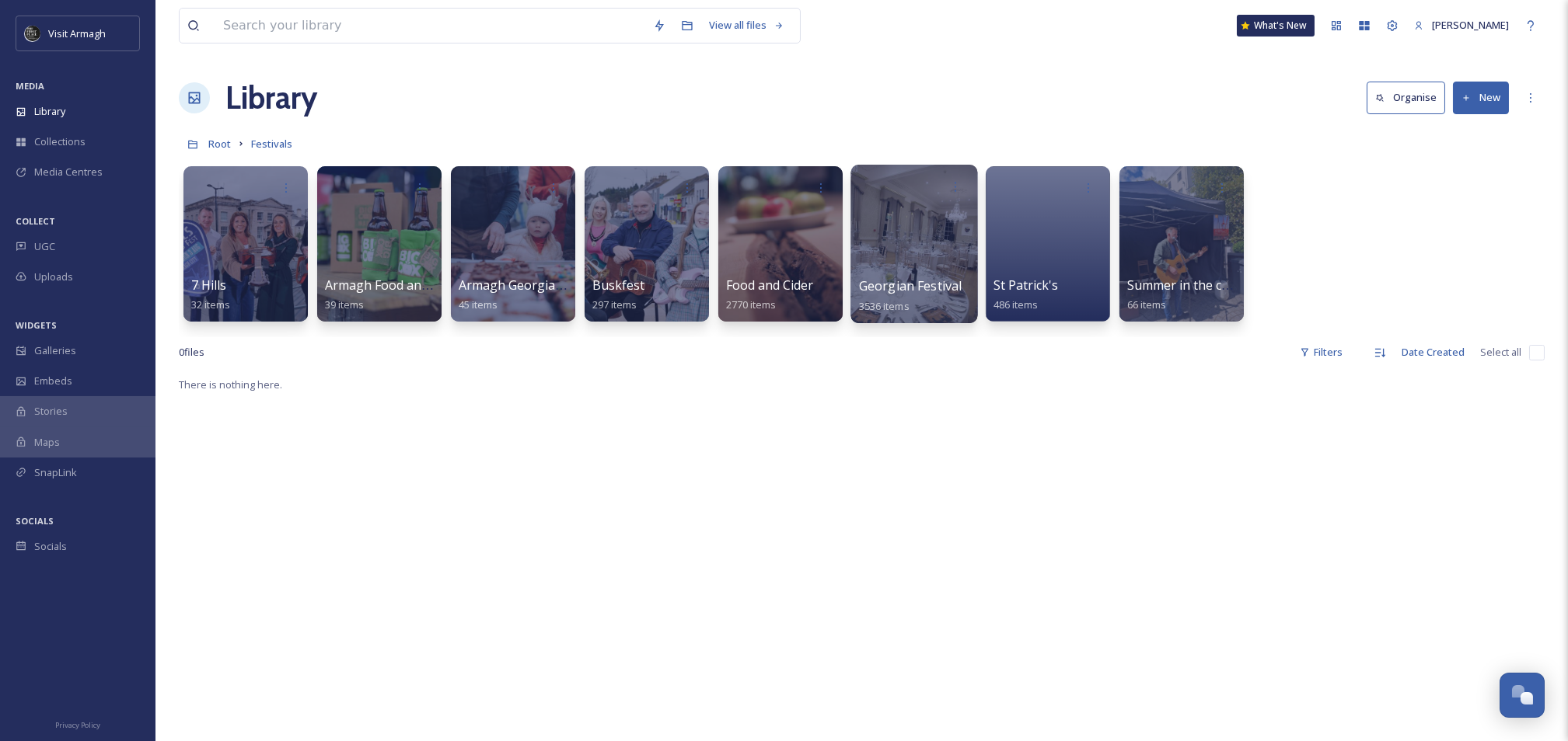
click at [920, 261] on div at bounding box center [913, 244] width 127 height 159
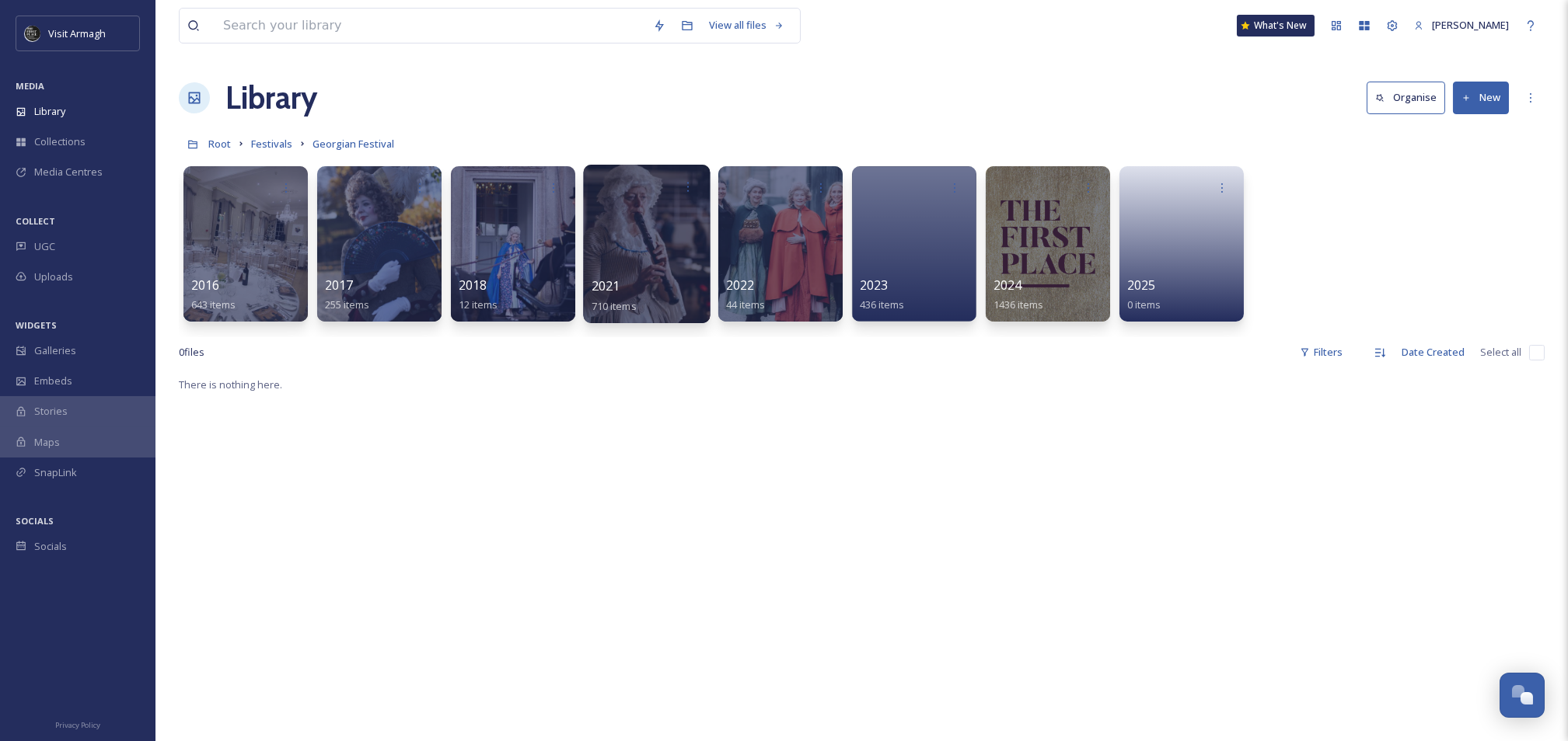
click at [655, 222] on div at bounding box center [646, 244] width 127 height 159
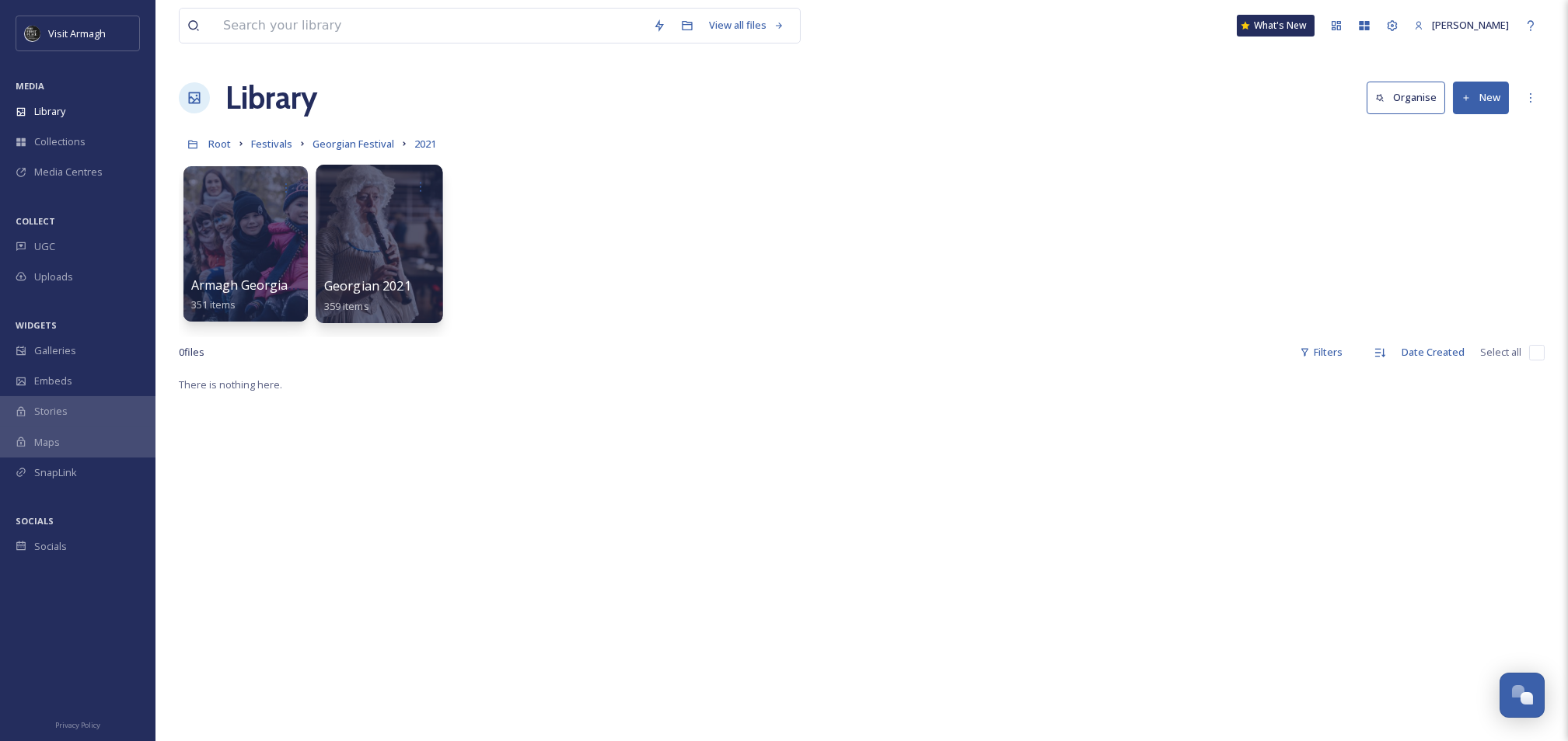
click at [395, 252] on div at bounding box center [379, 244] width 127 height 159
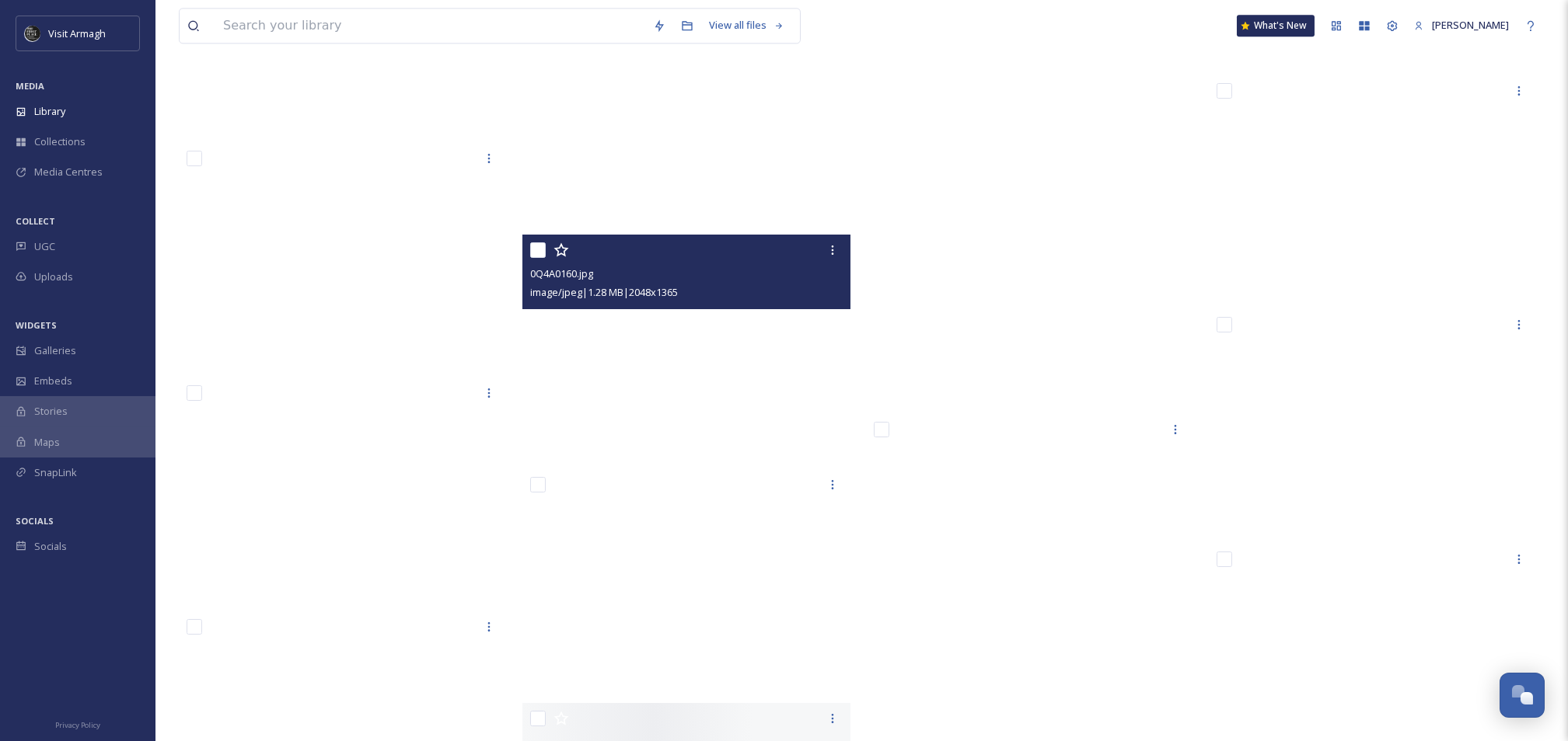
scroll to position [15015, 0]
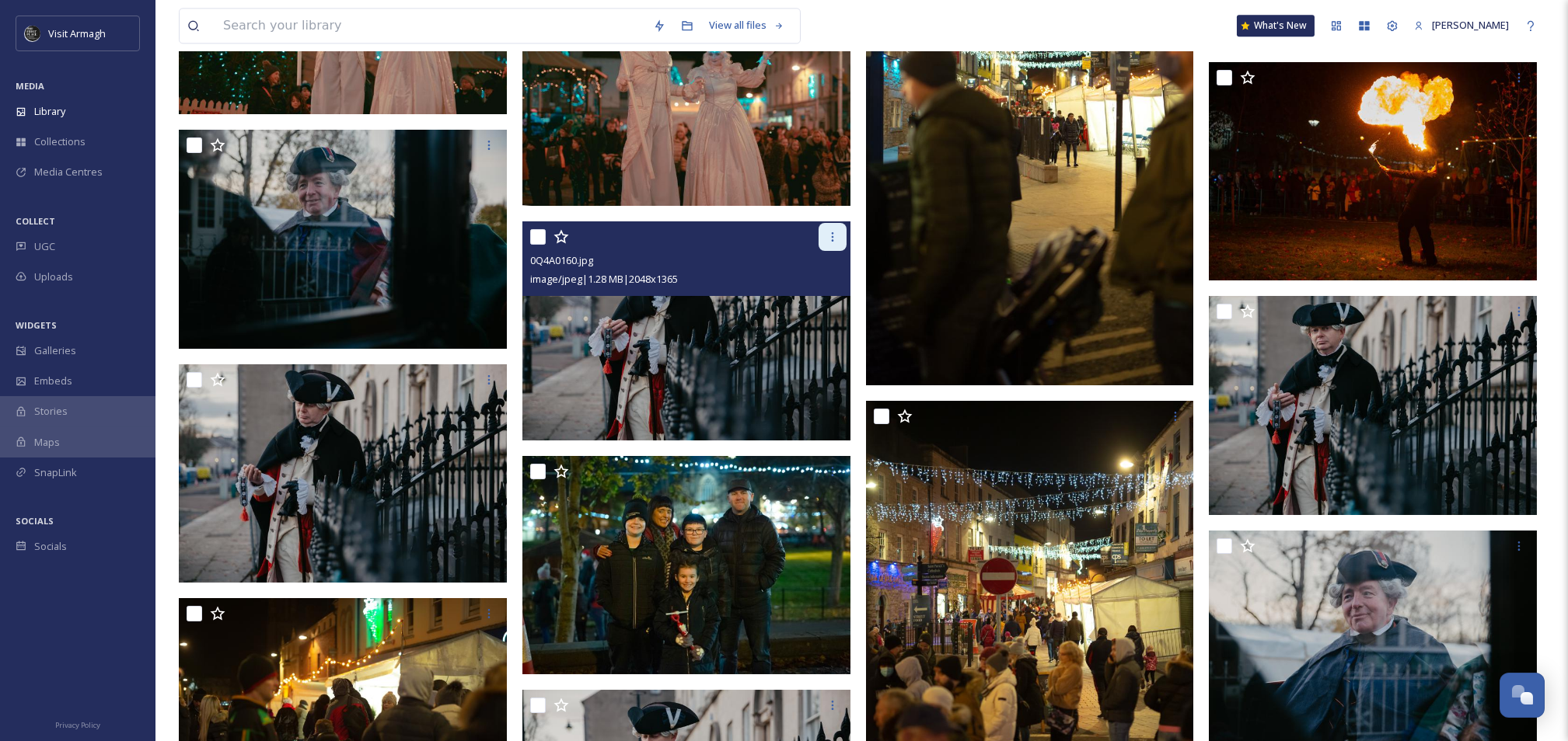
click at [828, 237] on icon at bounding box center [832, 236] width 12 height 12
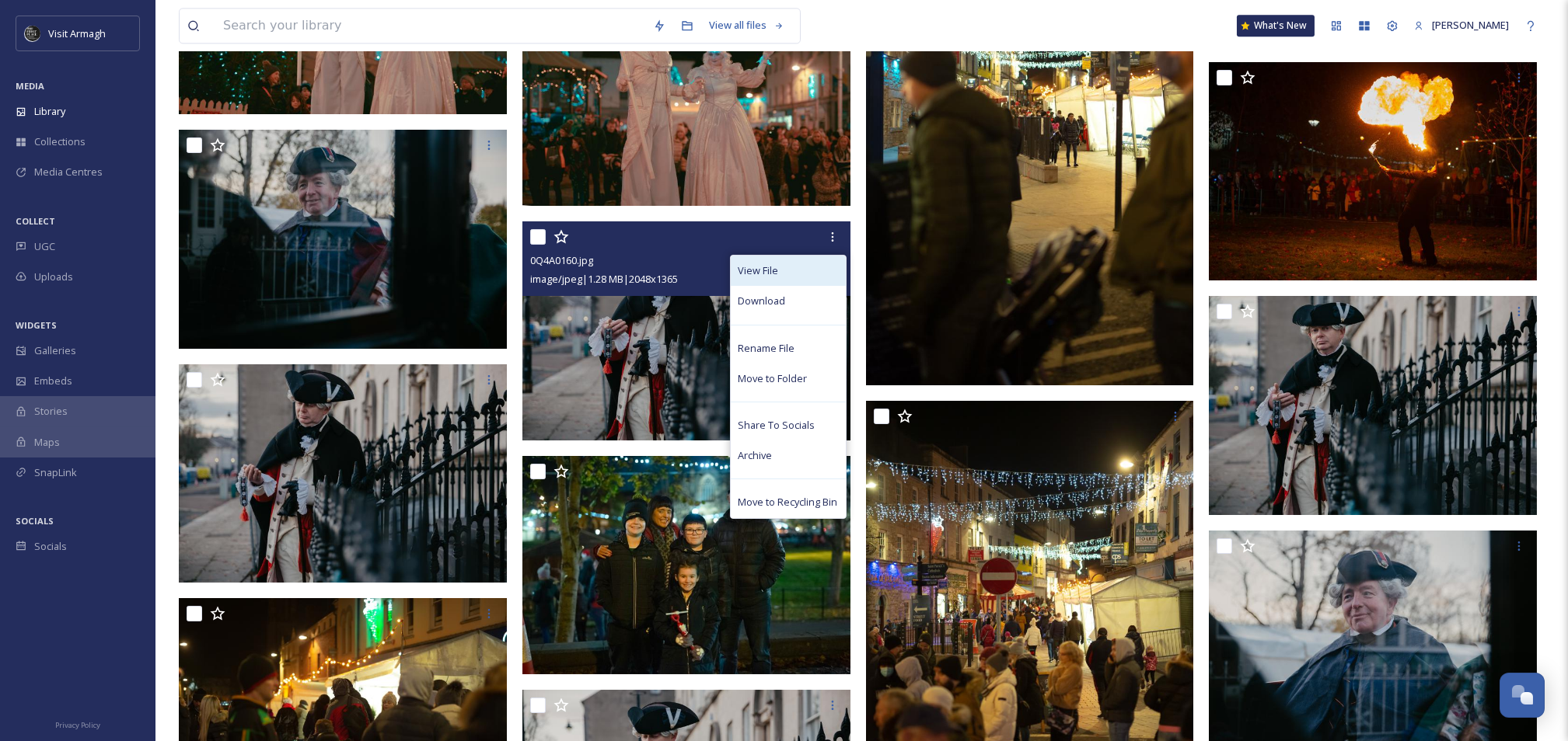
click at [758, 269] on span "View File" at bounding box center [758, 271] width 41 height 15
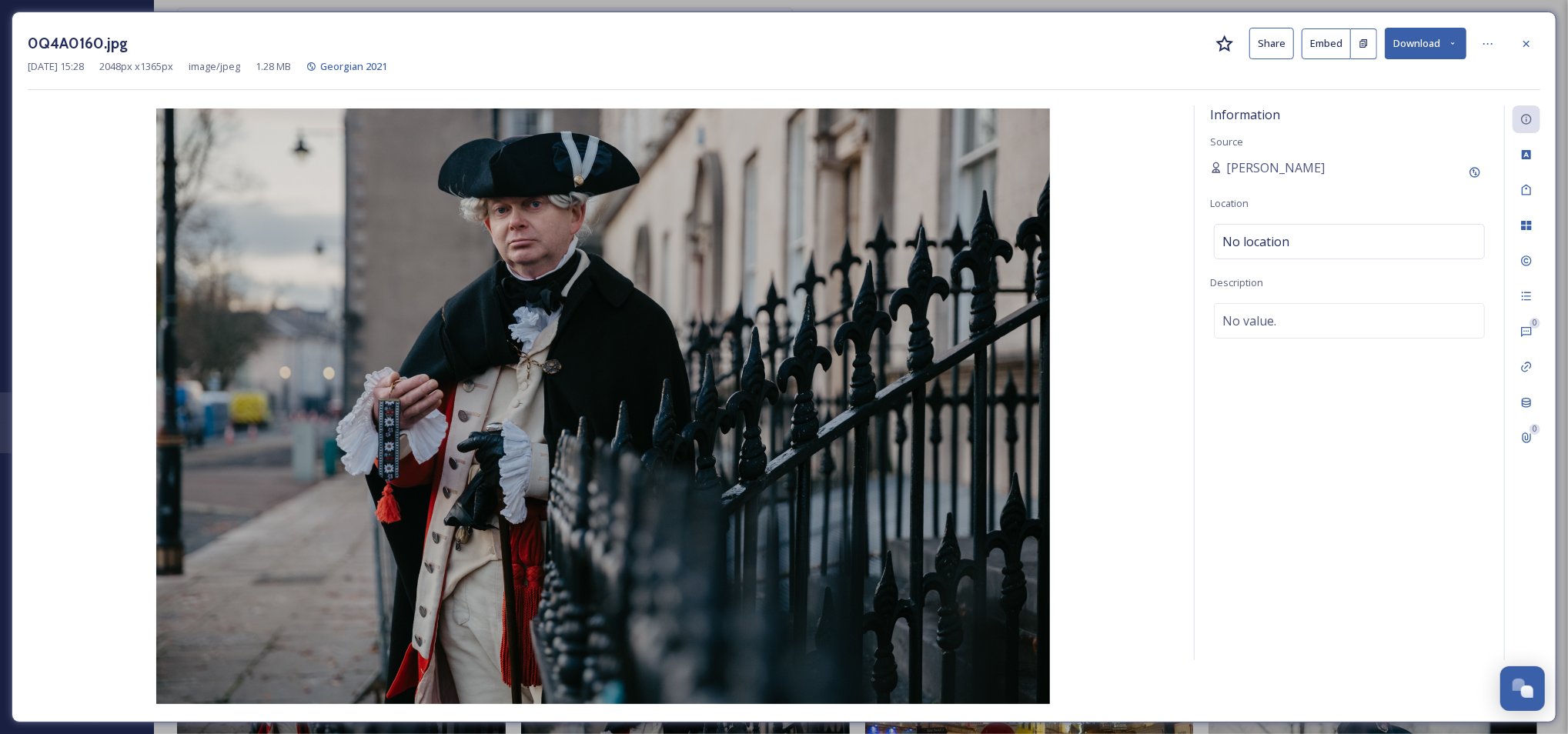
click at [1270, 50] on button "Share" at bounding box center [1271, 44] width 45 height 32
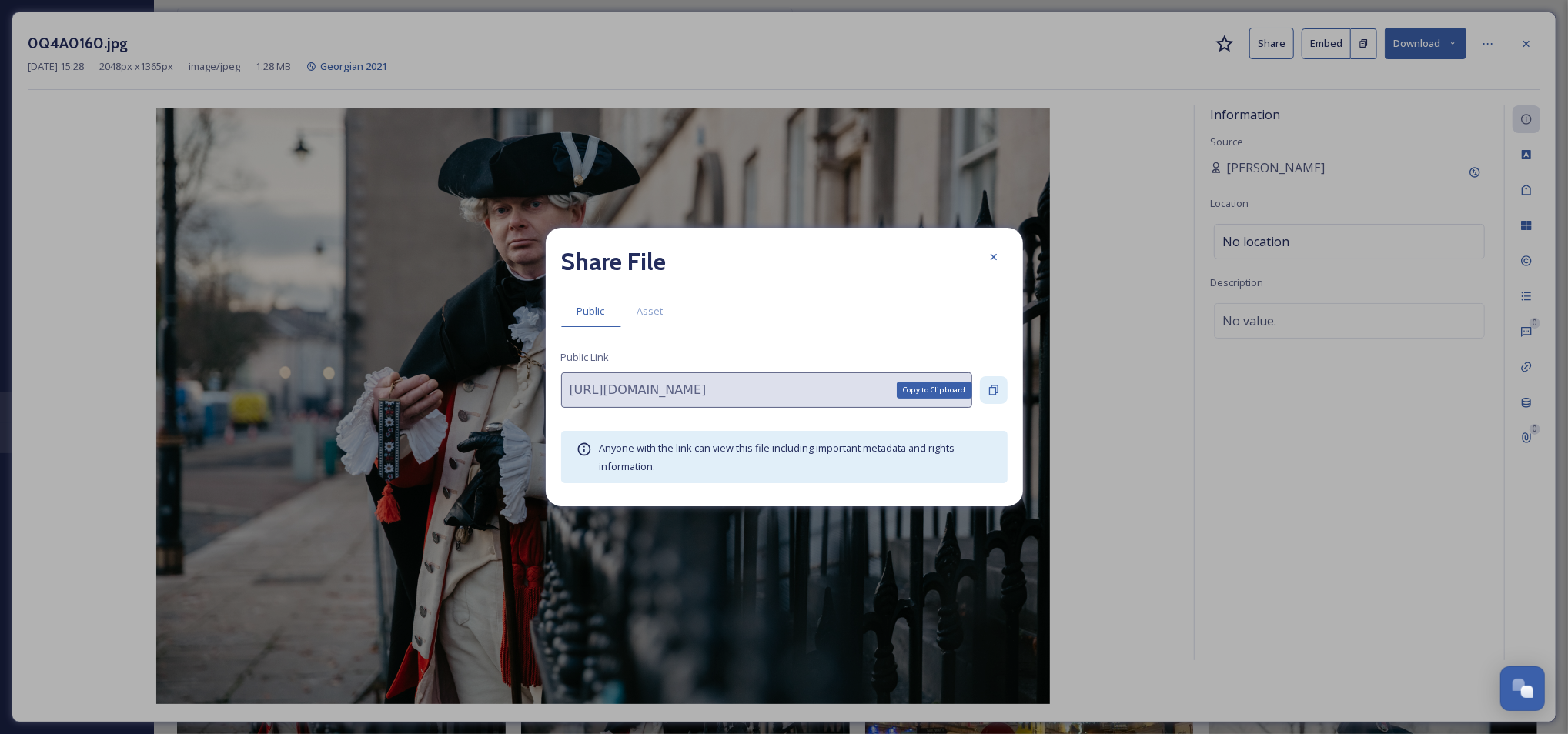
click at [988, 391] on icon at bounding box center [994, 390] width 12 height 12
click at [999, 258] on icon at bounding box center [994, 256] width 12 height 12
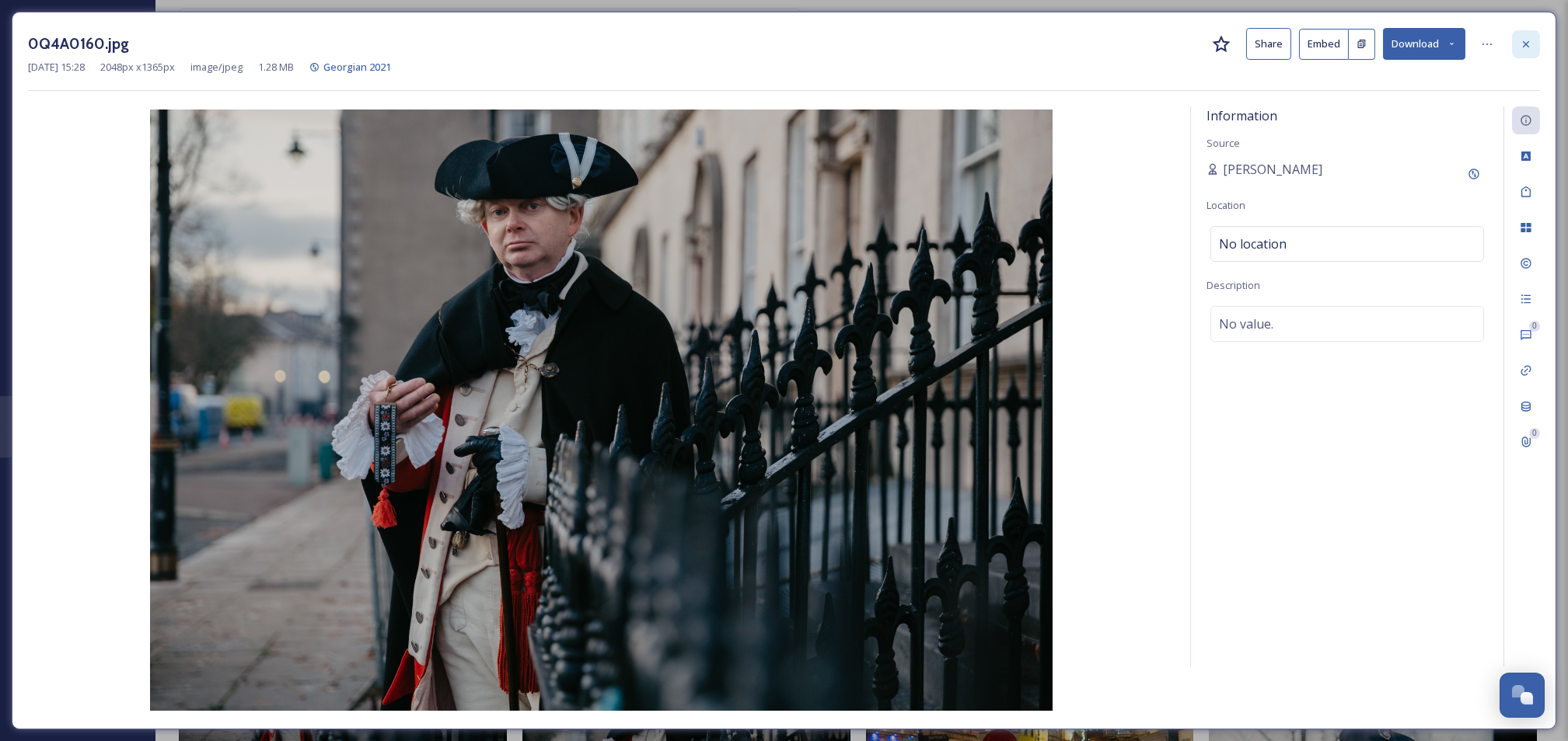
click at [1527, 46] on icon at bounding box center [1525, 43] width 12 height 12
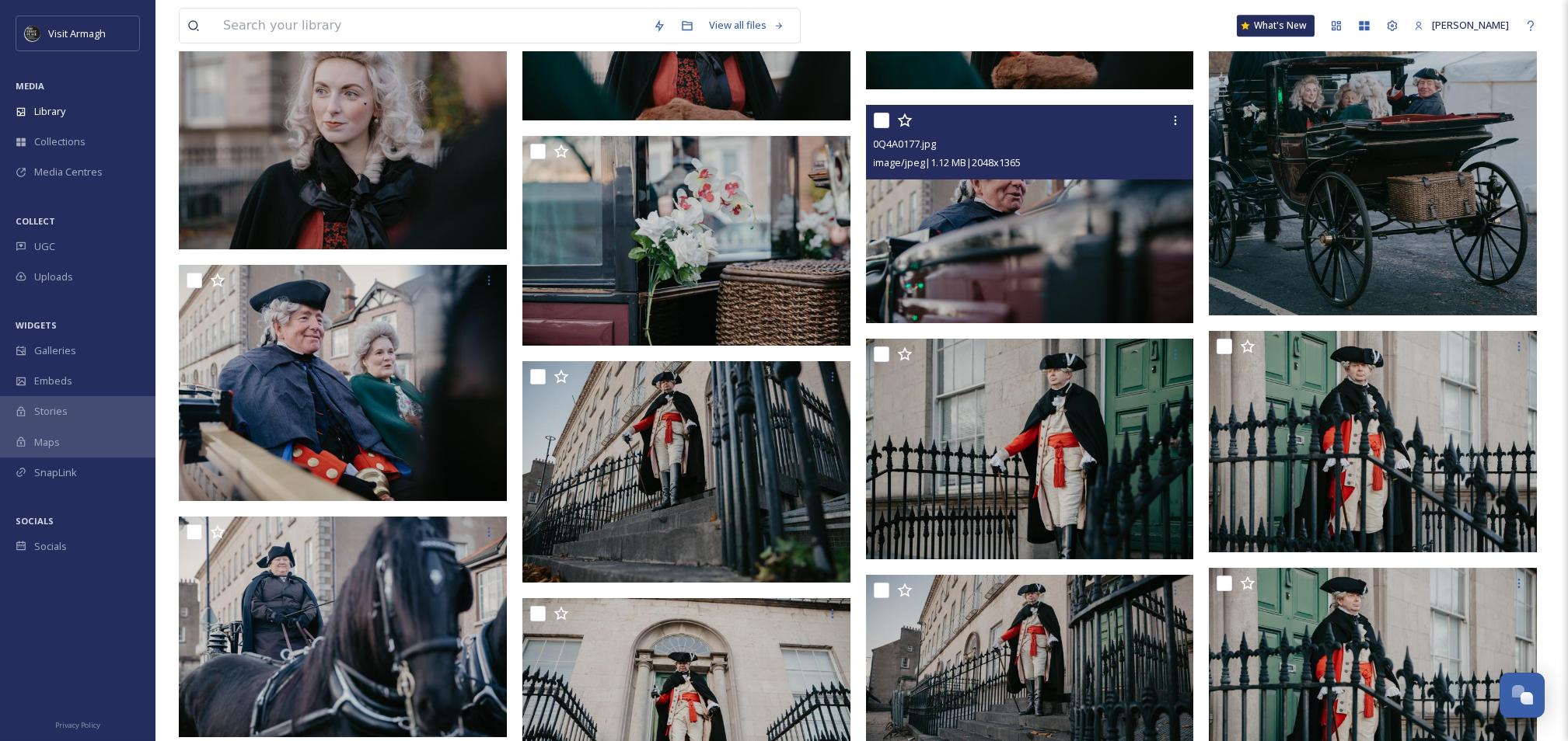
scroll to position [19157, 0]
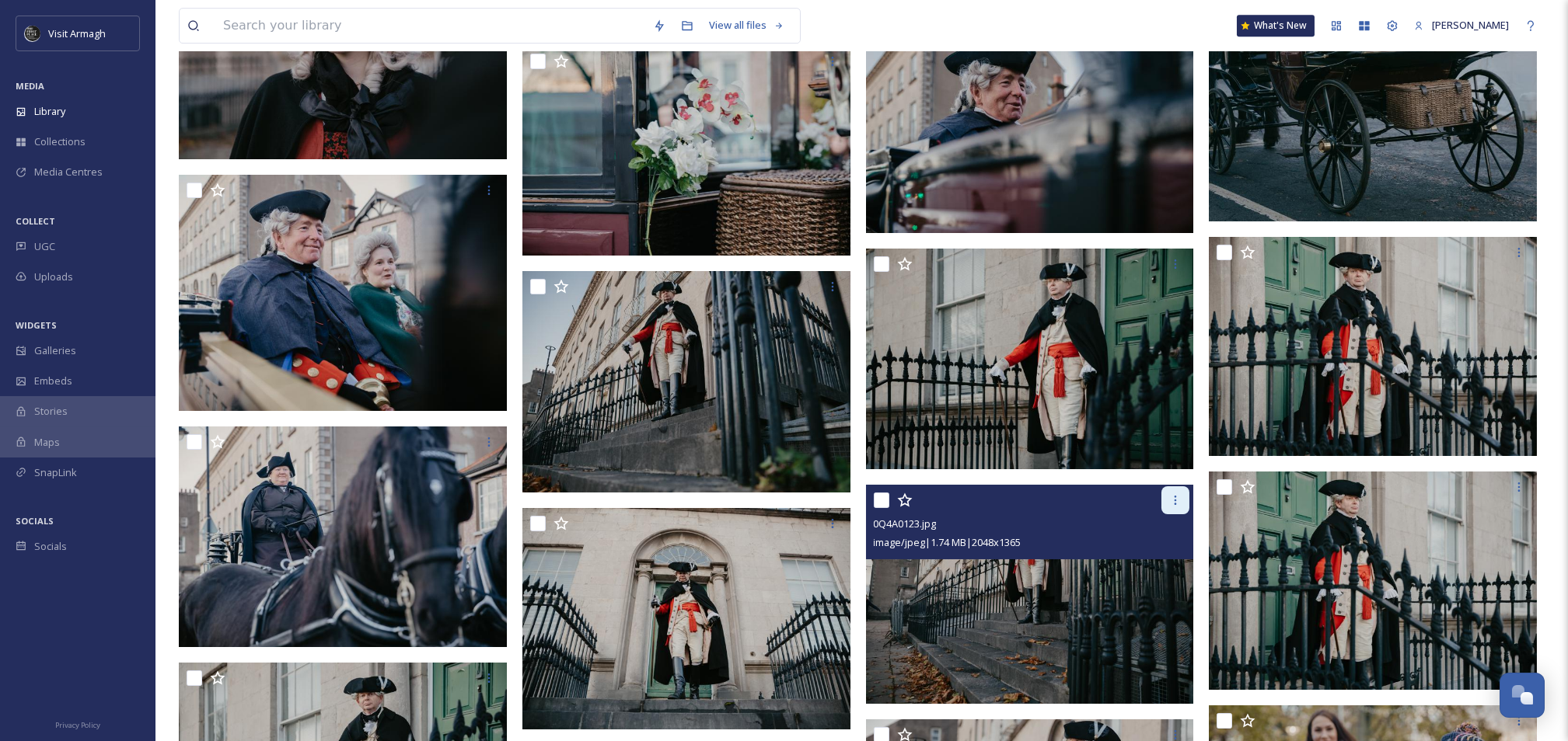
click at [1173, 494] on icon at bounding box center [1174, 499] width 12 height 12
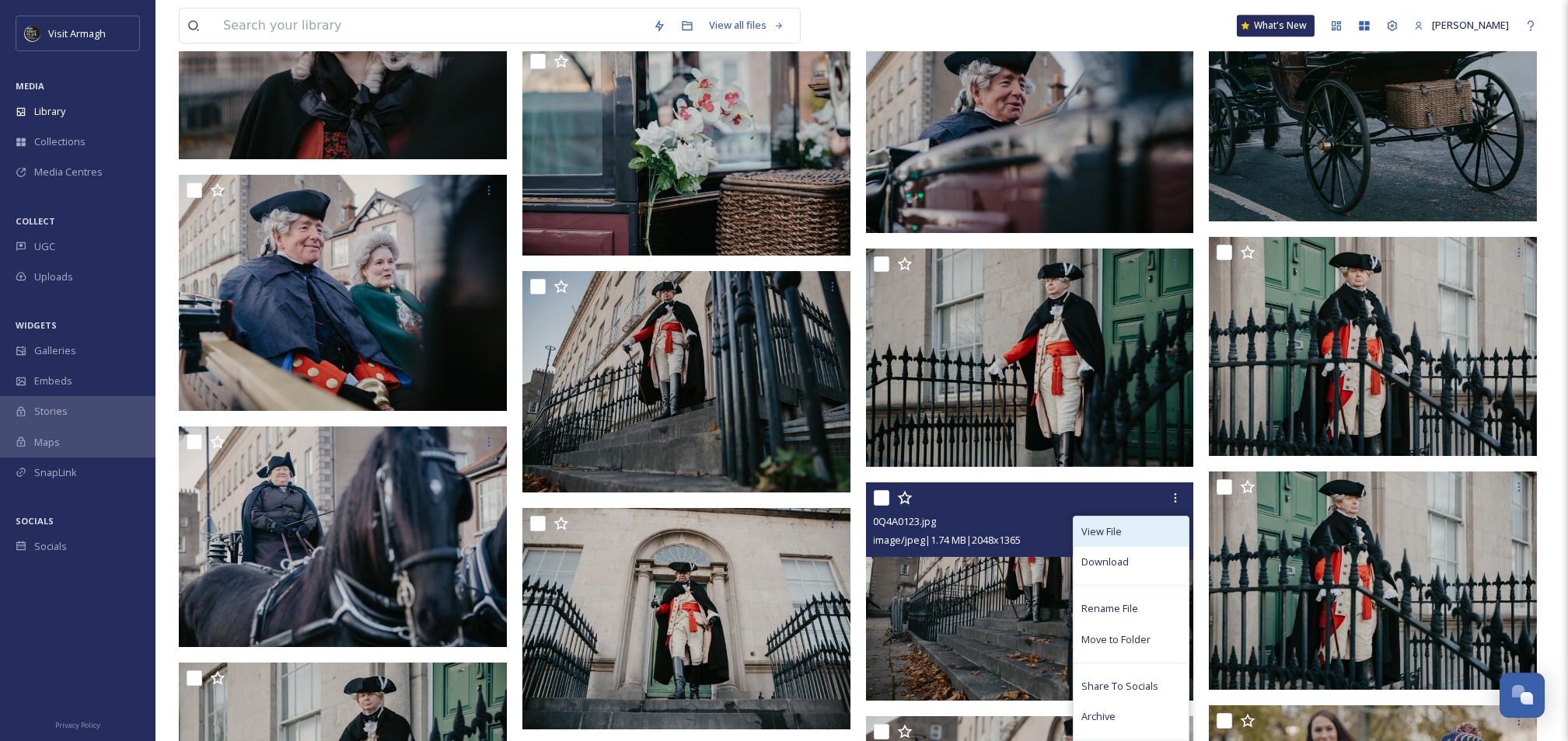
click at [1138, 537] on div "View File" at bounding box center [1131, 531] width 115 height 30
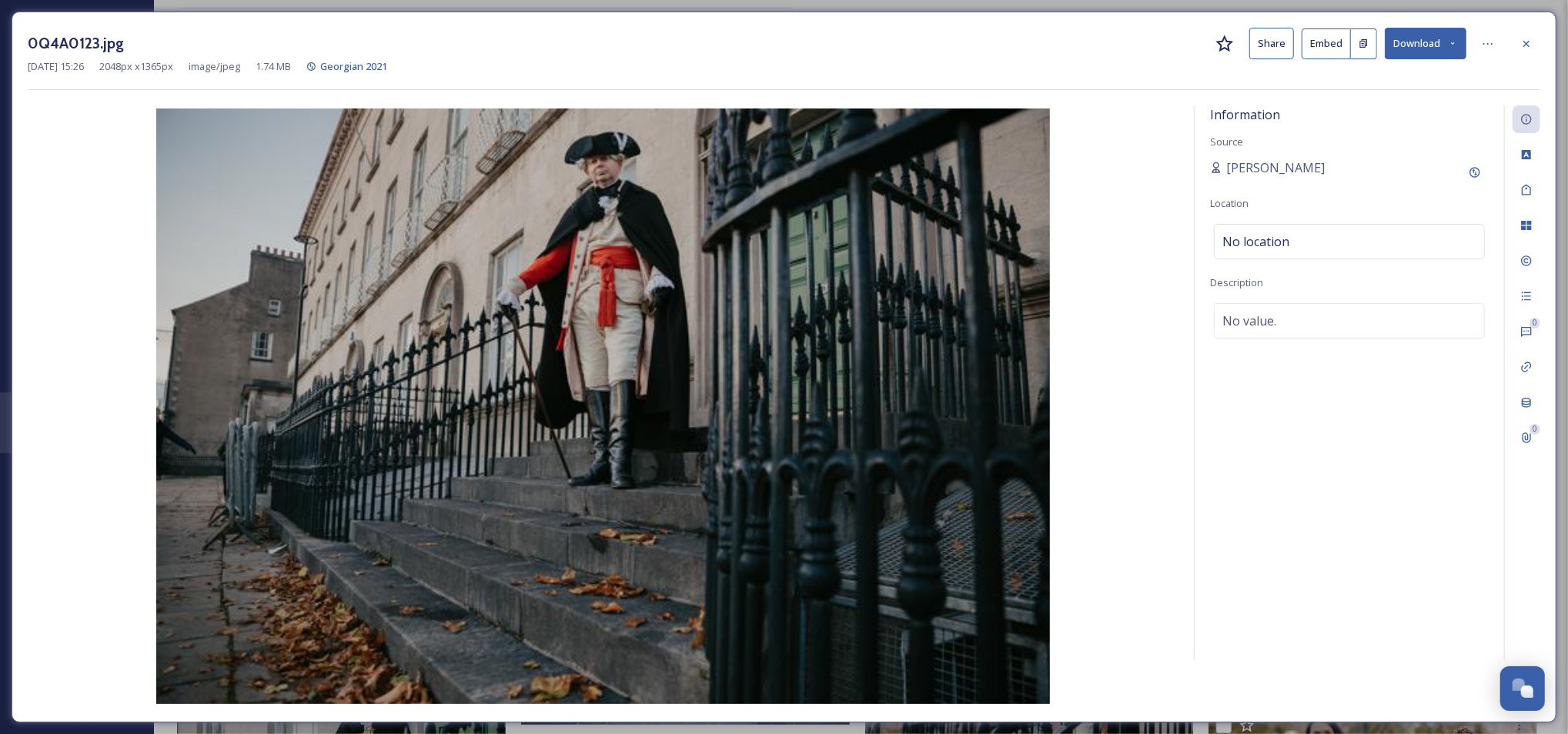
click at [1266, 42] on button "Share" at bounding box center [1271, 44] width 45 height 32
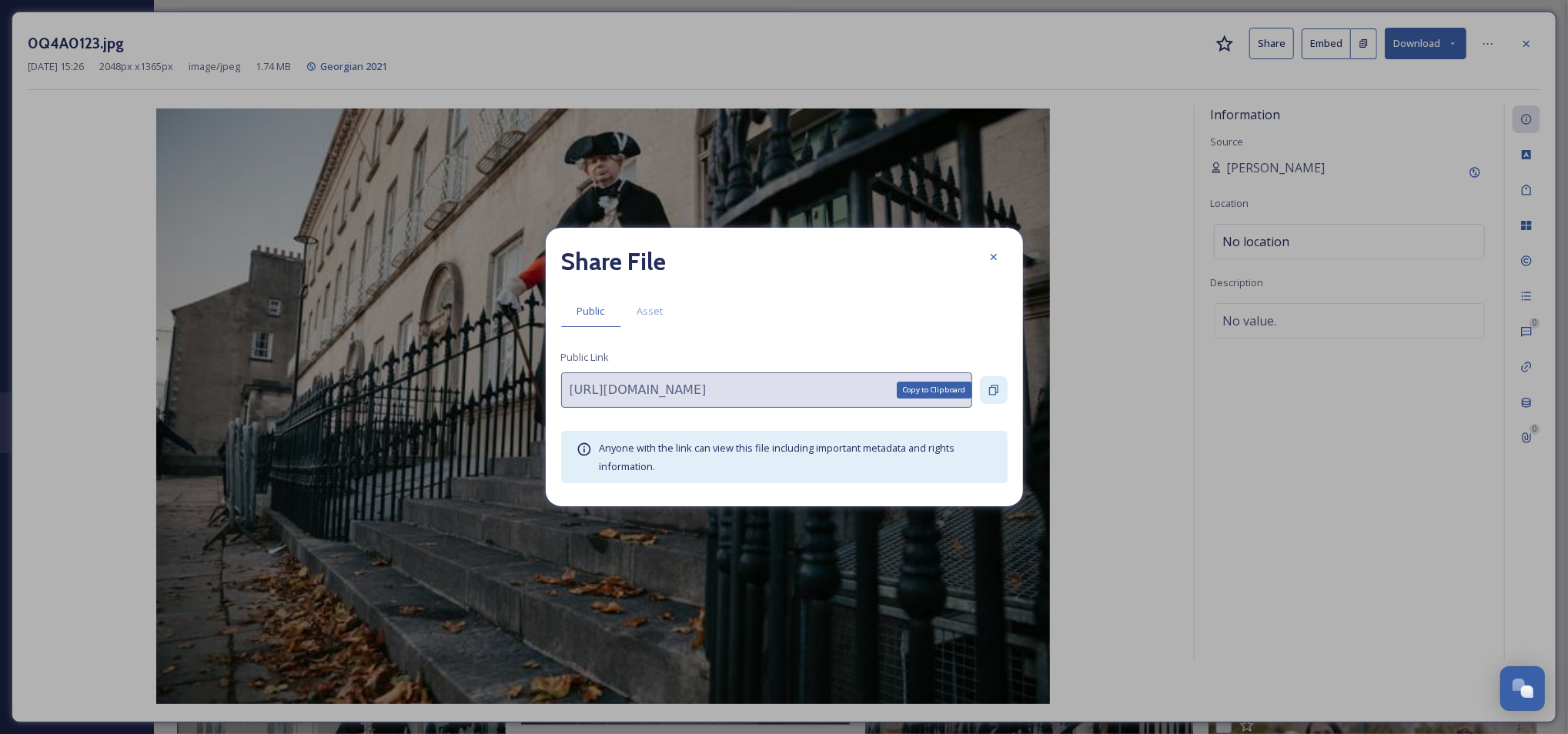
click at [985, 392] on div "Copy to Clipboard" at bounding box center [994, 390] width 28 height 28
click at [988, 255] on icon at bounding box center [994, 256] width 12 height 12
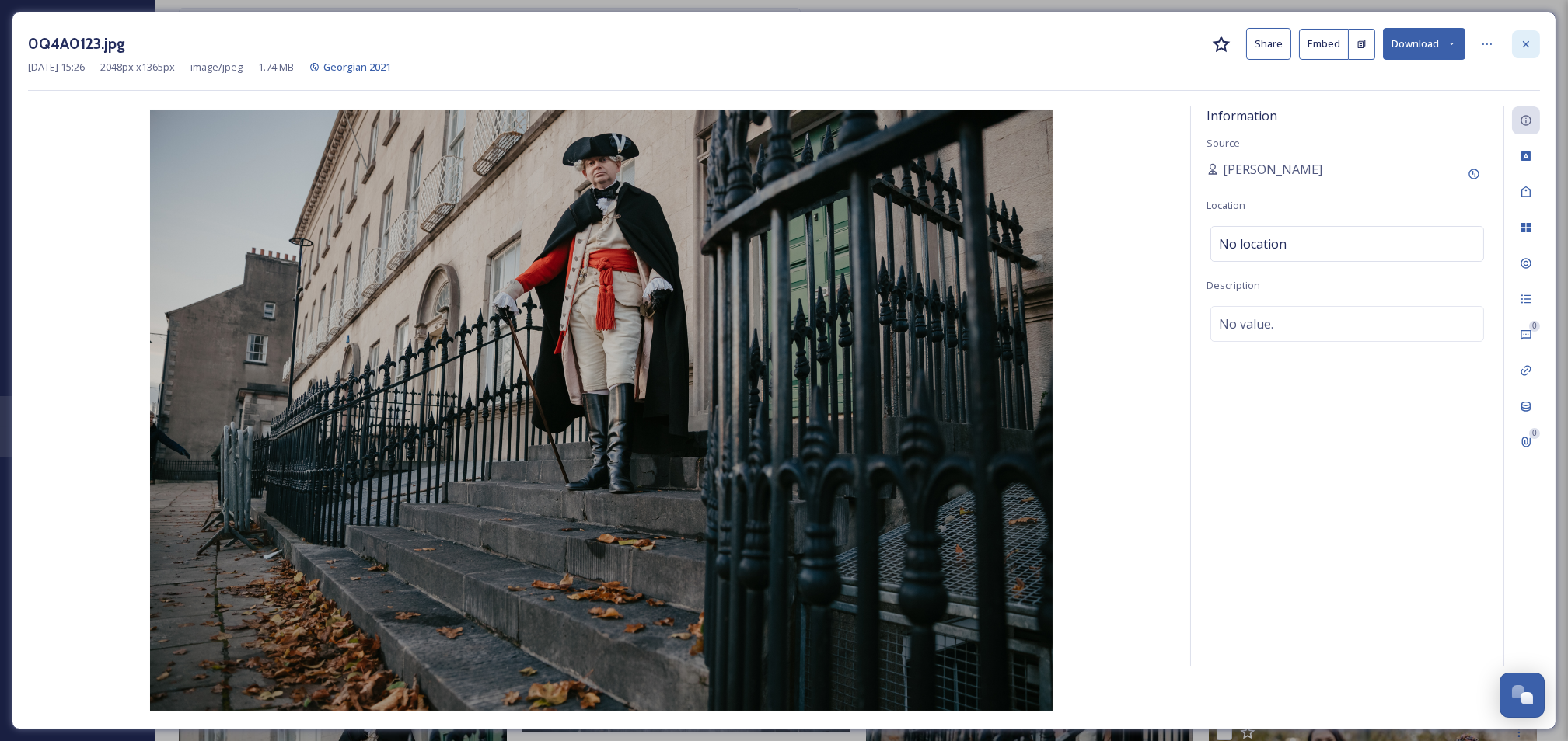
click at [1528, 36] on div at bounding box center [1525, 44] width 28 height 28
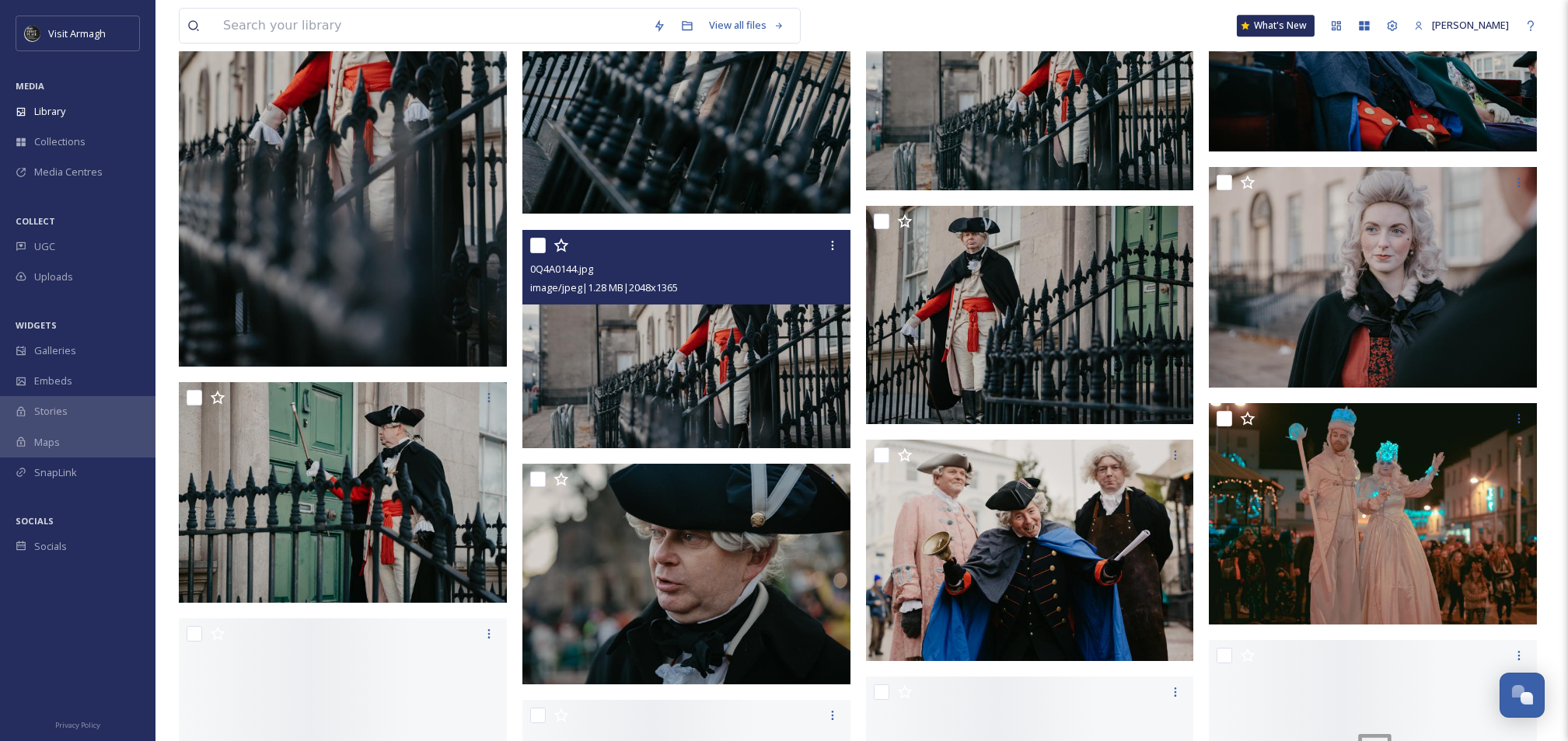
scroll to position [20193, 0]
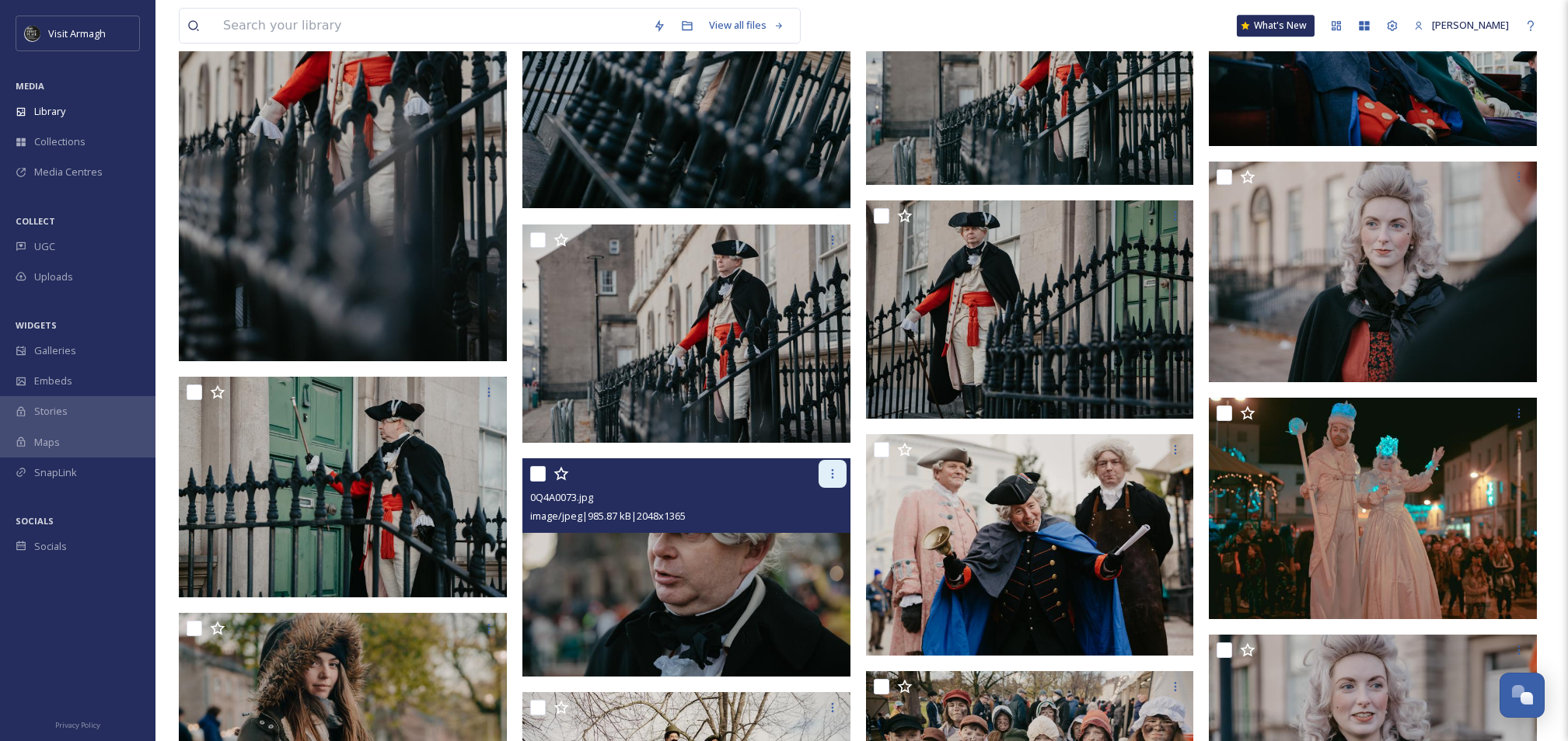
click at [829, 468] on icon at bounding box center [832, 473] width 12 height 12
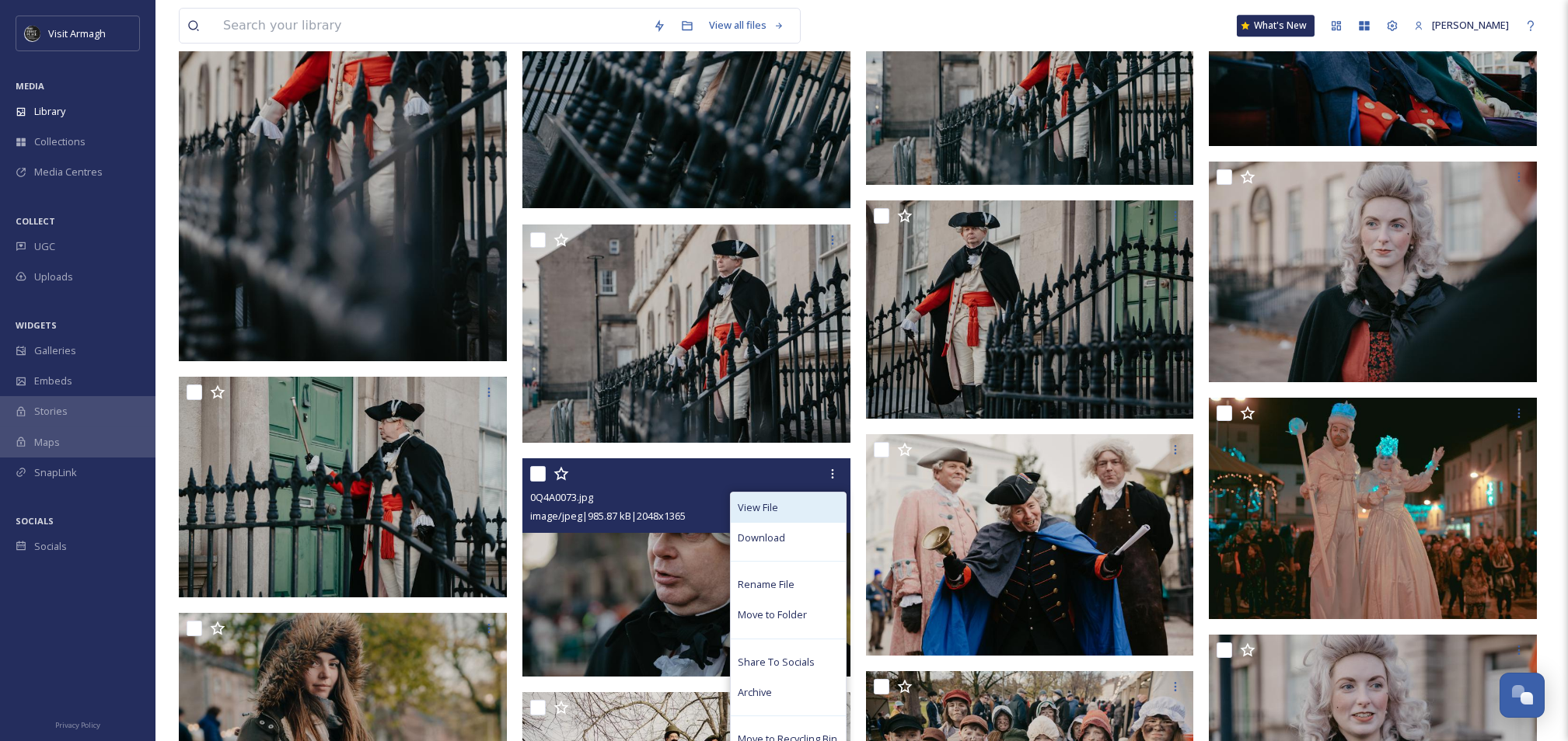
click at [813, 502] on div "View File" at bounding box center [788, 508] width 115 height 30
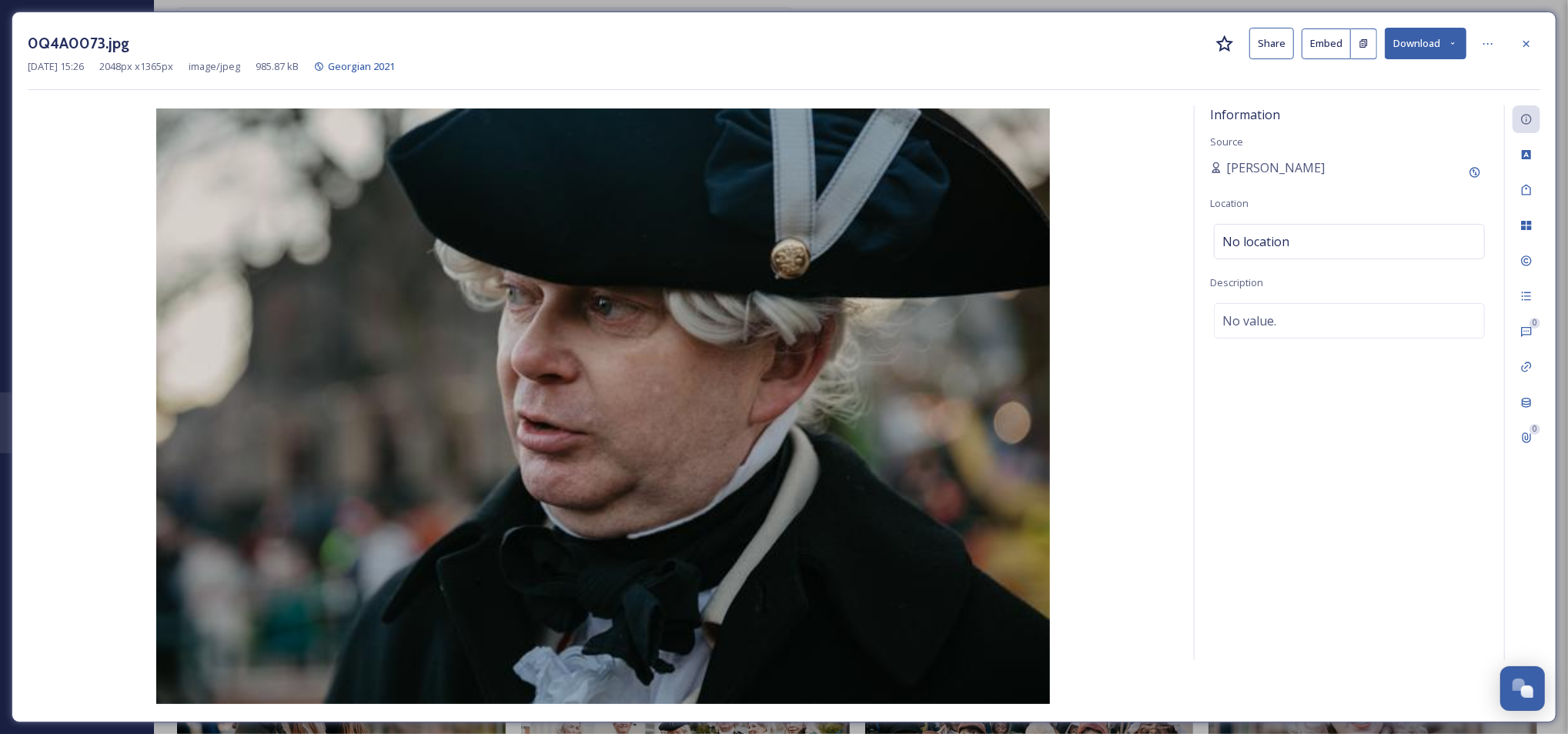
click at [1277, 50] on button "Share" at bounding box center [1271, 44] width 45 height 32
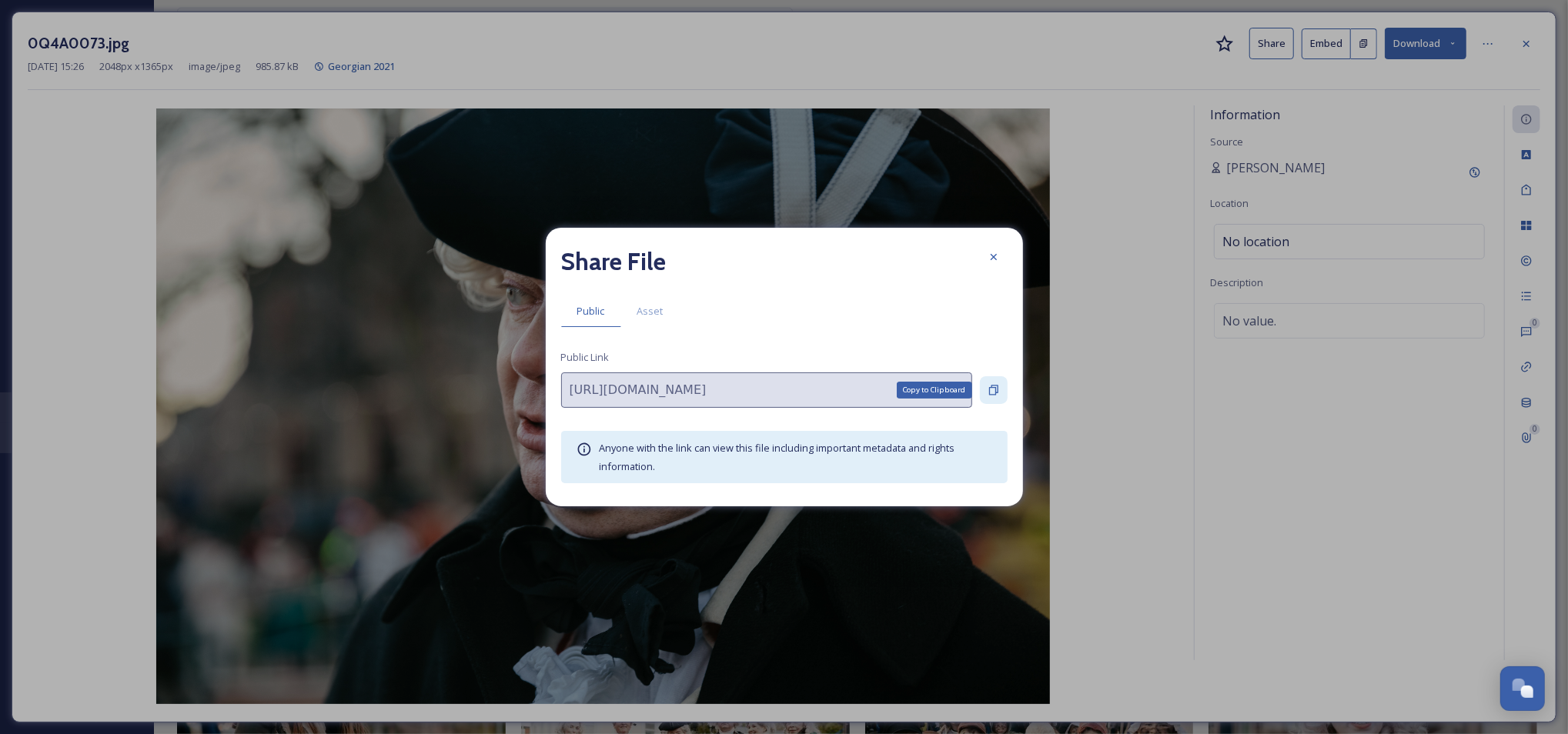
click at [1002, 384] on div "Copy to Clipboard" at bounding box center [994, 390] width 28 height 28
drag, startPoint x: 995, startPoint y: 249, endPoint x: 1519, endPoint y: 25, distance: 569.9
click at [995, 248] on div at bounding box center [994, 257] width 28 height 28
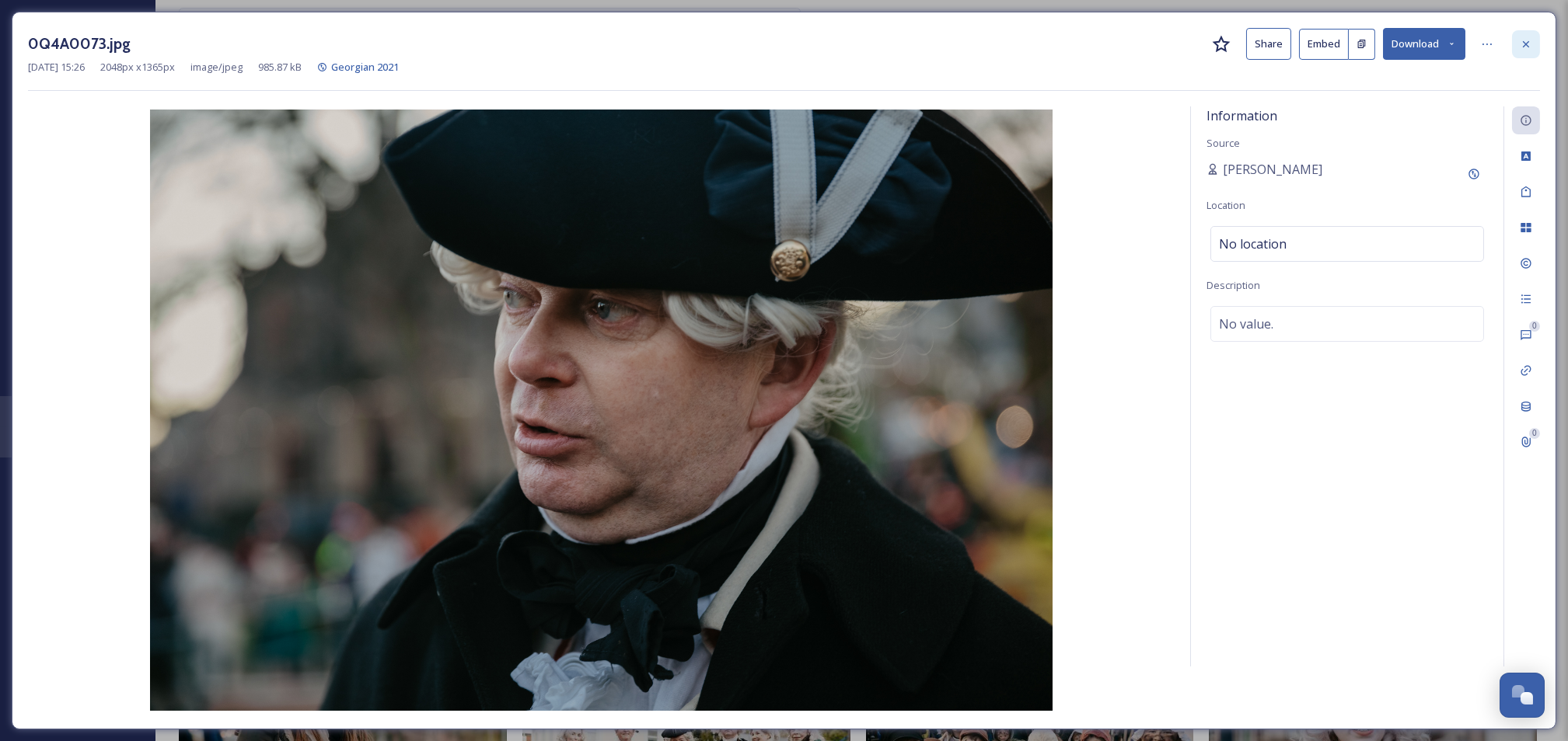
click at [1533, 38] on div at bounding box center [1525, 44] width 28 height 28
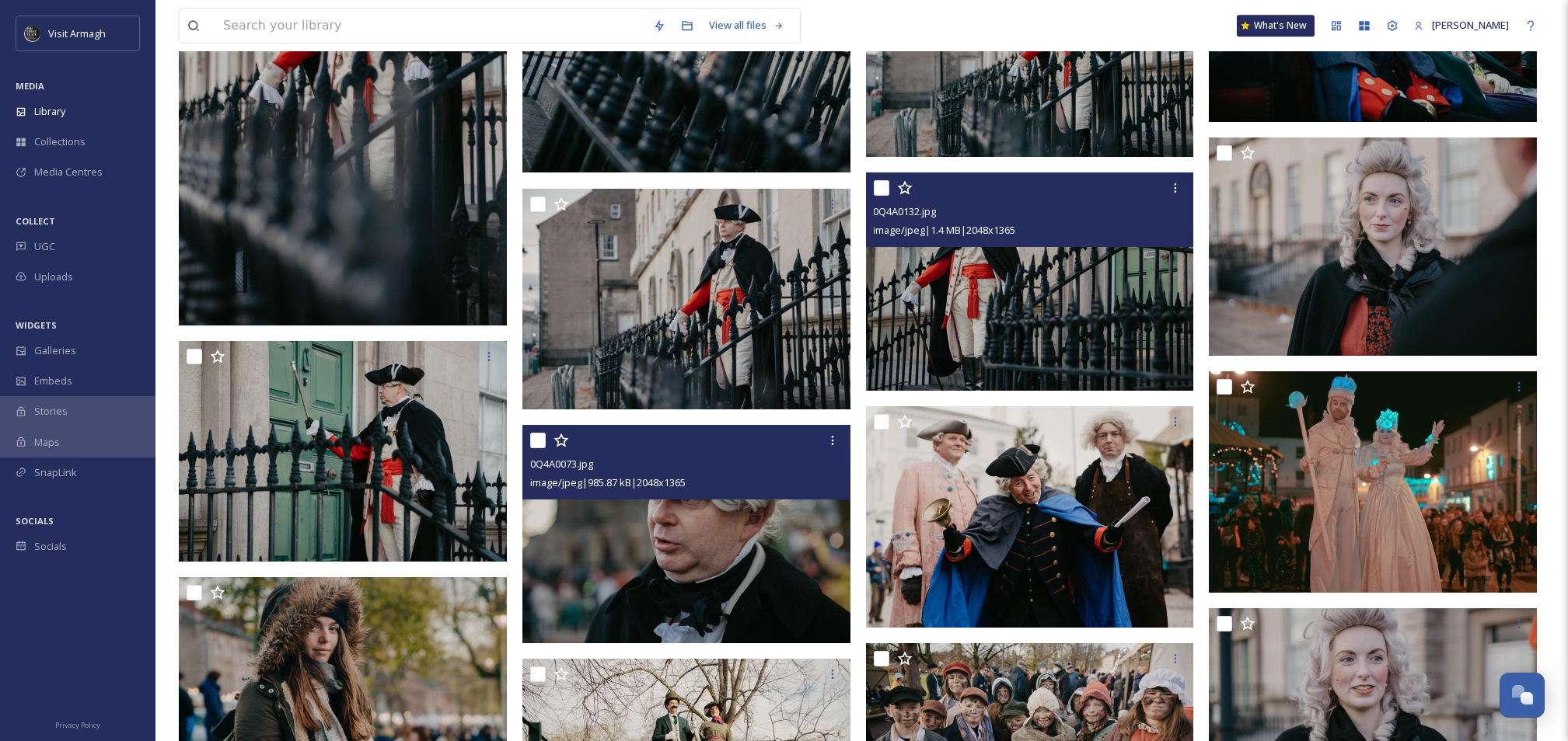
scroll to position [20193, 0]
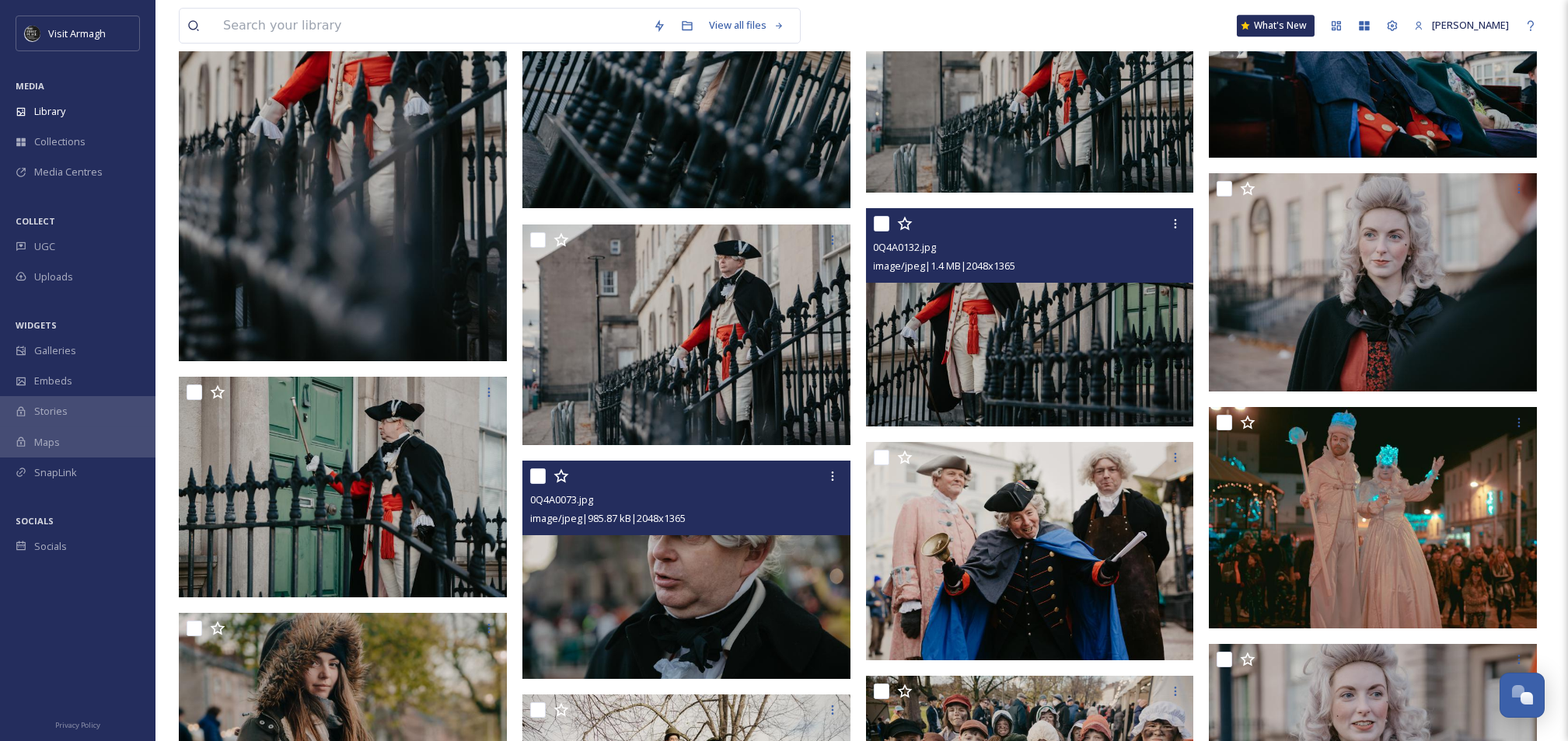
drag, startPoint x: 1176, startPoint y: 217, endPoint x: 1145, endPoint y: 229, distance: 33.2
click at [1176, 217] on icon at bounding box center [1174, 223] width 12 height 12
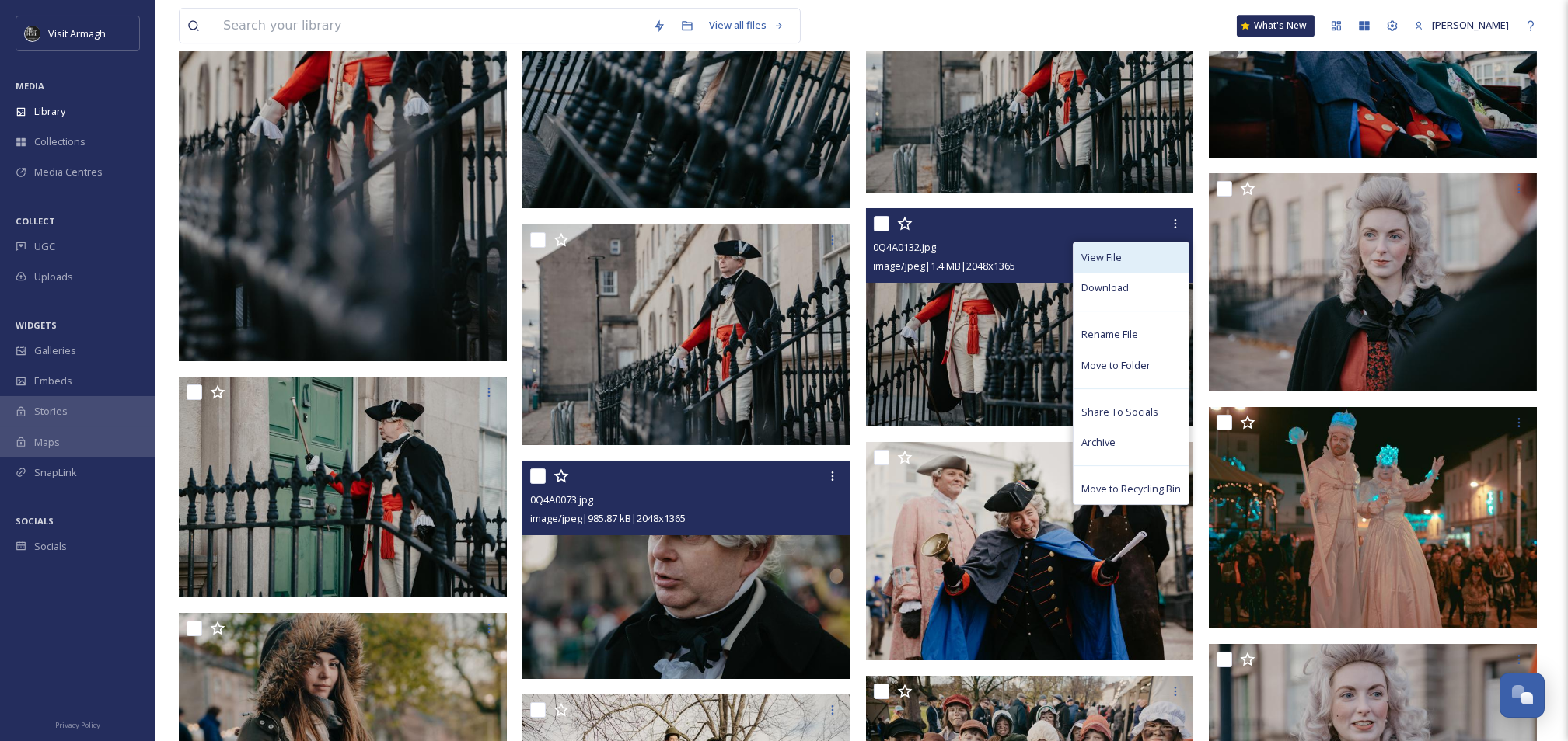
click at [1124, 261] on div "View File" at bounding box center [1131, 258] width 115 height 30
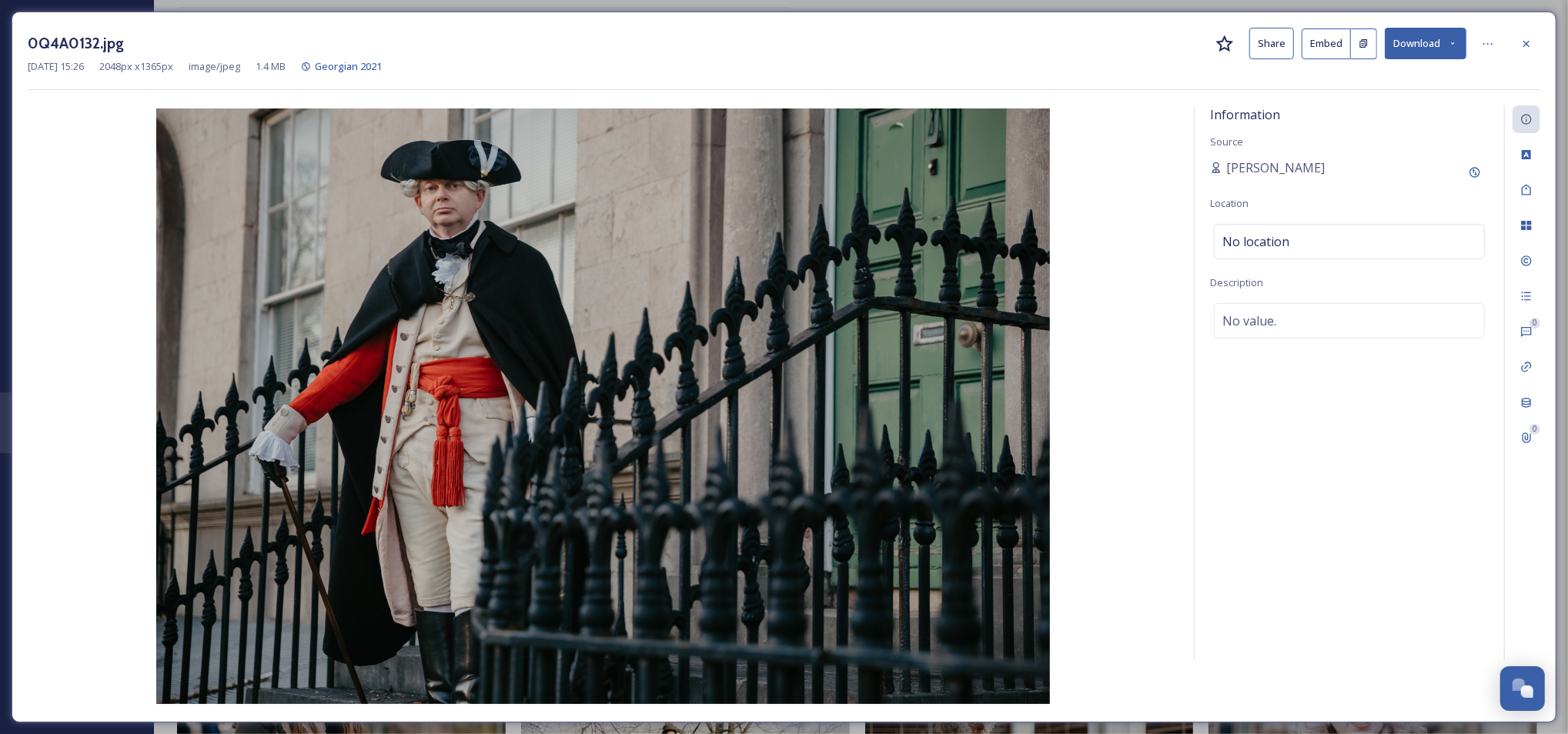
click at [1270, 34] on button "Share" at bounding box center [1271, 44] width 45 height 32
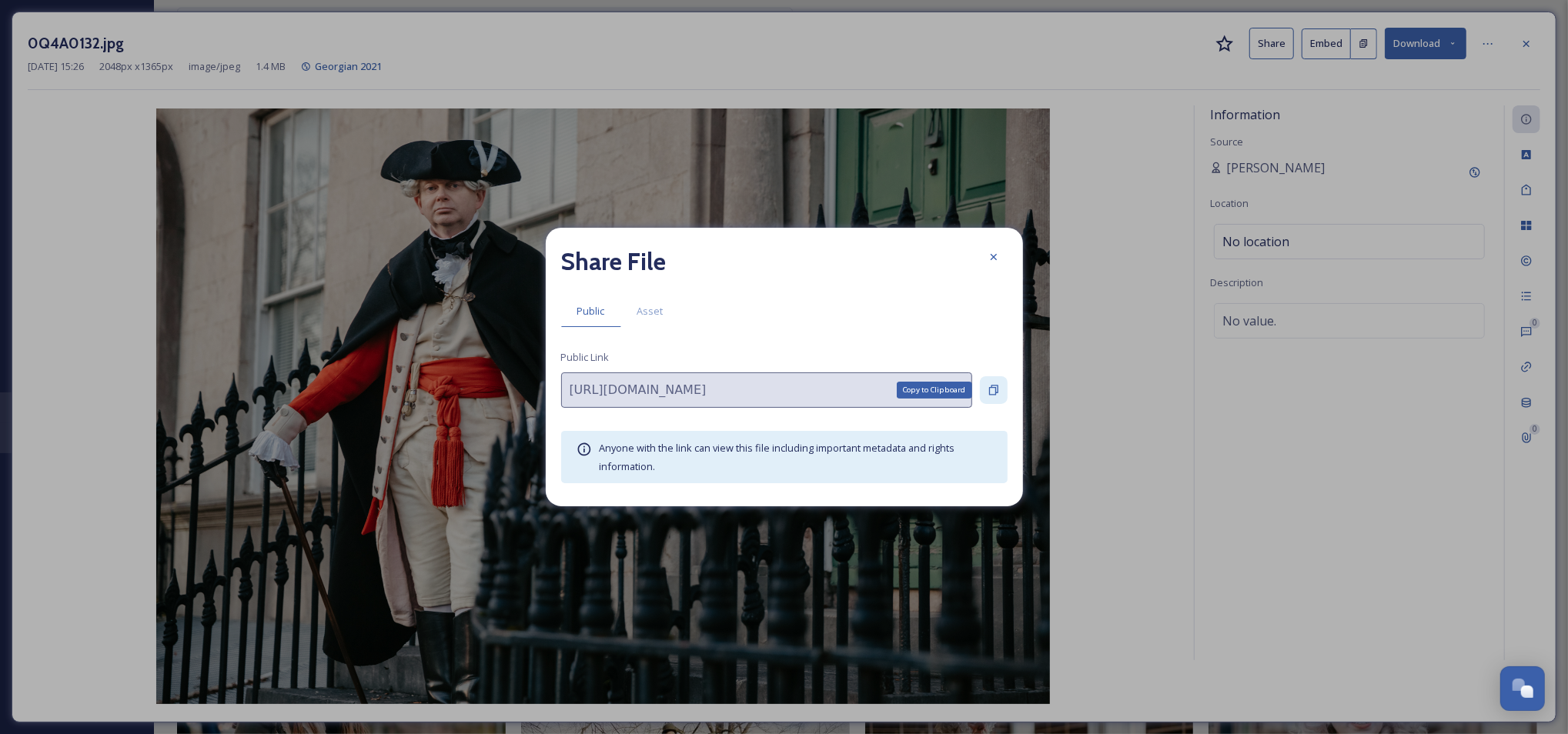
click at [990, 388] on icon at bounding box center [994, 390] width 12 height 12
drag, startPoint x: 1005, startPoint y: 260, endPoint x: 1140, endPoint y: 188, distance: 153.0
click at [1009, 255] on div "Share File Public Asset Public Link [URL][DOMAIN_NAME] Anyone with the link can…" at bounding box center [784, 367] width 477 height 279
click at [995, 260] on icon at bounding box center [993, 257] width 7 height 7
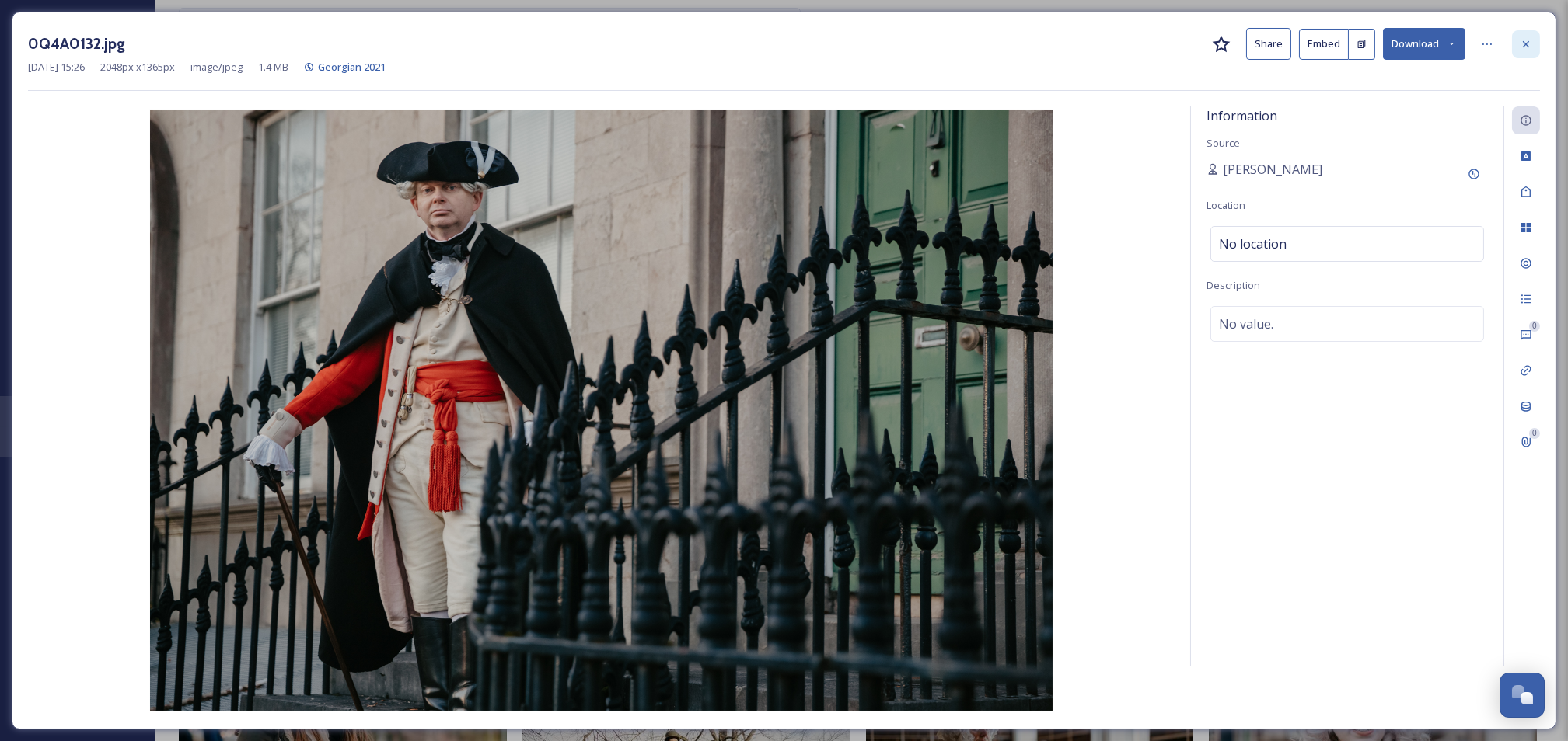
click at [1526, 38] on icon at bounding box center [1525, 43] width 12 height 12
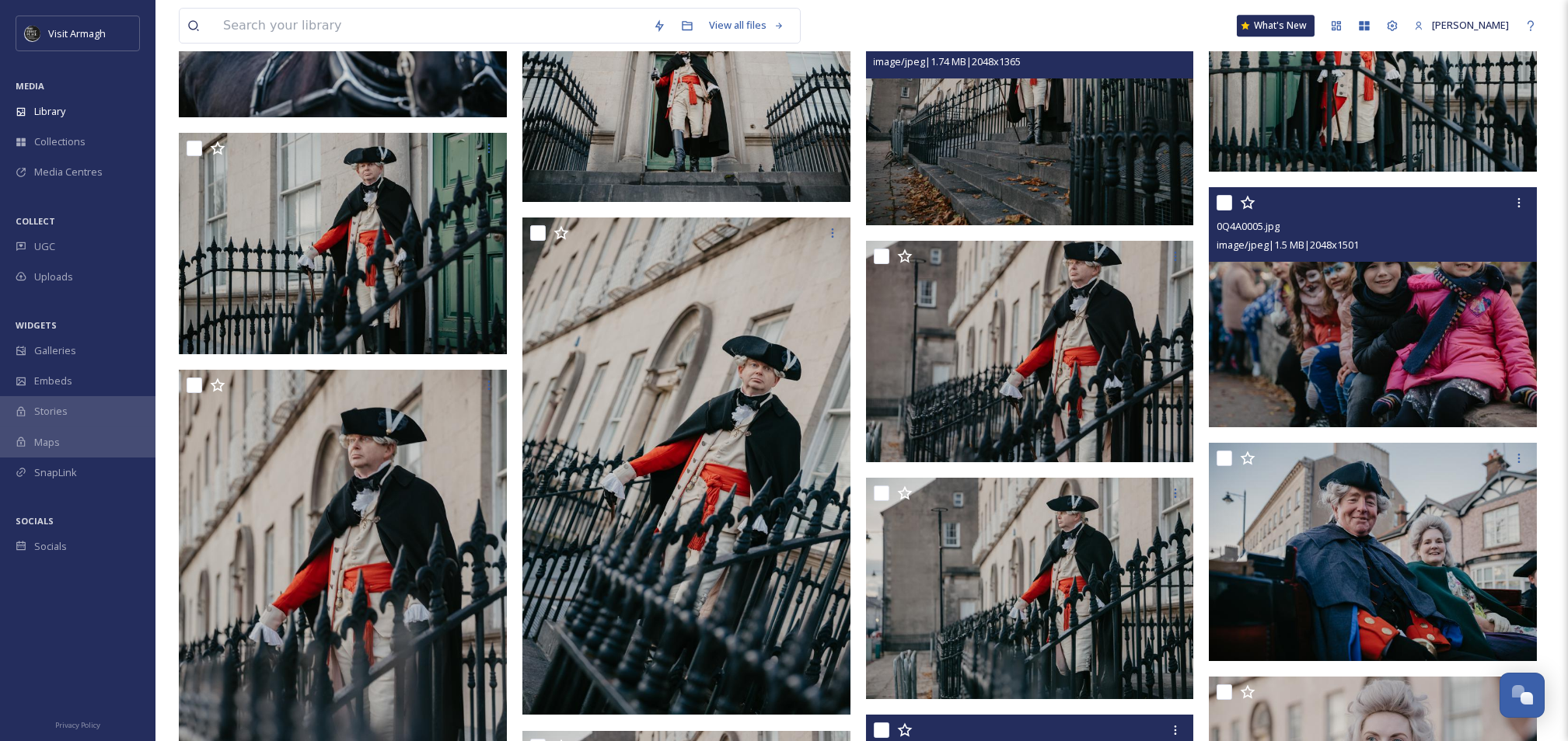
scroll to position [19675, 0]
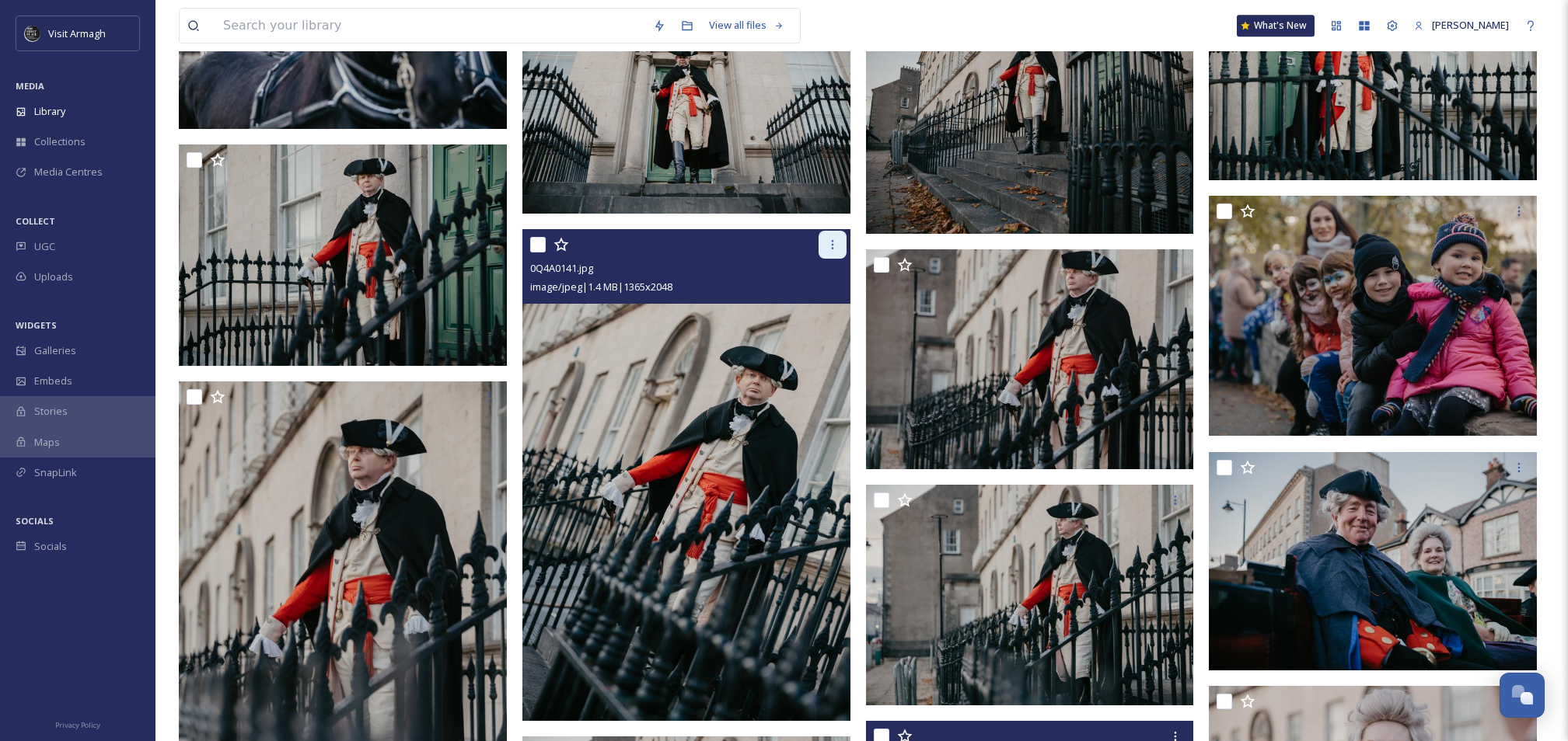
click at [822, 244] on div at bounding box center [832, 244] width 28 height 28
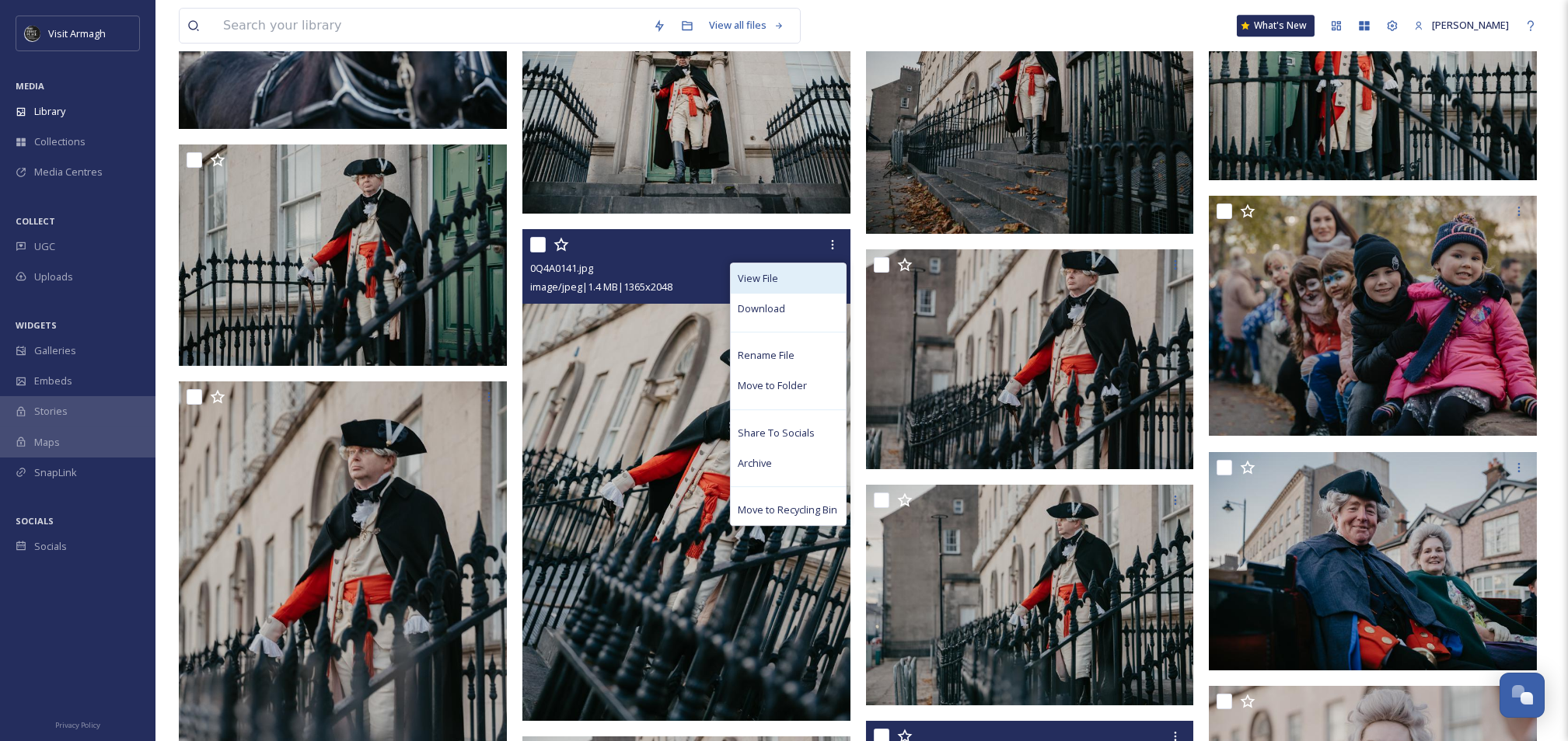
click at [787, 281] on div "View File" at bounding box center [788, 278] width 115 height 30
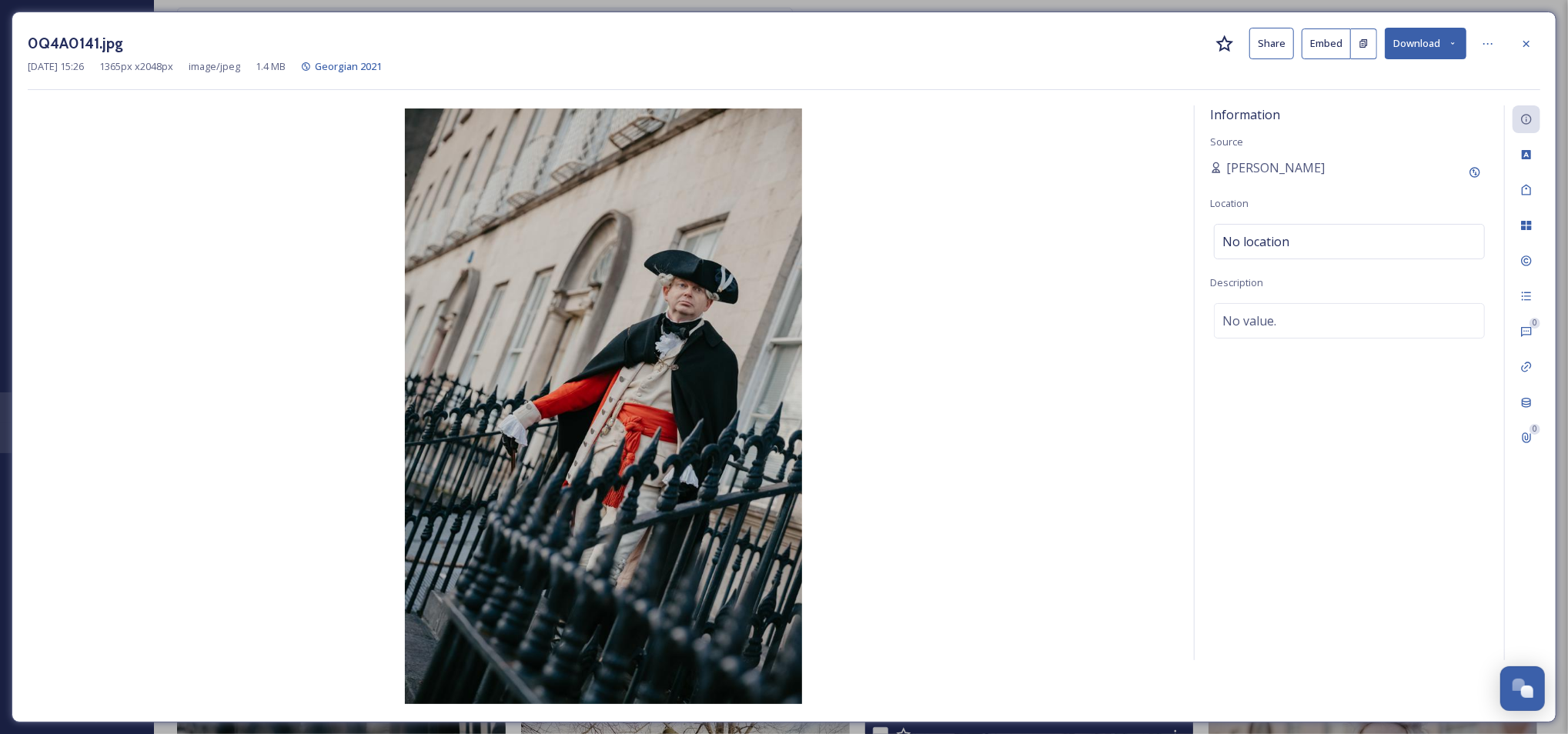
click at [1260, 43] on button "Share" at bounding box center [1271, 44] width 45 height 32
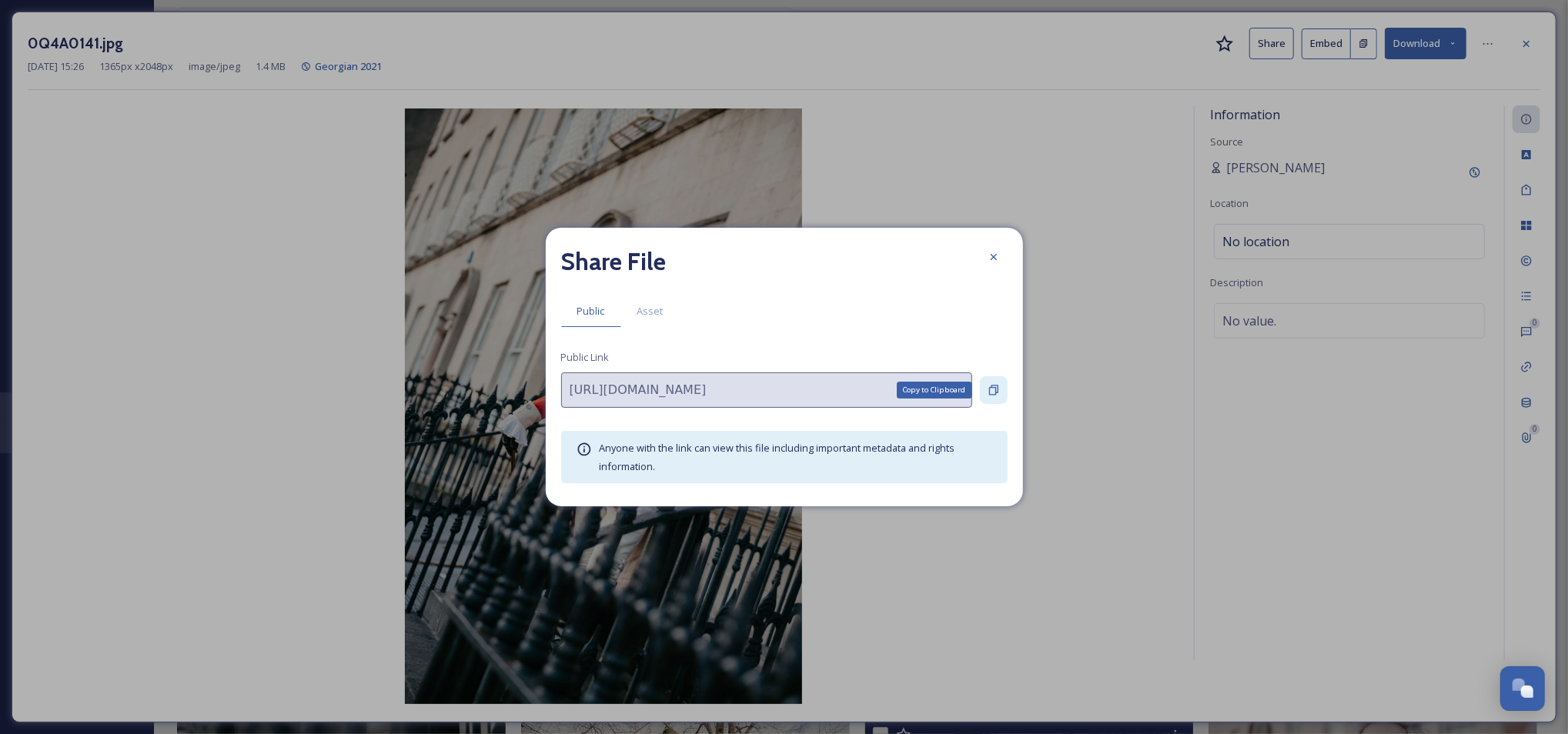
click at [988, 390] on icon at bounding box center [994, 390] width 12 height 12
click at [992, 261] on icon at bounding box center [994, 256] width 12 height 12
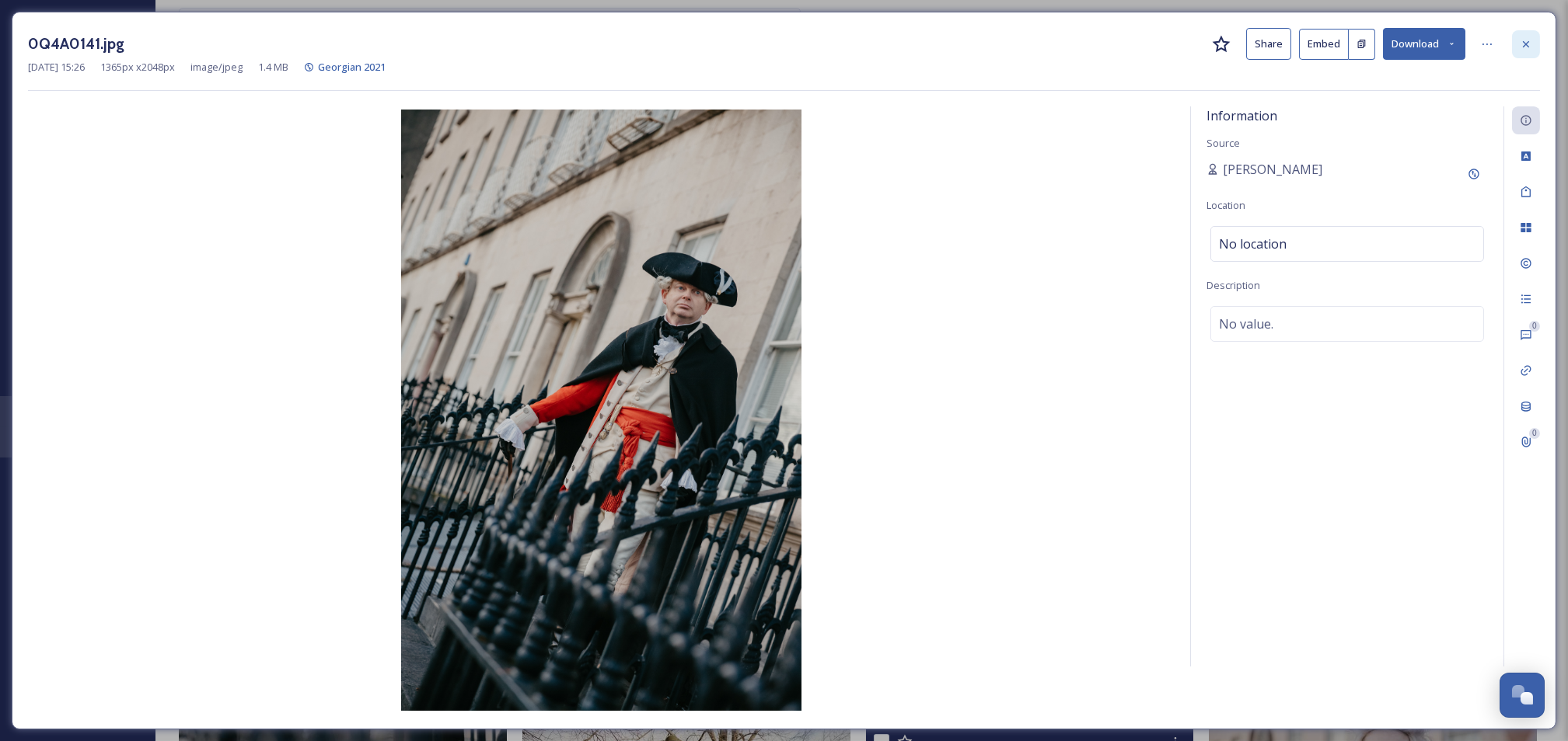
click at [1533, 32] on div at bounding box center [1525, 44] width 28 height 28
